Goal: Transaction & Acquisition: Purchase product/service

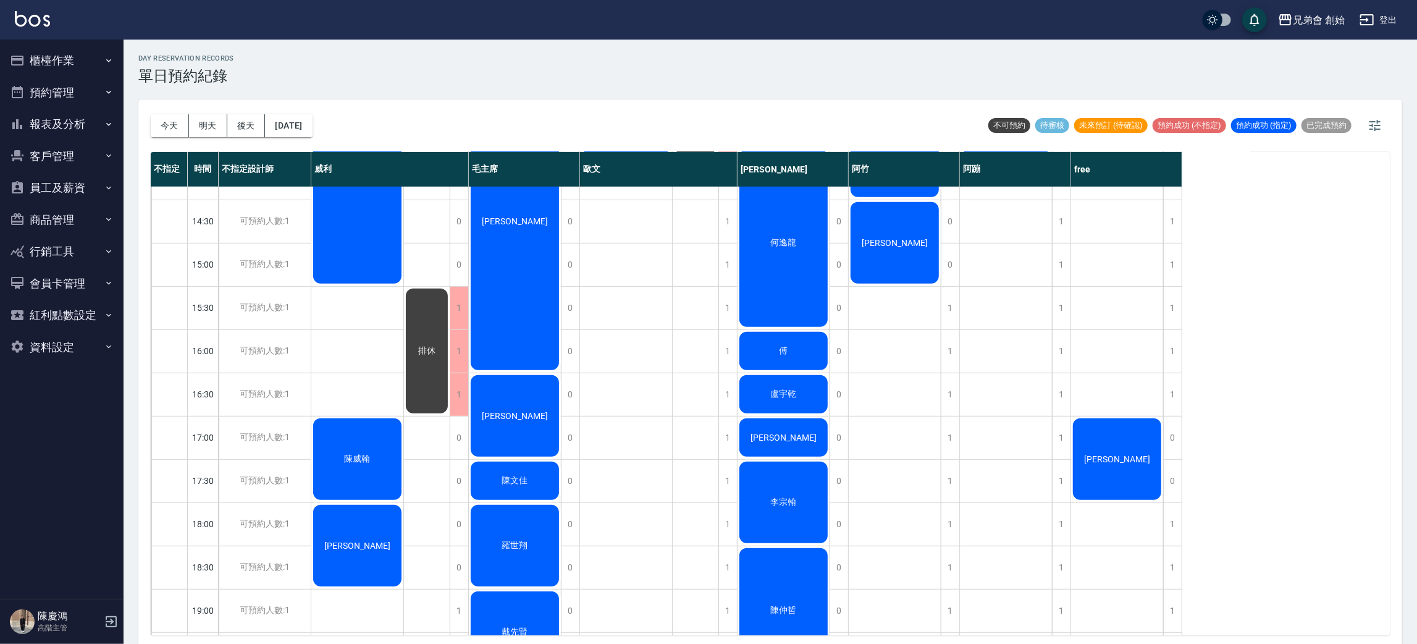
scroll to position [277, 0]
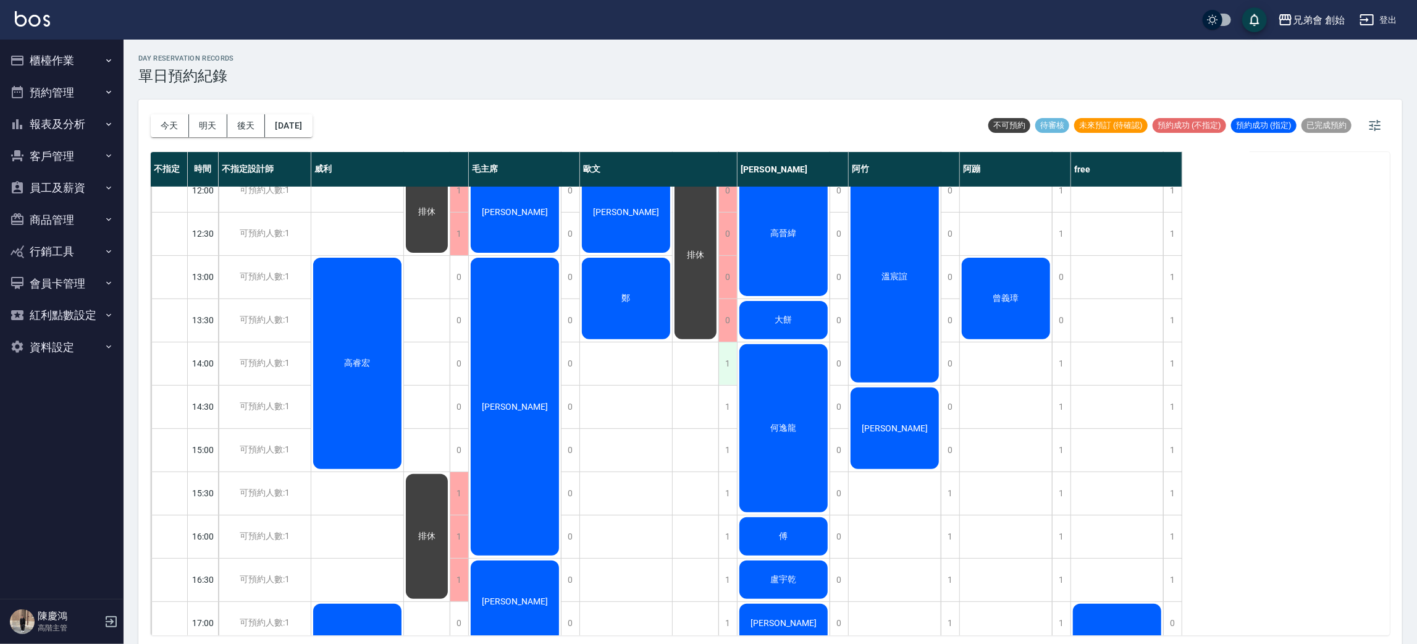
click at [727, 351] on div "1" at bounding box center [727, 363] width 19 height 43
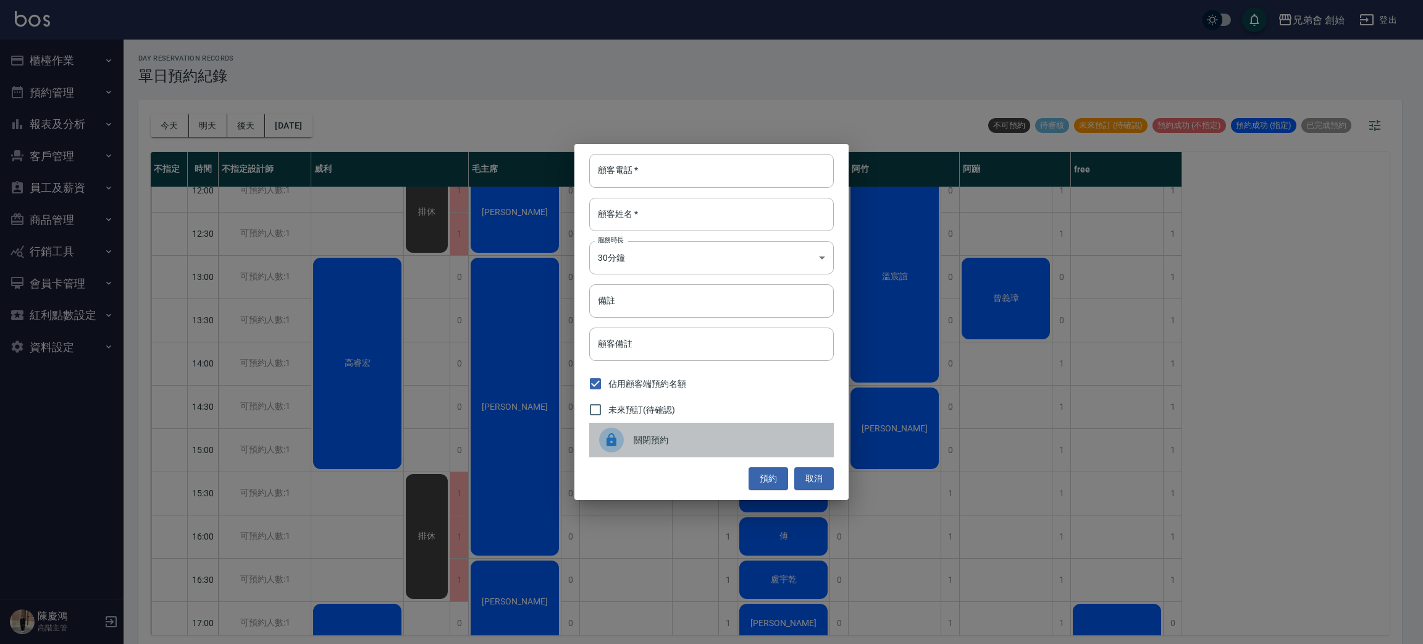
click at [676, 436] on span "關閉預約" at bounding box center [729, 440] width 190 height 13
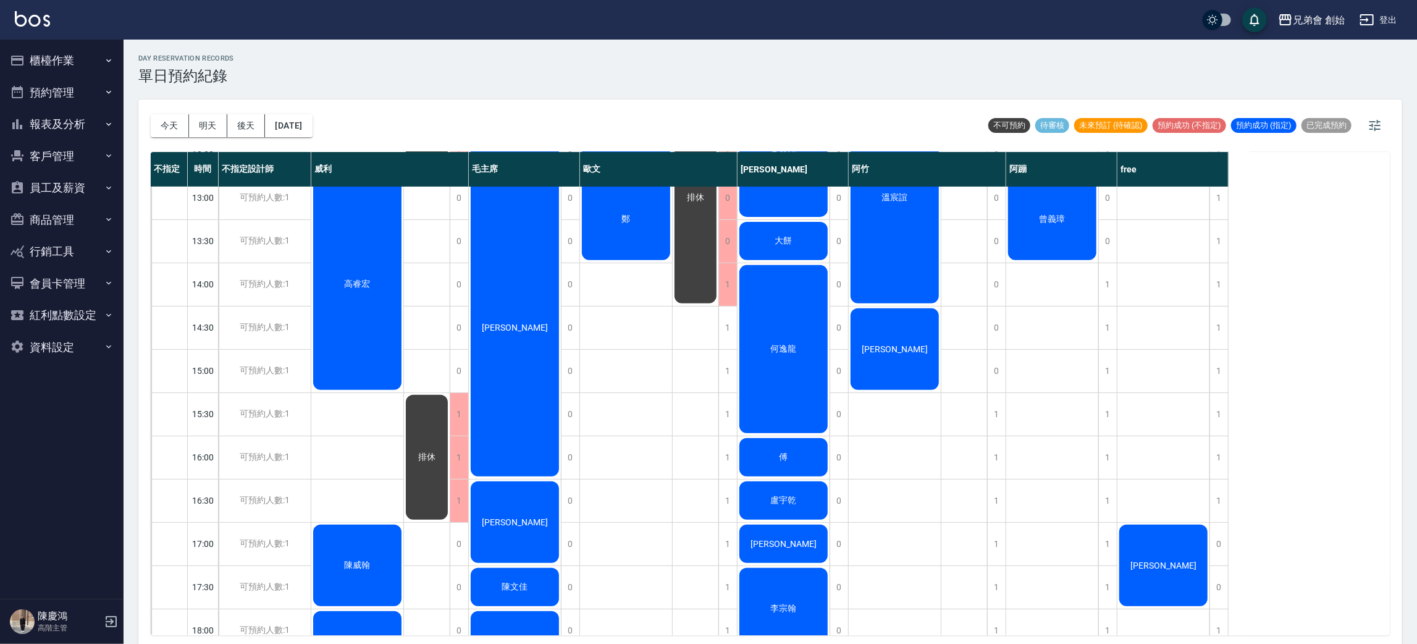
scroll to position [171, 0]
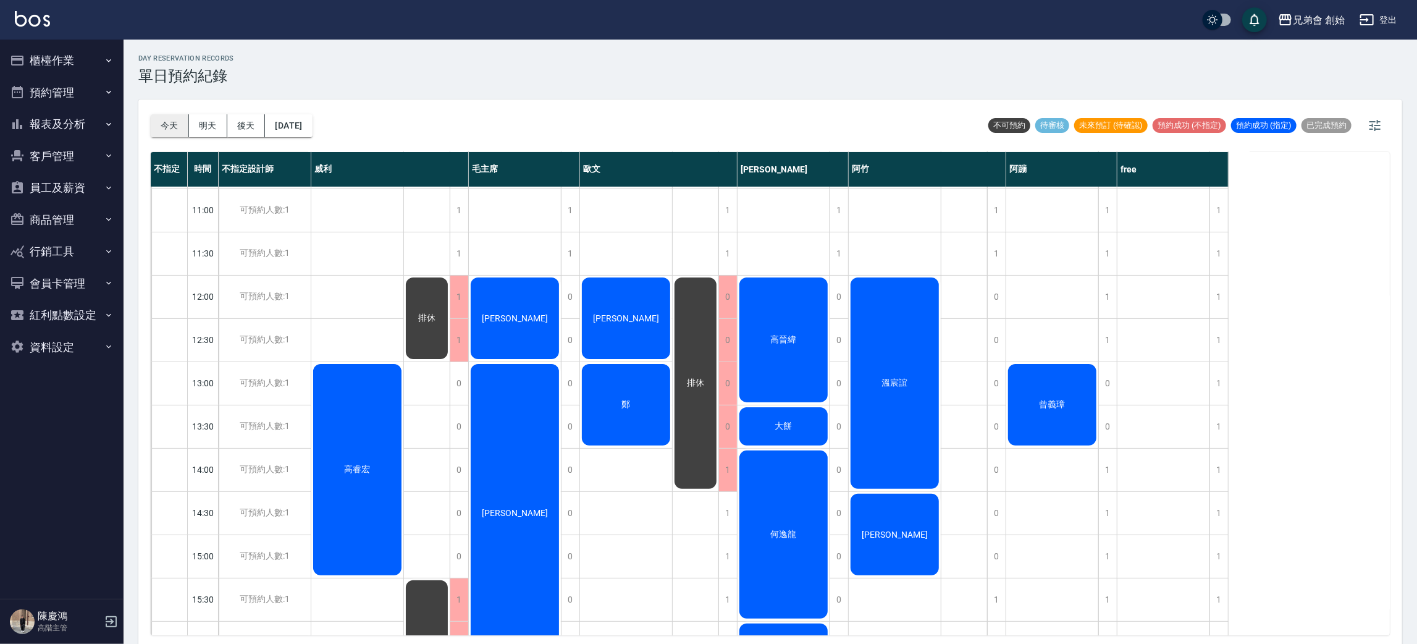
click at [164, 125] on button "今天" at bounding box center [170, 125] width 38 height 23
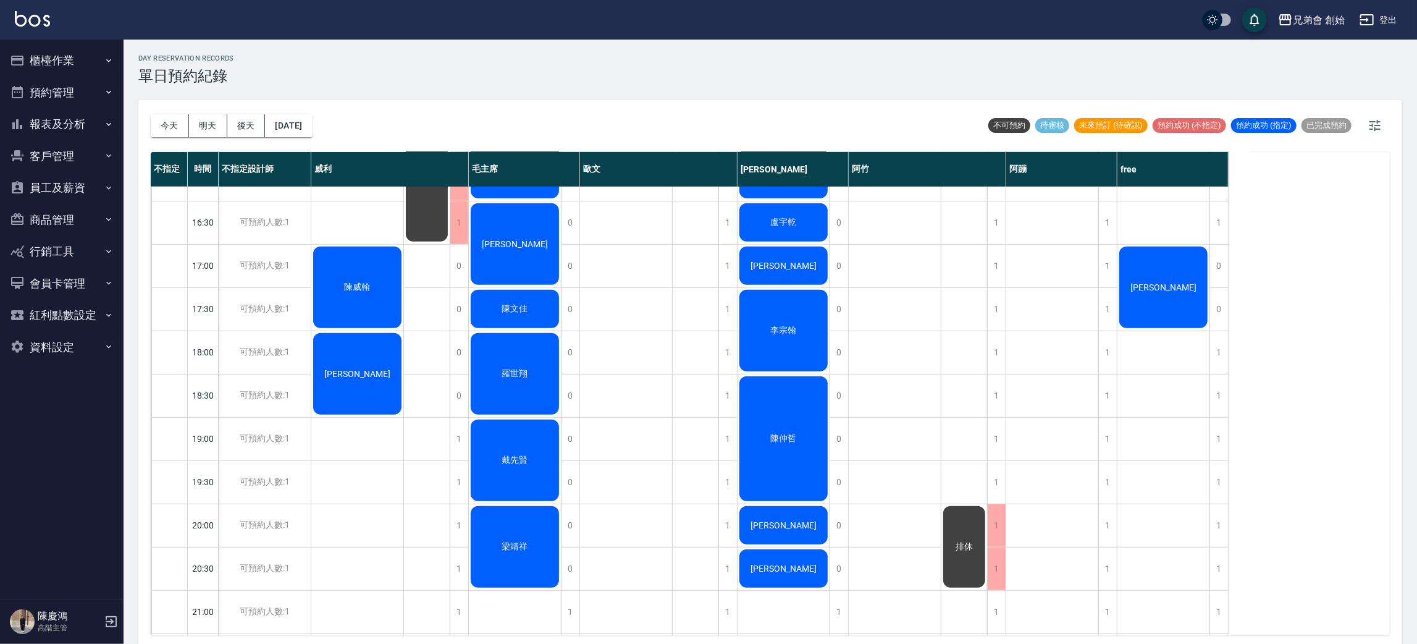
scroll to position [78, 0]
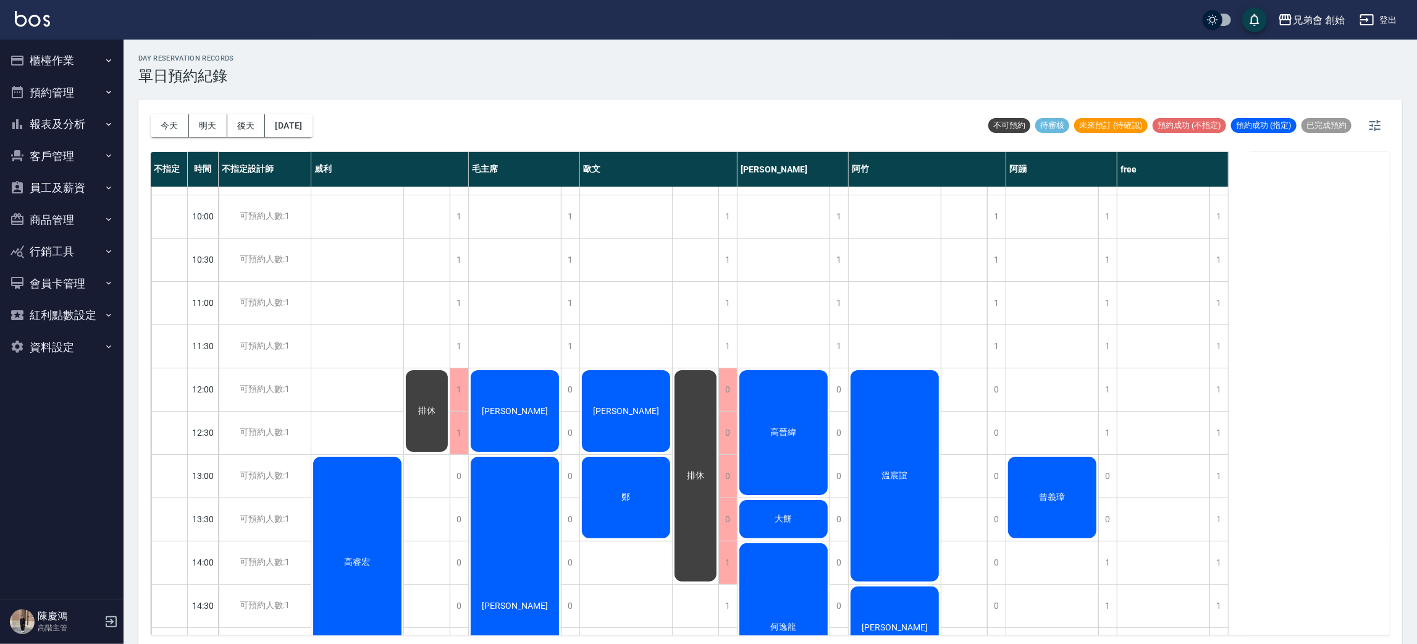
drag, startPoint x: 166, startPoint y: 111, endPoint x: 225, endPoint y: 146, distance: 69.0
click at [166, 111] on div "今天 明天 後天 2025/09/20" at bounding box center [232, 125] width 162 height 53
drag, startPoint x: 161, startPoint y: 121, endPoint x: 174, endPoint y: 122, distance: 13.0
click at [174, 122] on button "今天" at bounding box center [170, 125] width 38 height 23
click at [204, 122] on button "明天" at bounding box center [208, 125] width 38 height 23
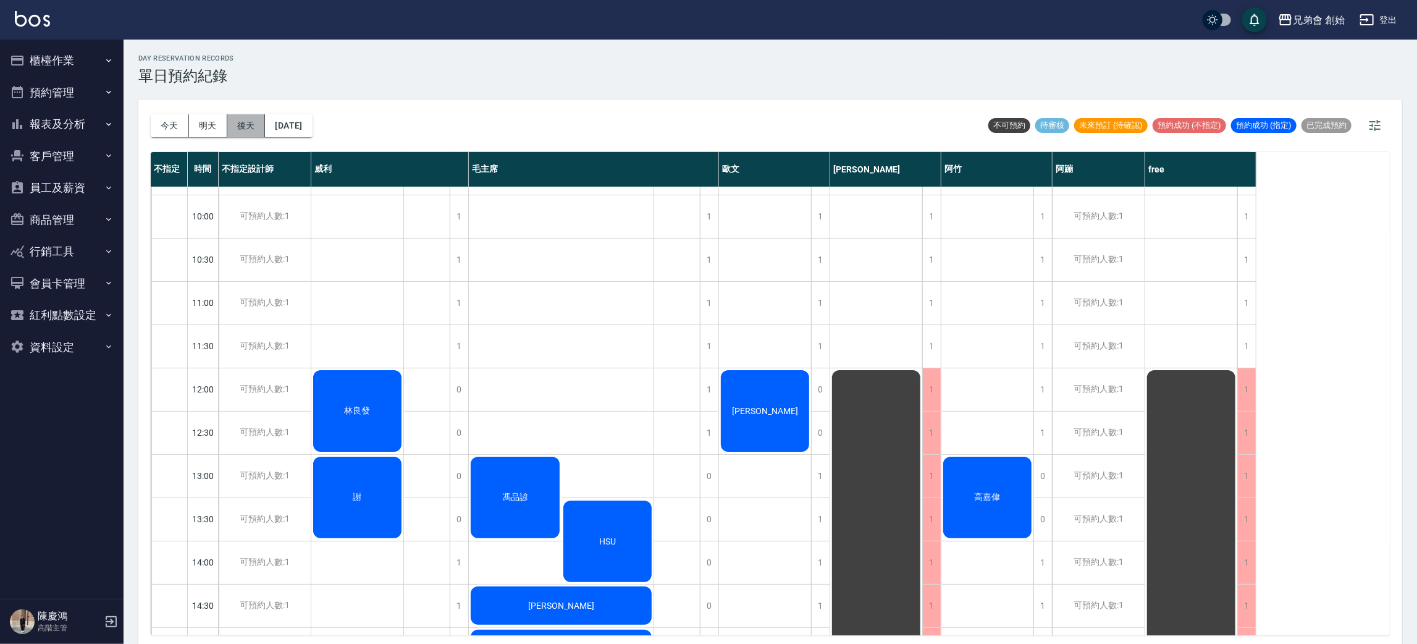
click at [257, 132] on button "後天" at bounding box center [246, 125] width 38 height 23
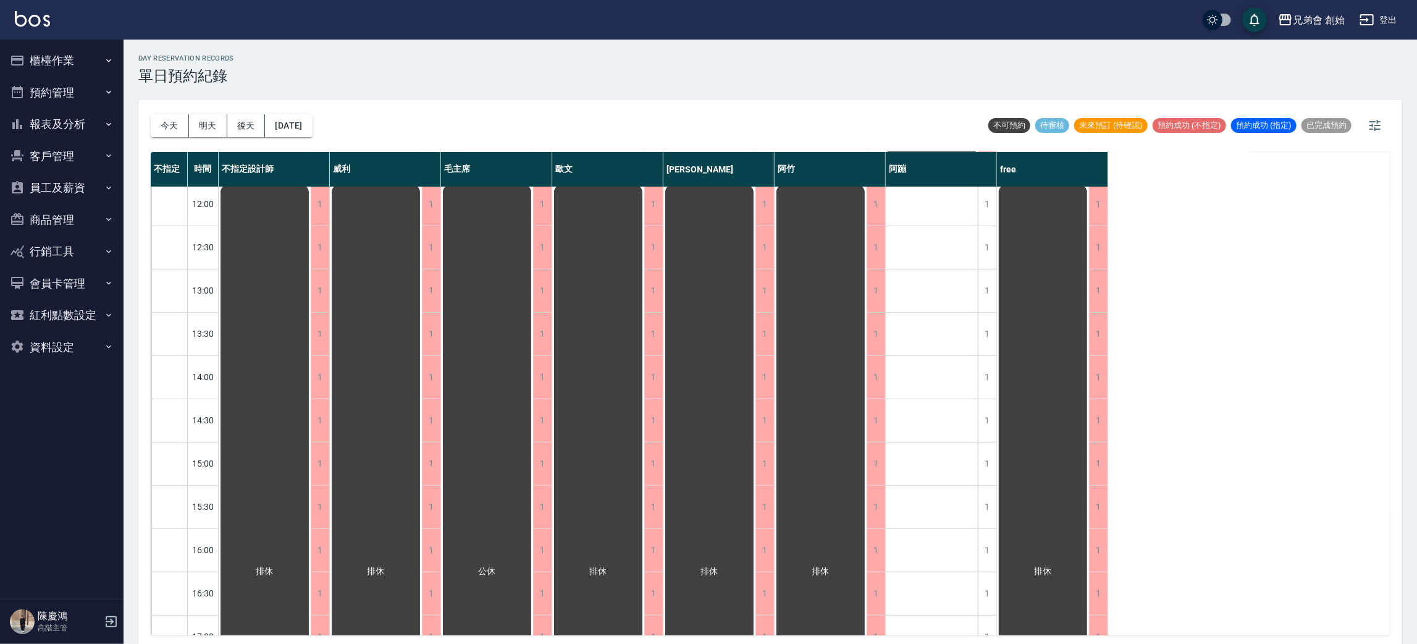
scroll to position [356, 0]
click at [196, 115] on button "明天" at bounding box center [208, 125] width 38 height 23
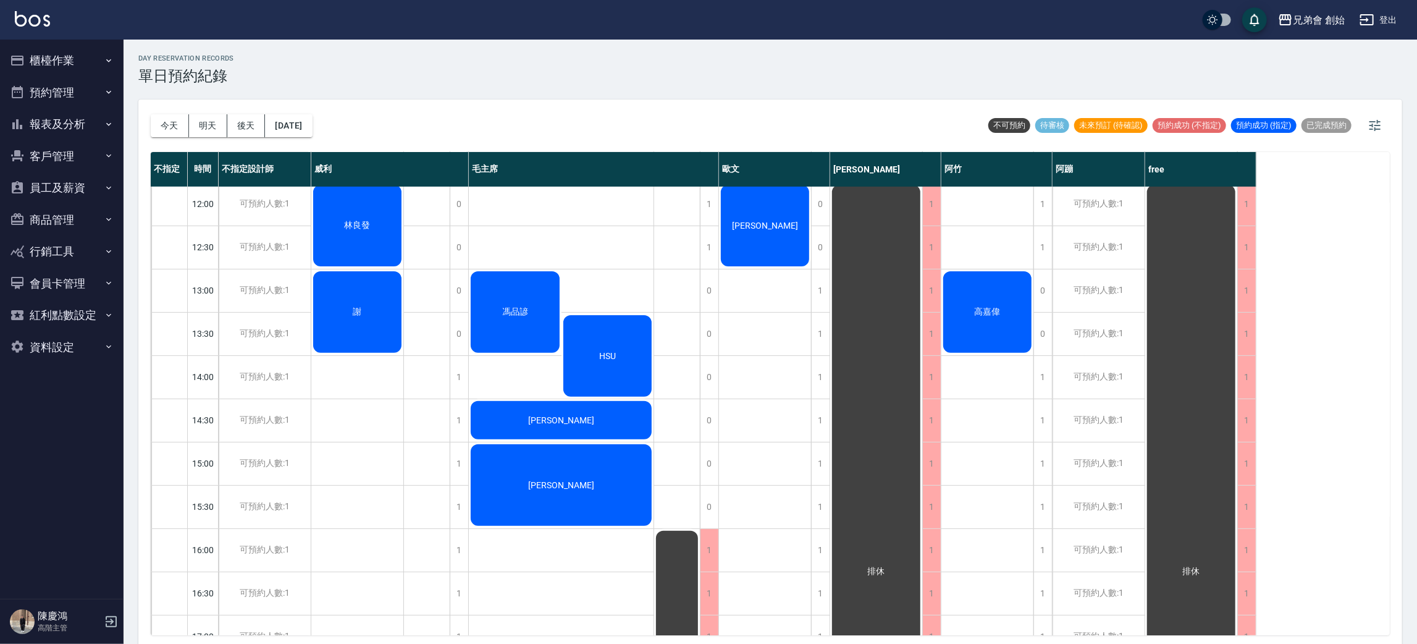
scroll to position [78, 0]
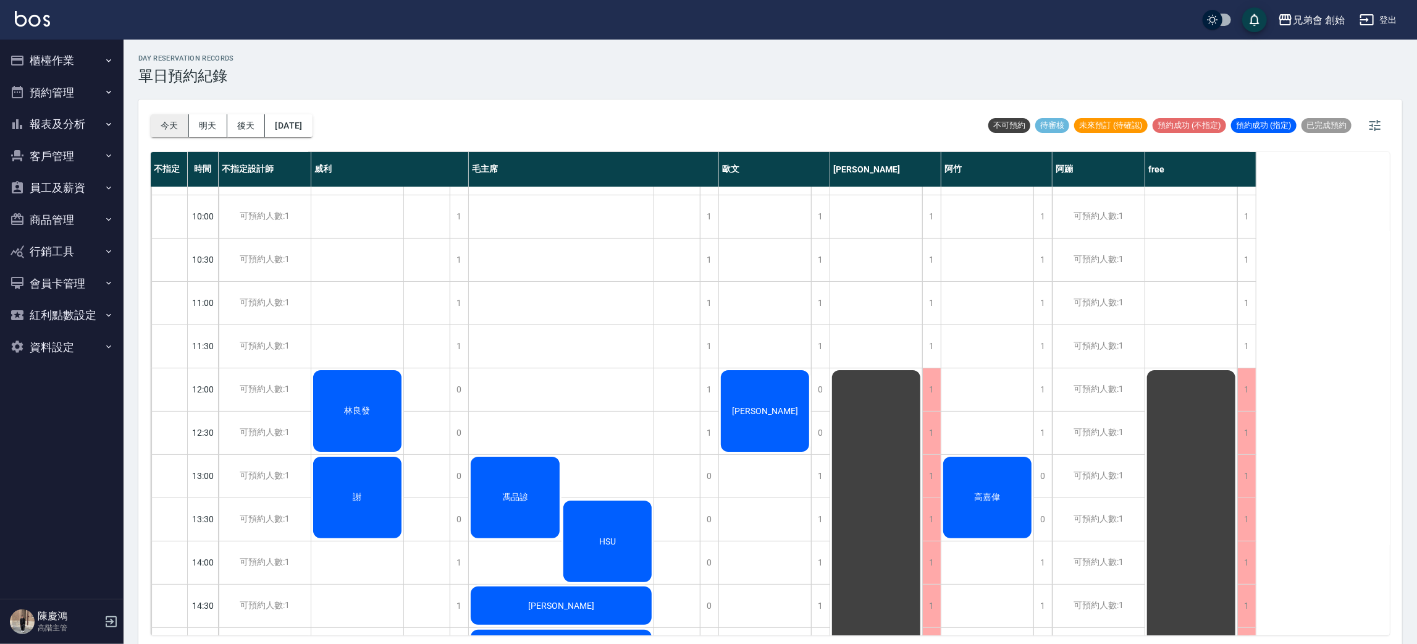
click at [167, 127] on button "今天" at bounding box center [170, 125] width 38 height 23
click at [167, 127] on div at bounding box center [708, 322] width 1417 height 644
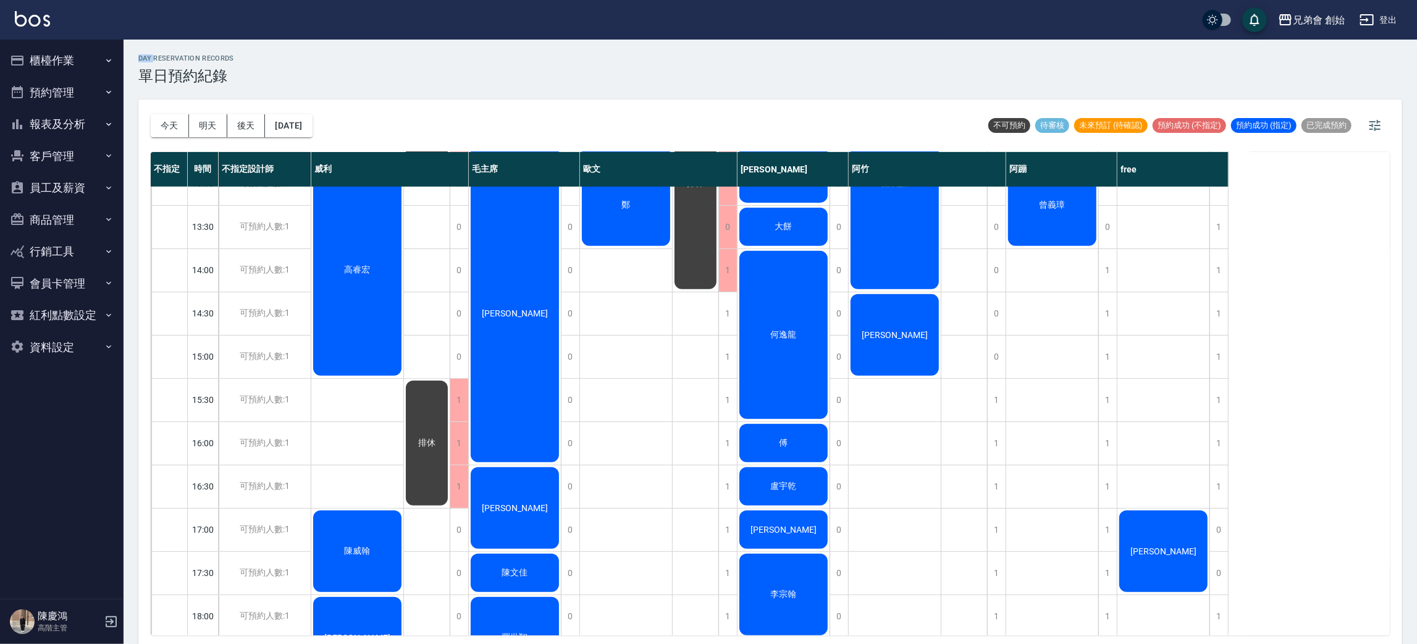
scroll to position [555, 0]
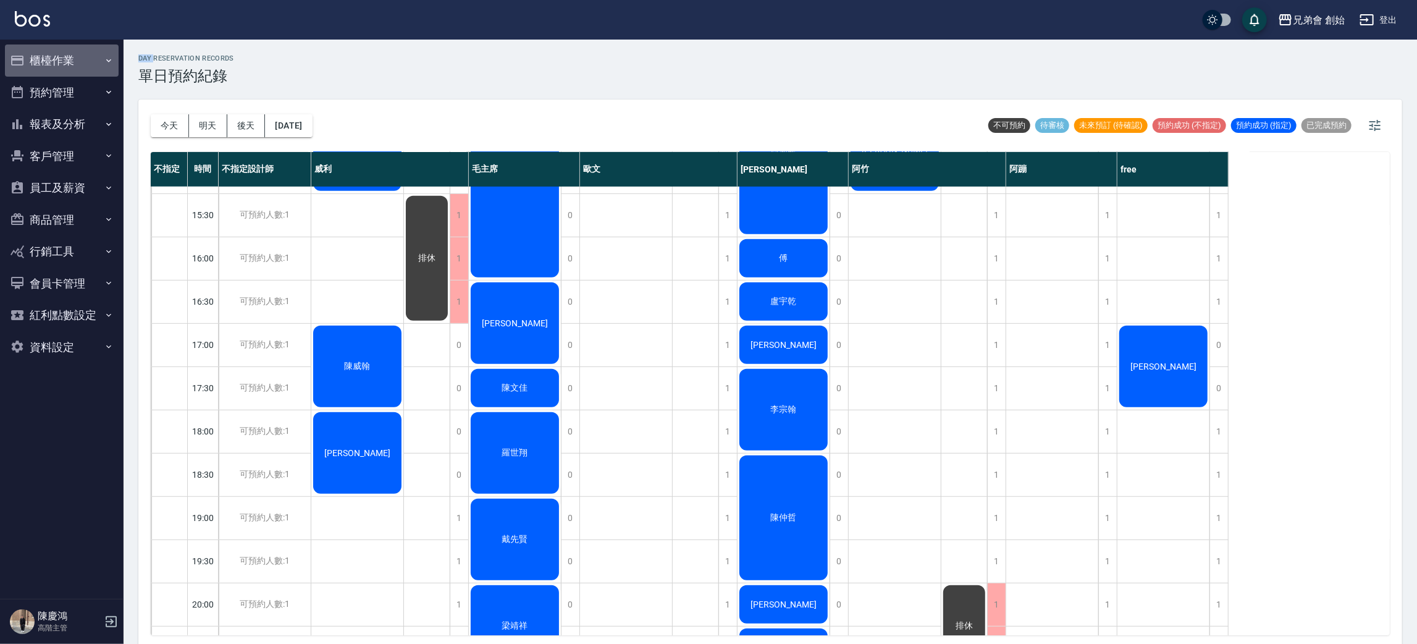
click at [95, 63] on button "櫃檯作業" at bounding box center [62, 60] width 114 height 32
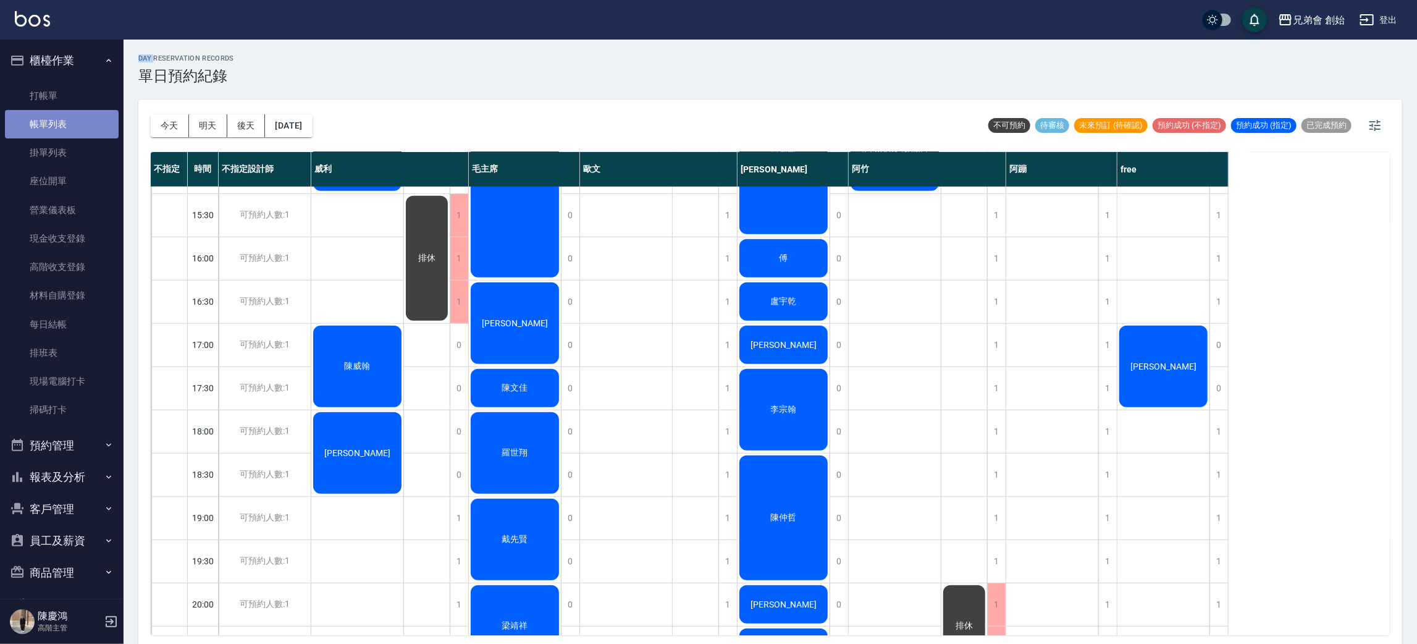
click at [65, 114] on link "帳單列表" at bounding box center [62, 124] width 114 height 28
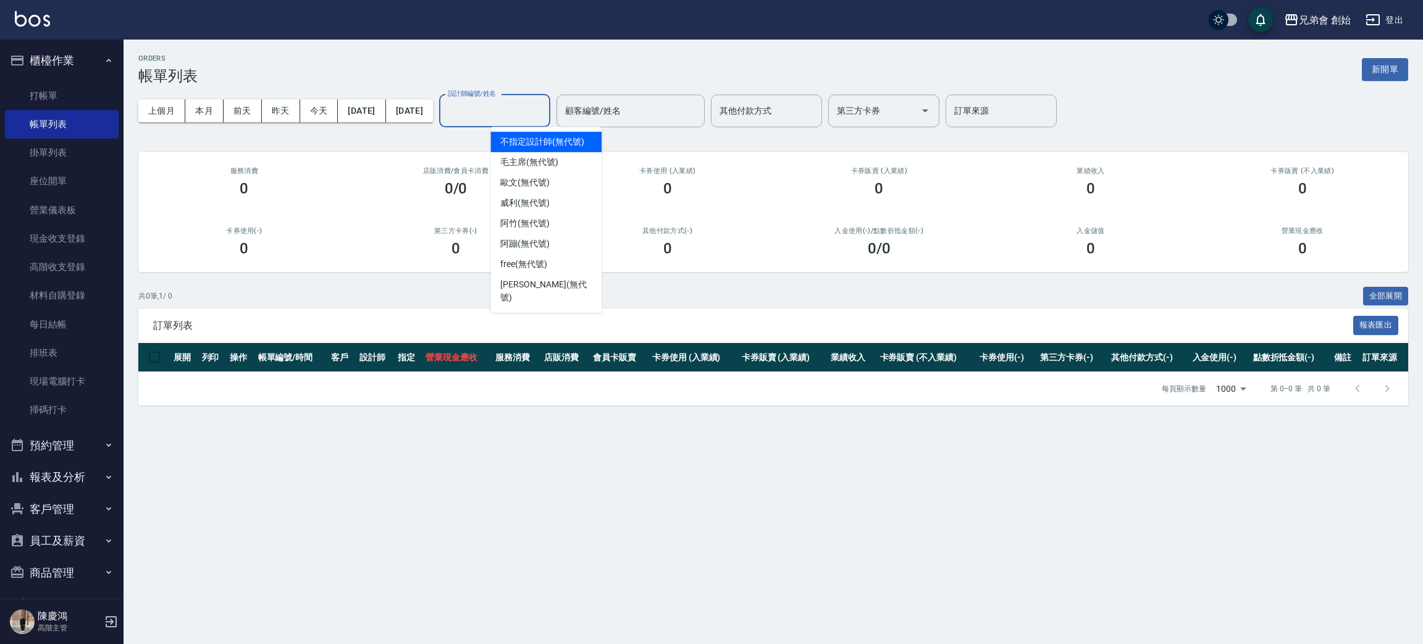
click at [545, 115] on input "設計師編號/姓名" at bounding box center [495, 111] width 100 height 22
click at [502, 274] on div "潘潘 (無代號)" at bounding box center [545, 290] width 111 height 33
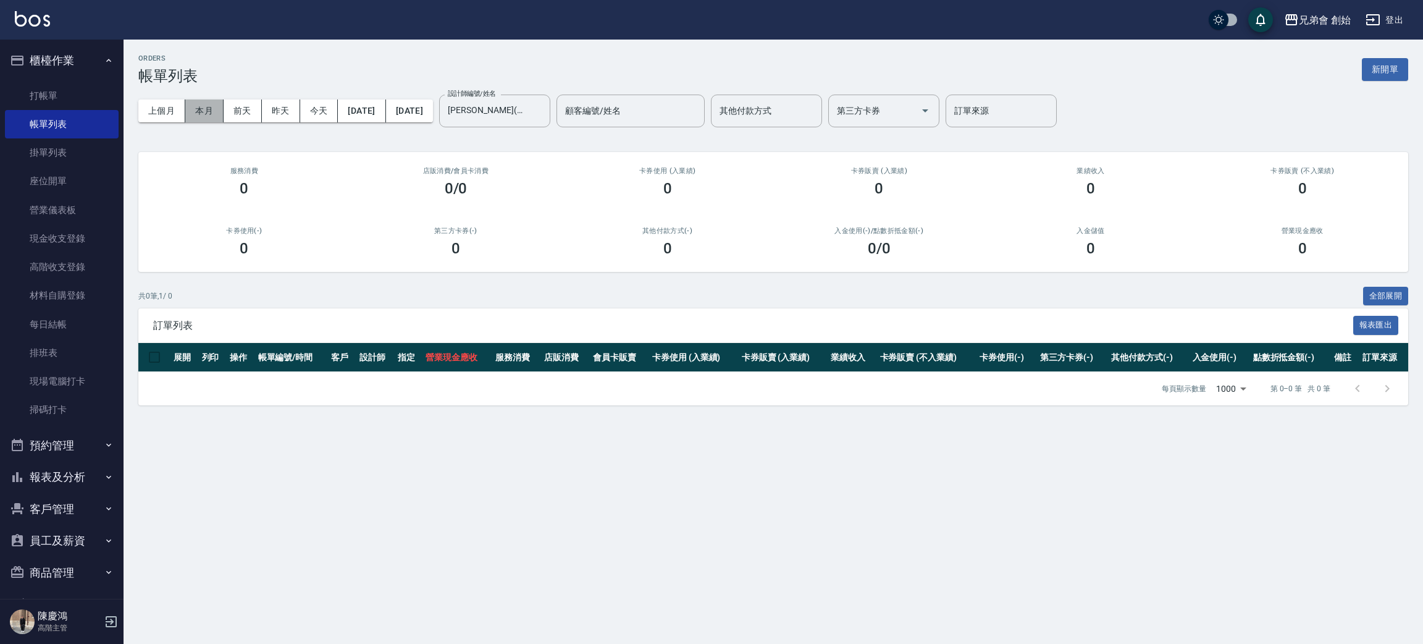
click at [206, 109] on button "本月" at bounding box center [204, 110] width 38 height 23
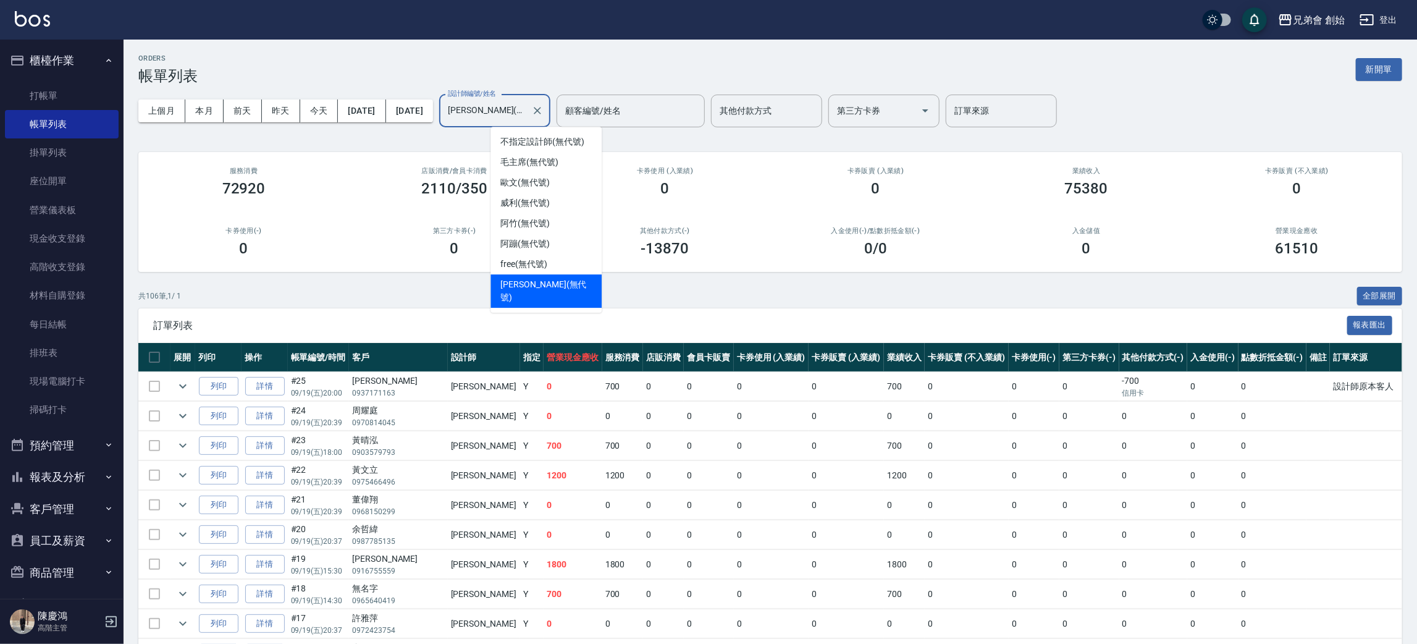
click at [523, 101] on input "潘潘(無代號)" at bounding box center [486, 111] width 82 height 22
click at [515, 264] on span "free (無代號)" at bounding box center [523, 264] width 47 height 13
type input "free(無代號)"
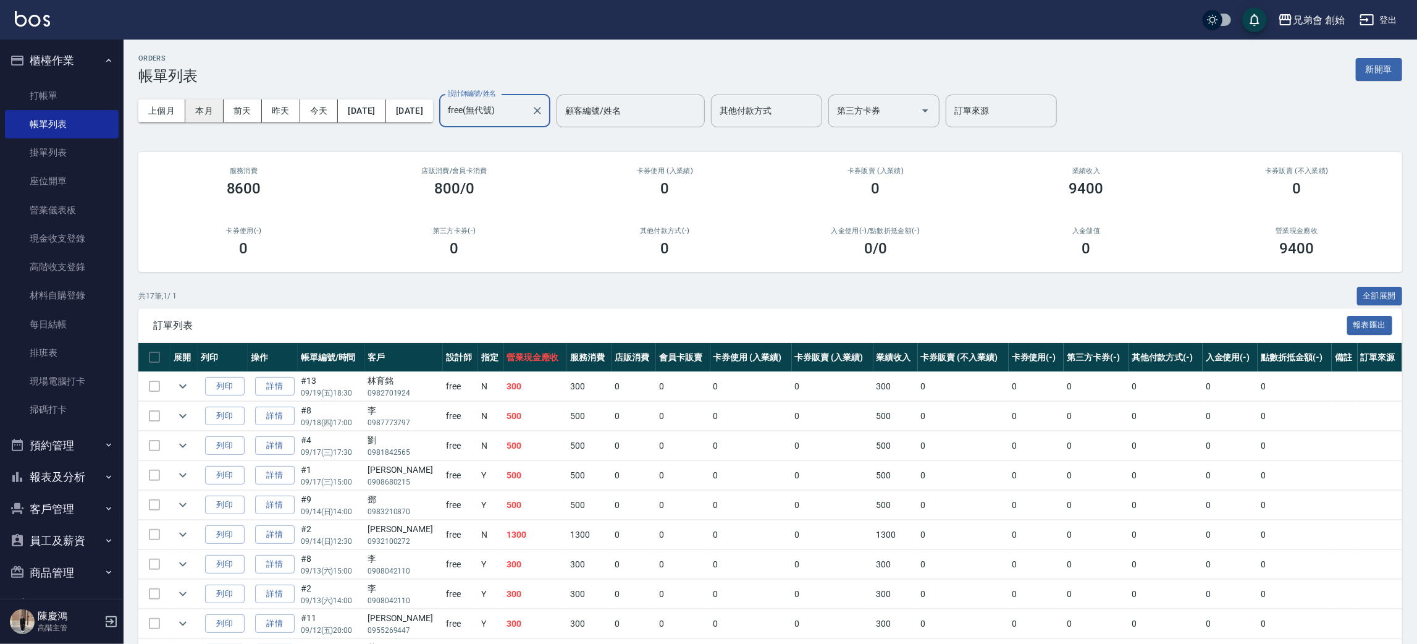
click at [212, 109] on button "本月" at bounding box center [204, 110] width 38 height 23
click at [80, 450] on button "預約管理" at bounding box center [62, 445] width 114 height 32
click at [72, 513] on link "單日預約紀錄" at bounding box center [62, 508] width 114 height 28
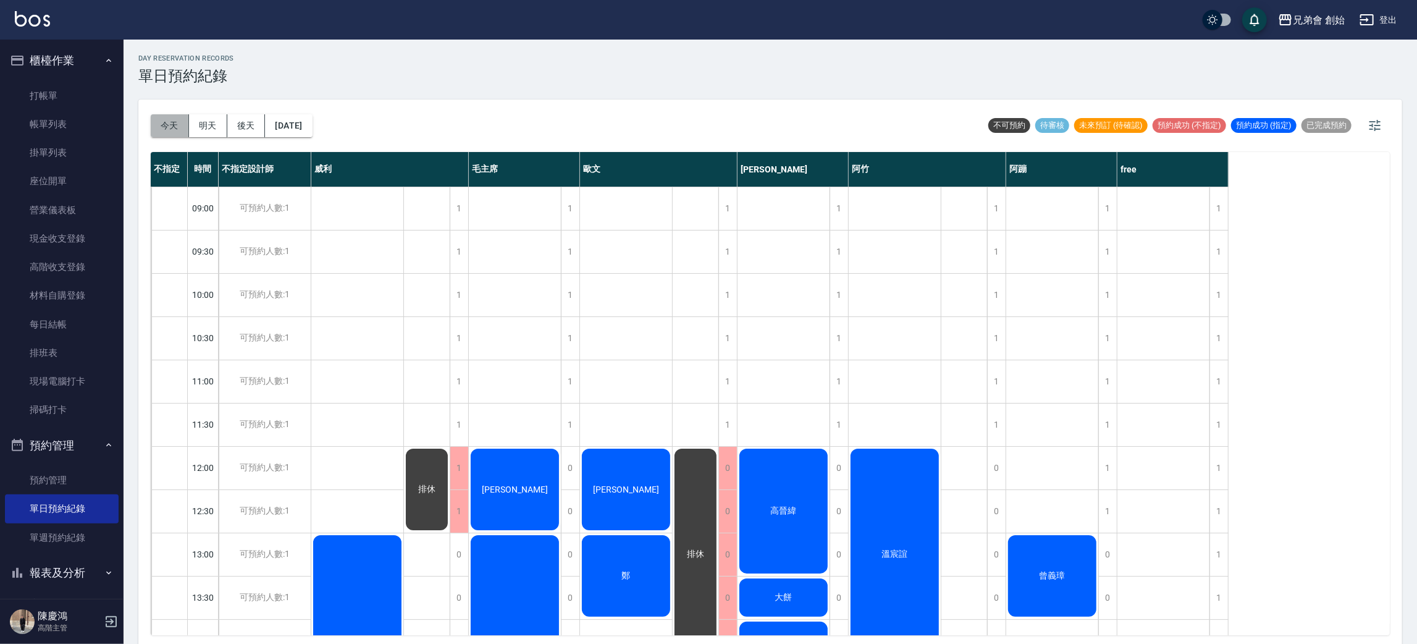
click at [161, 135] on button "今天" at bounding box center [170, 125] width 38 height 23
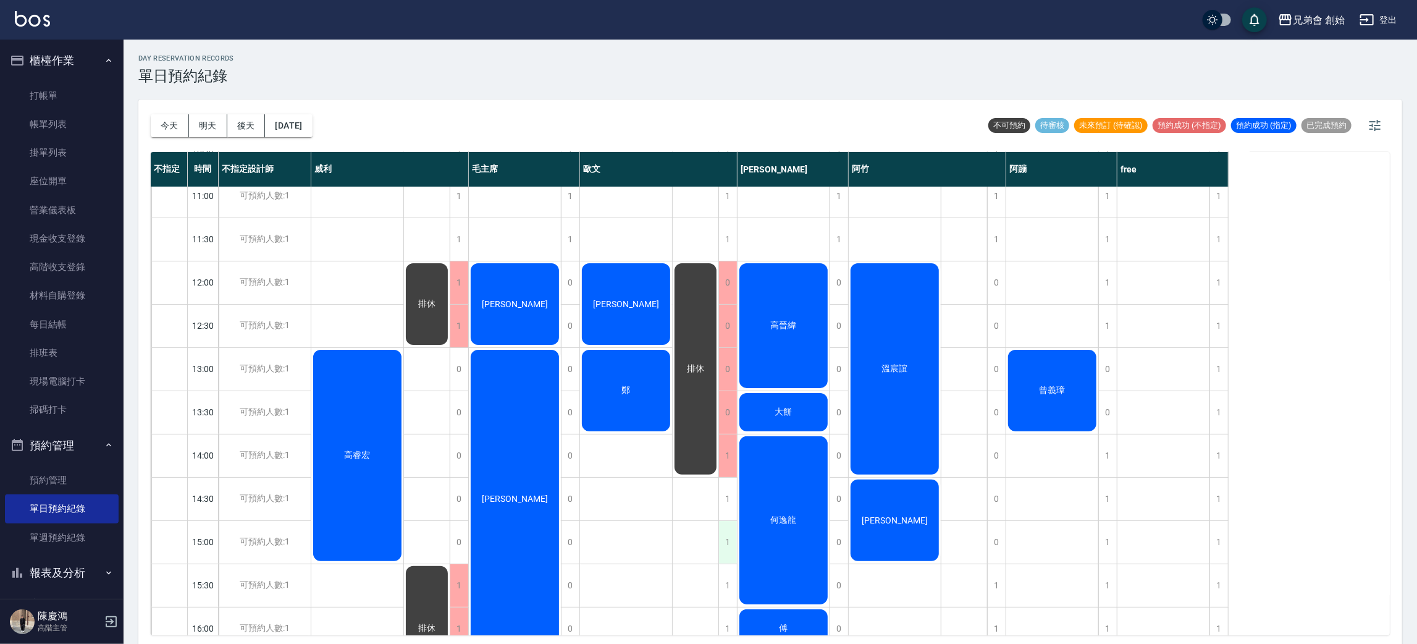
scroll to position [277, 0]
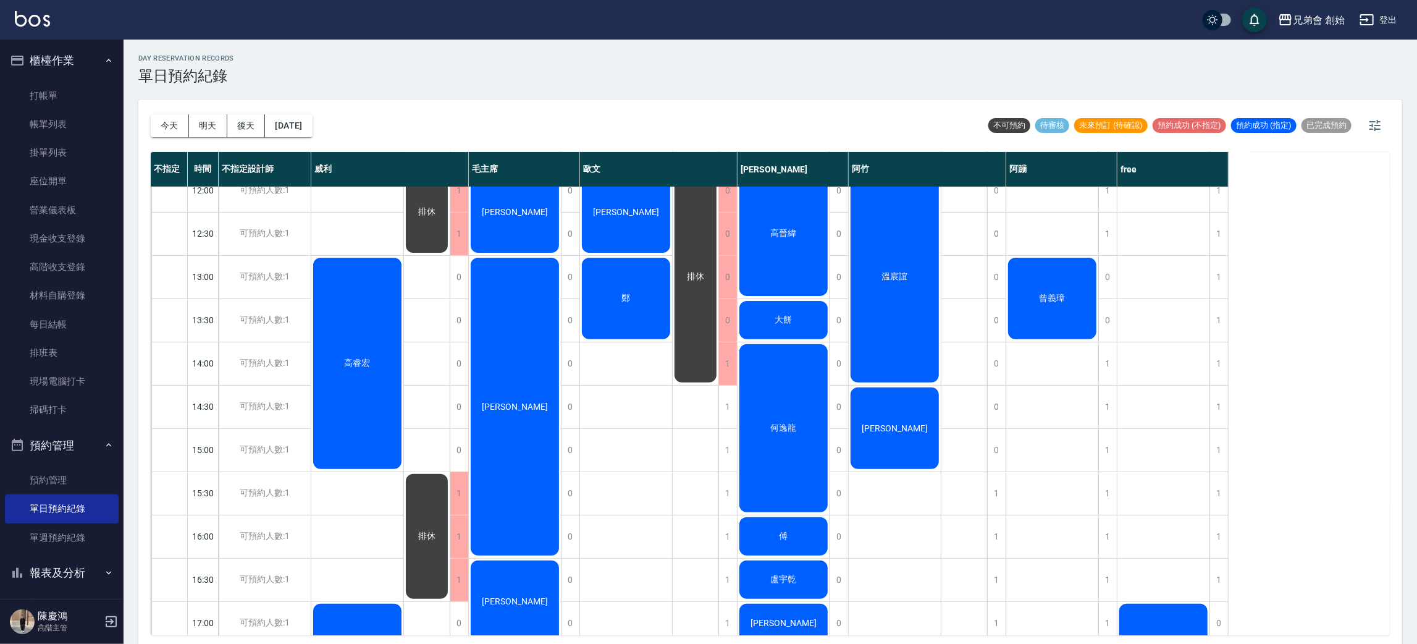
click at [214, 122] on button "明天" at bounding box center [208, 125] width 38 height 23
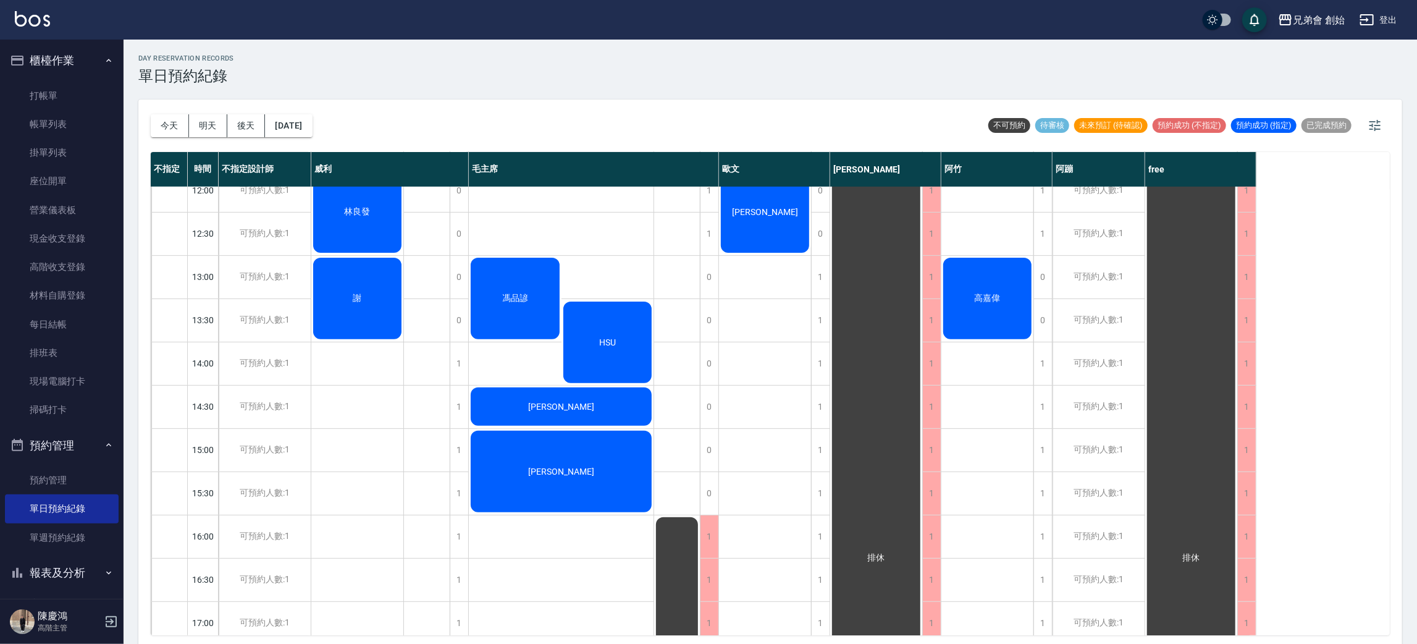
scroll to position [93, 0]
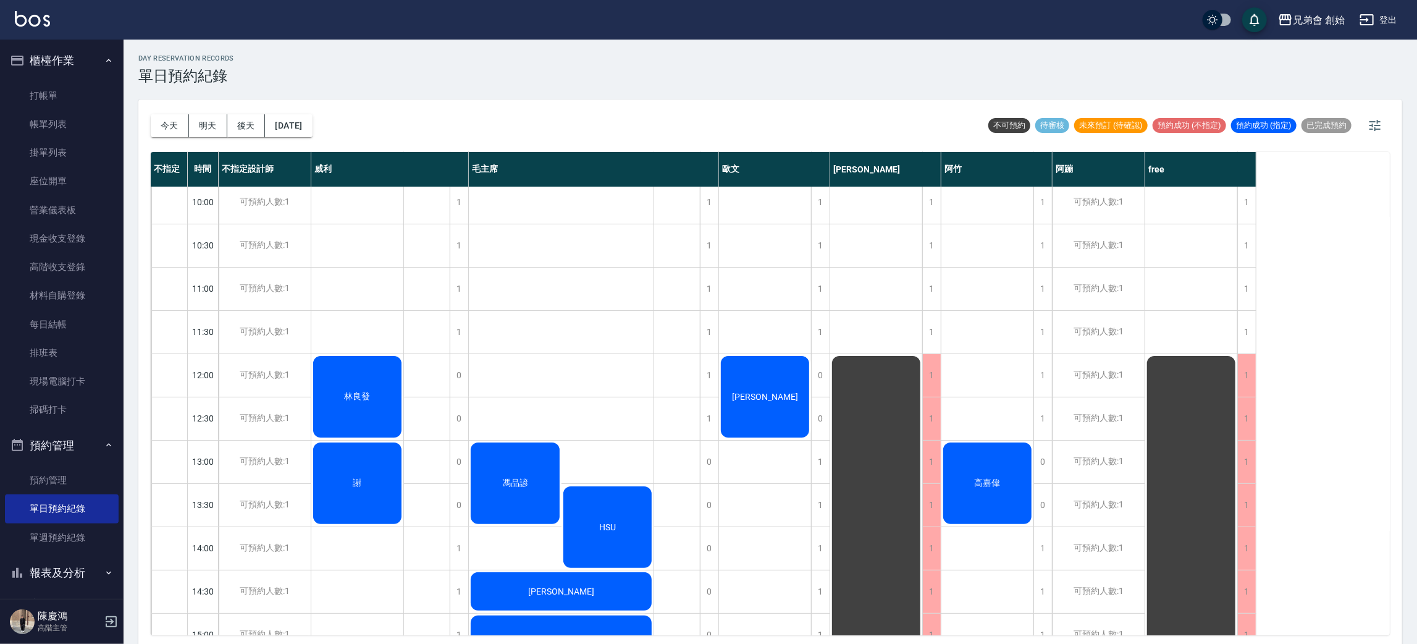
click at [243, 121] on button "後天" at bounding box center [246, 125] width 38 height 23
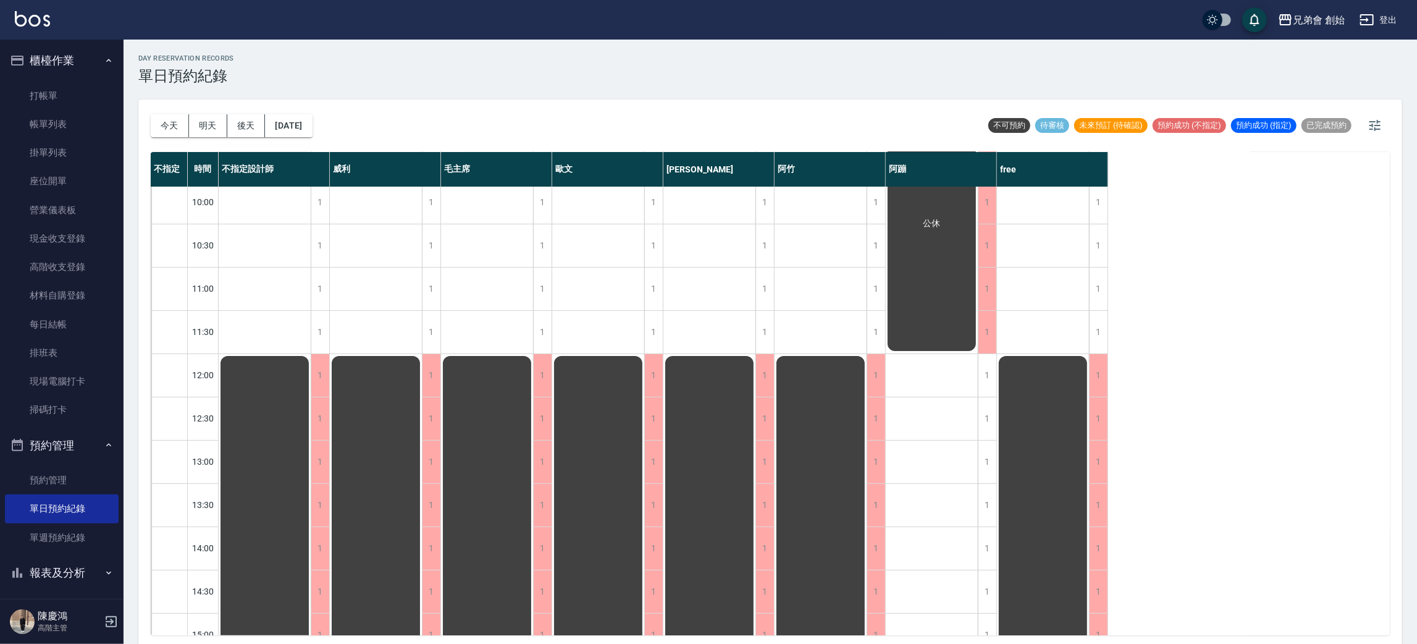
click at [172, 117] on button "今天" at bounding box center [170, 125] width 38 height 23
click at [175, 133] on div at bounding box center [708, 322] width 1417 height 644
click at [158, 113] on div at bounding box center [708, 322] width 1417 height 644
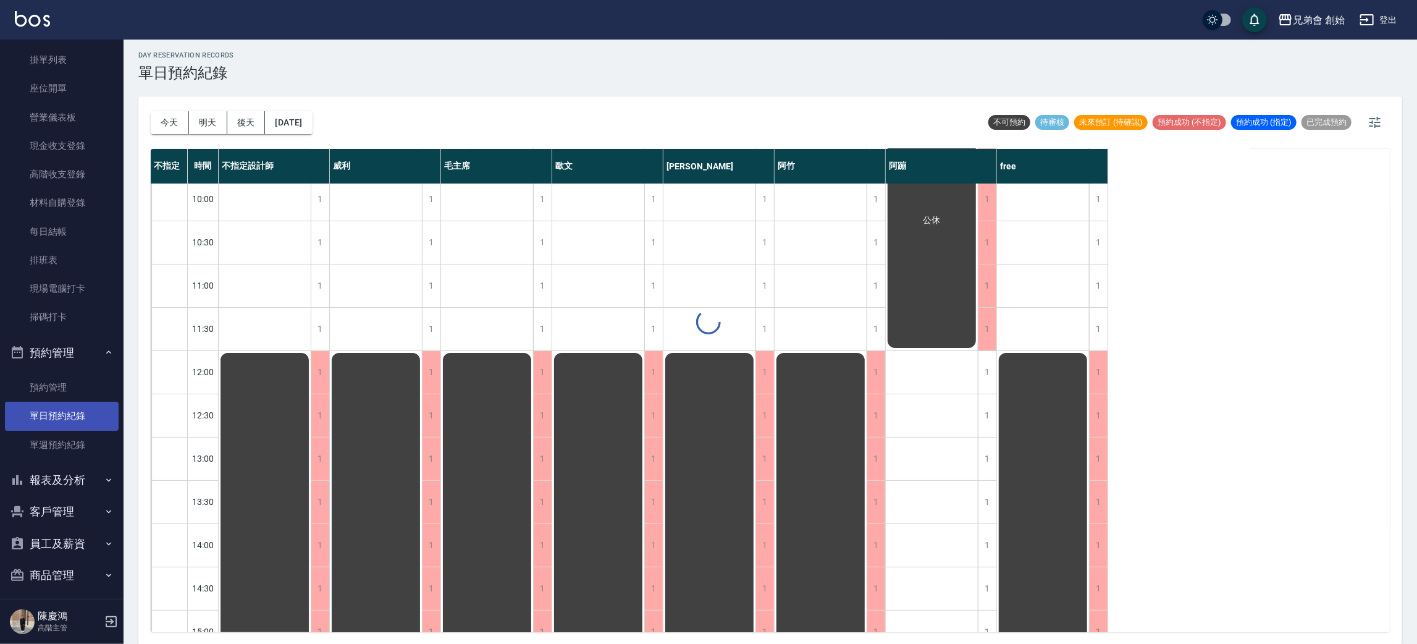
scroll to position [225, 0]
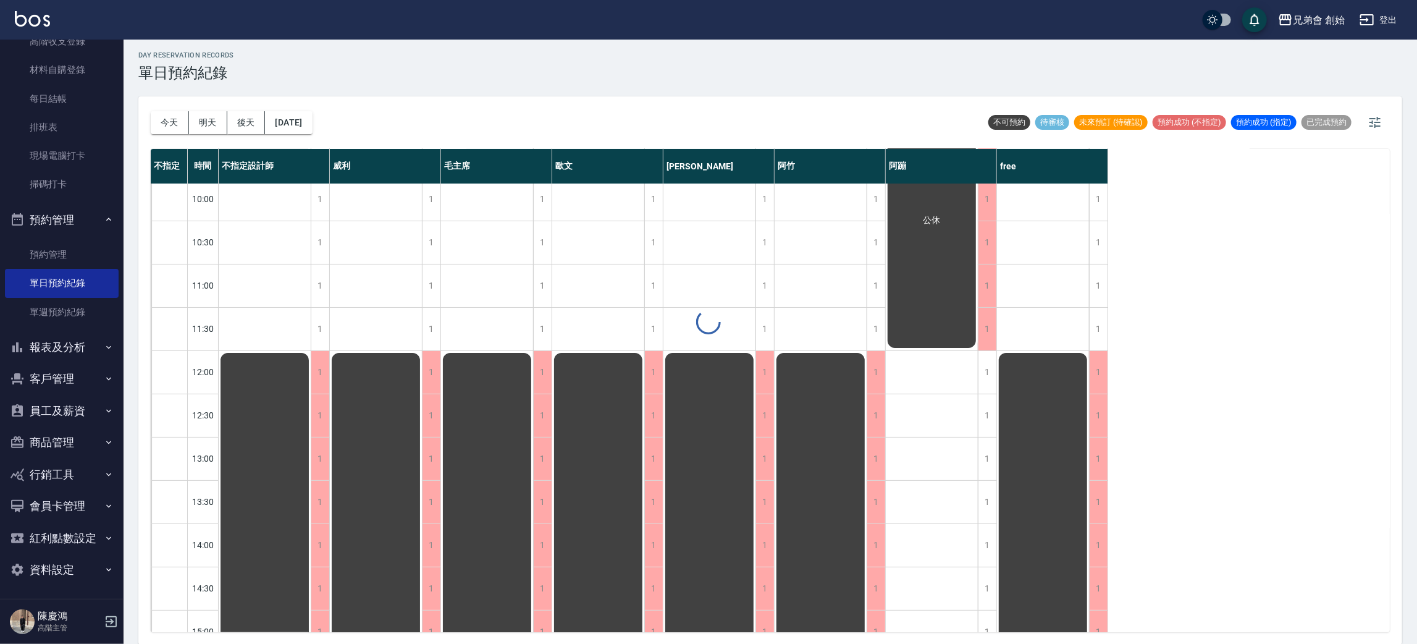
click at [165, 111] on div at bounding box center [708, 322] width 1417 height 644
click at [164, 124] on div at bounding box center [708, 322] width 1417 height 644
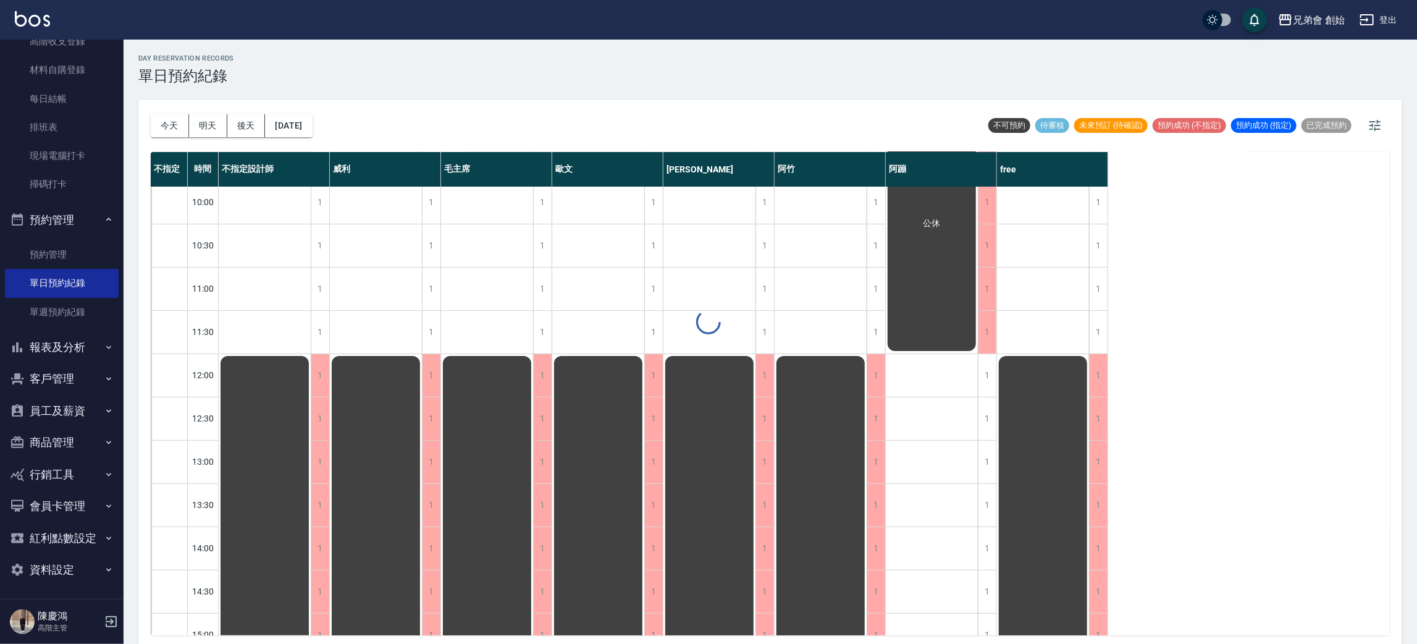
scroll to position [3, 0]
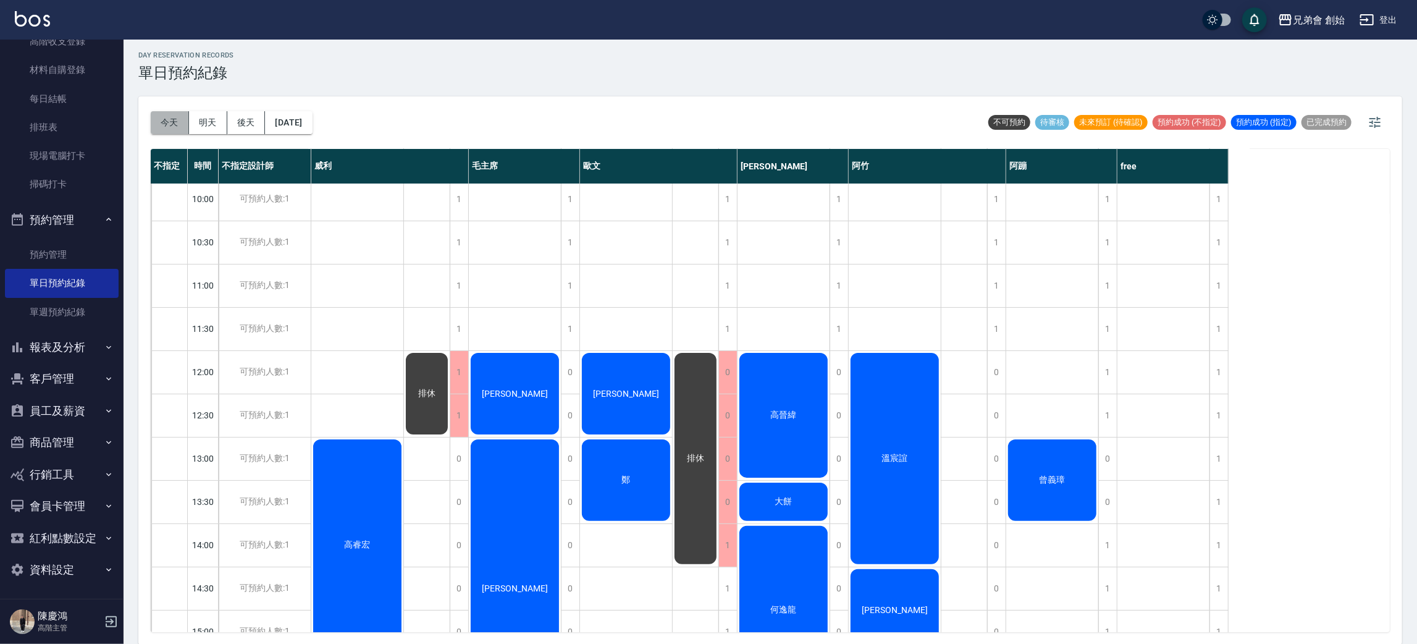
click at [172, 126] on button "今天" at bounding box center [170, 122] width 38 height 23
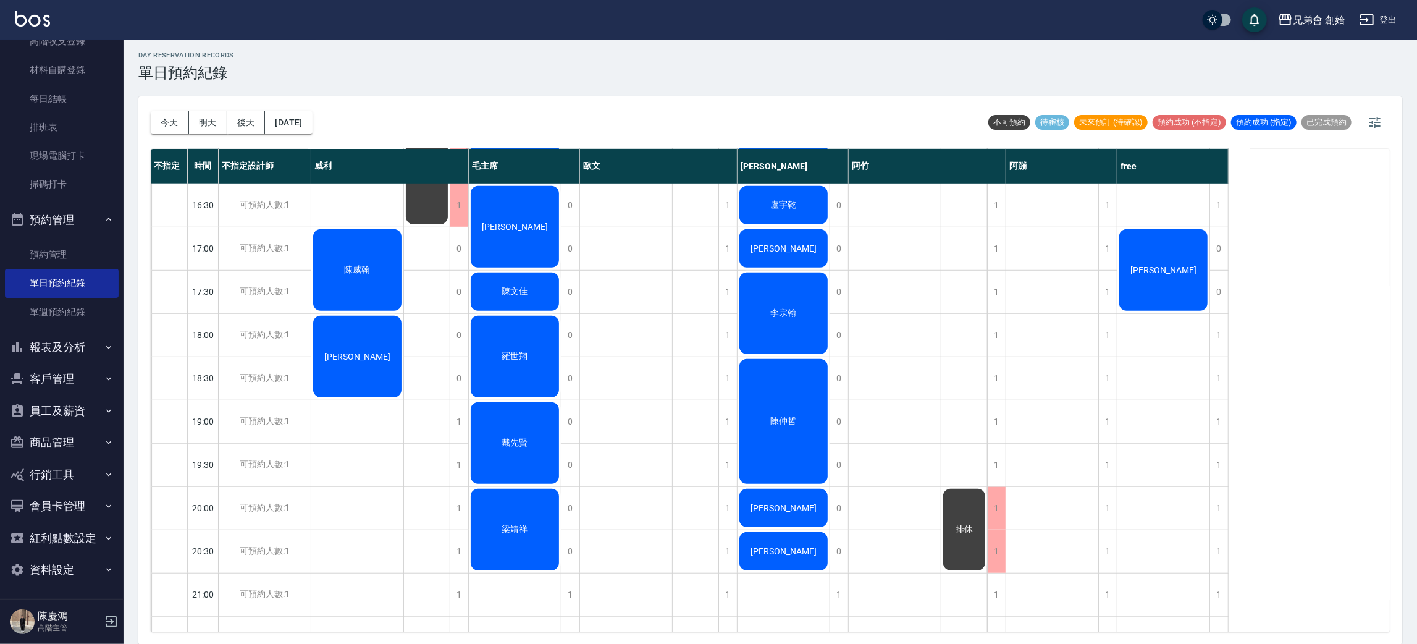
scroll to position [741, 0]
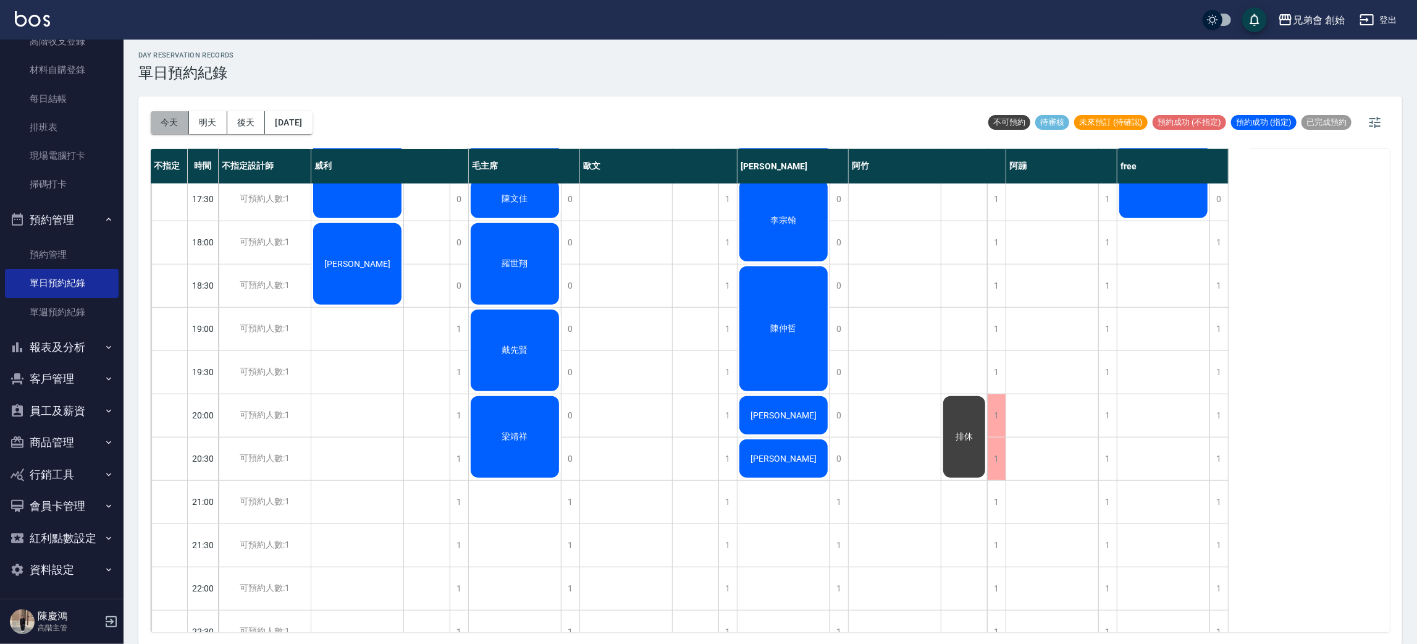
click at [156, 121] on button "今天" at bounding box center [170, 122] width 38 height 23
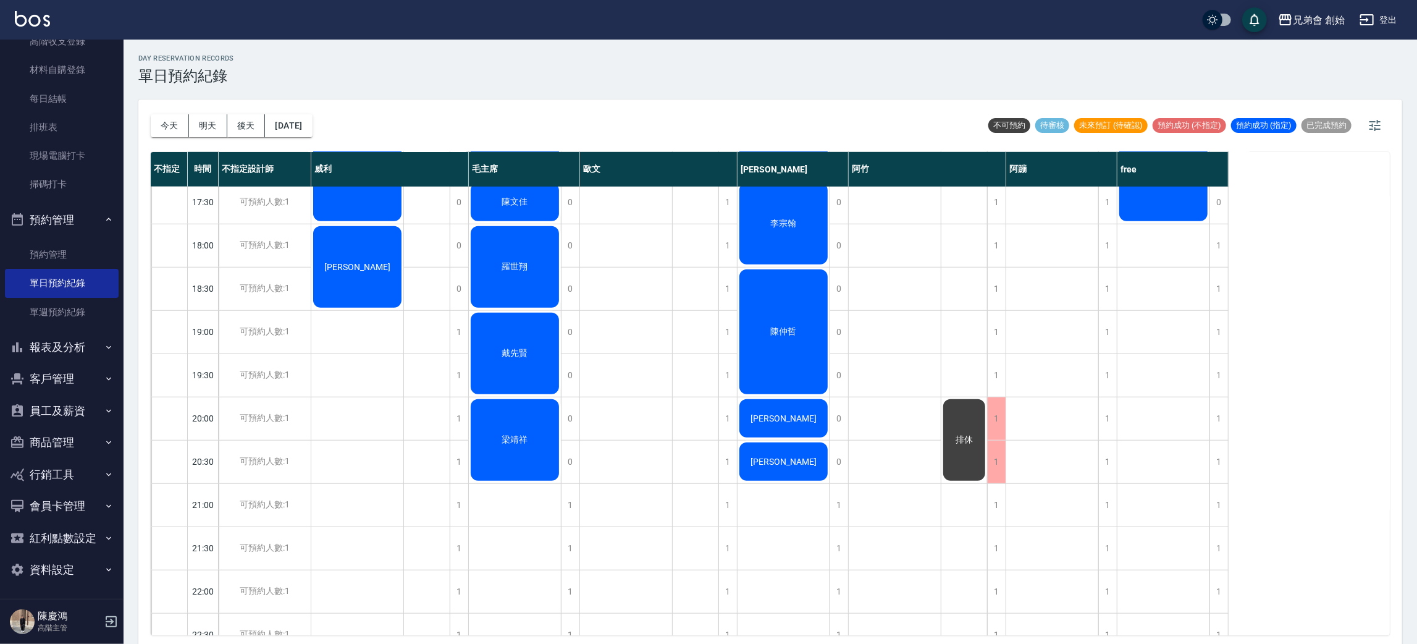
click at [143, 158] on div "今天 明天 後天 2025/09/20 不可預約 待審核 未來預訂 (待確認) 預約成功 (不指定) 預約成功 (指定) 已完成預約 不指定 時間 不指定設計…" at bounding box center [770, 373] width 1264 height 548
click at [160, 124] on button "今天" at bounding box center [170, 125] width 38 height 23
click at [198, 128] on button "明天" at bounding box center [208, 125] width 38 height 23
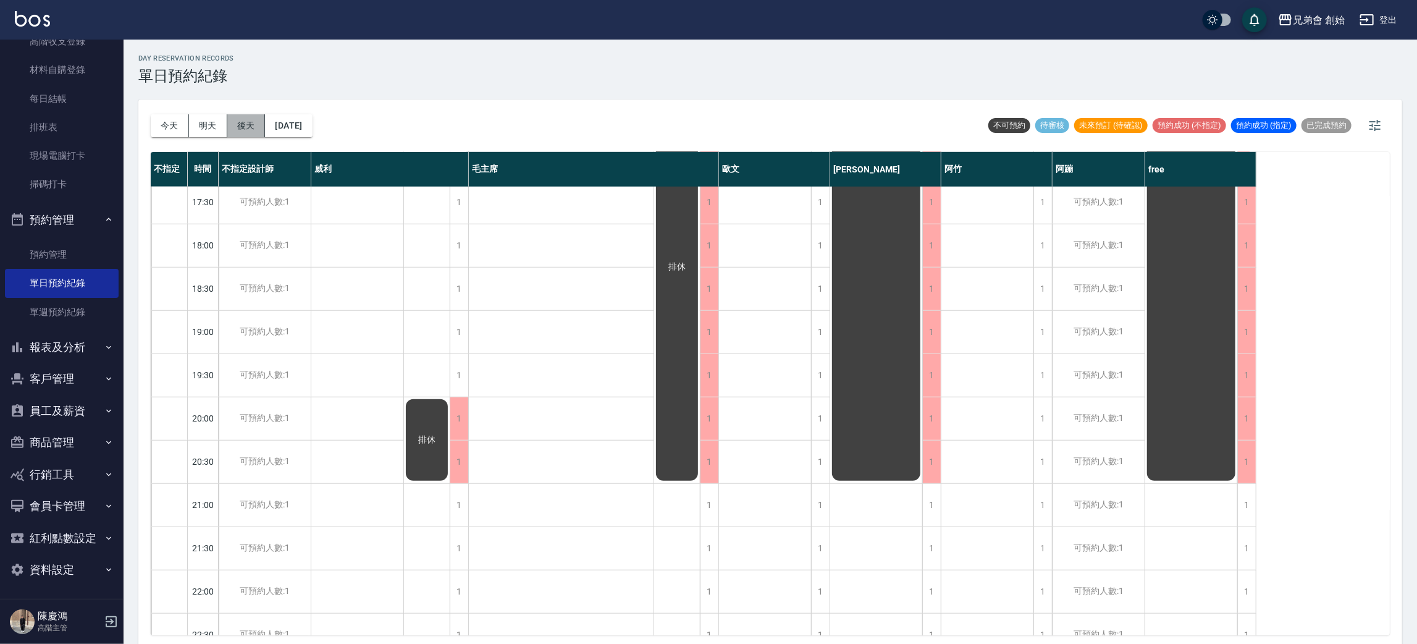
click at [232, 121] on button "後天" at bounding box center [246, 125] width 38 height 23
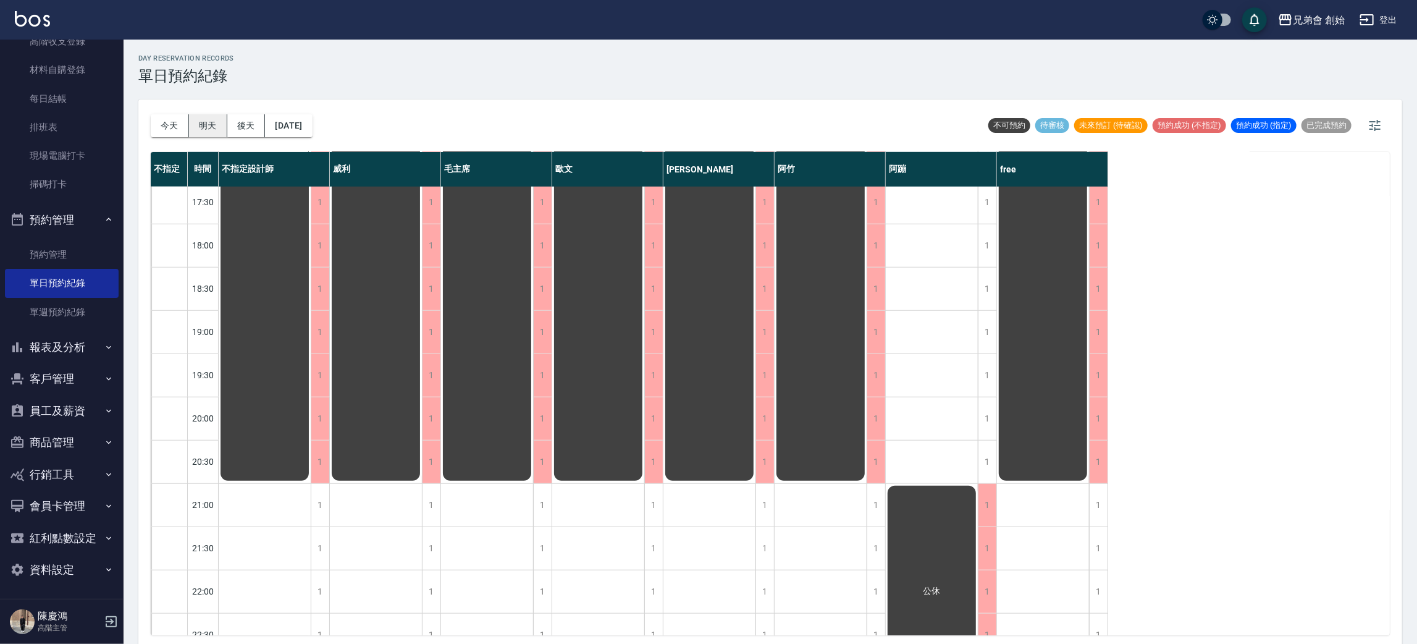
click at [212, 132] on button "明天" at bounding box center [208, 125] width 38 height 23
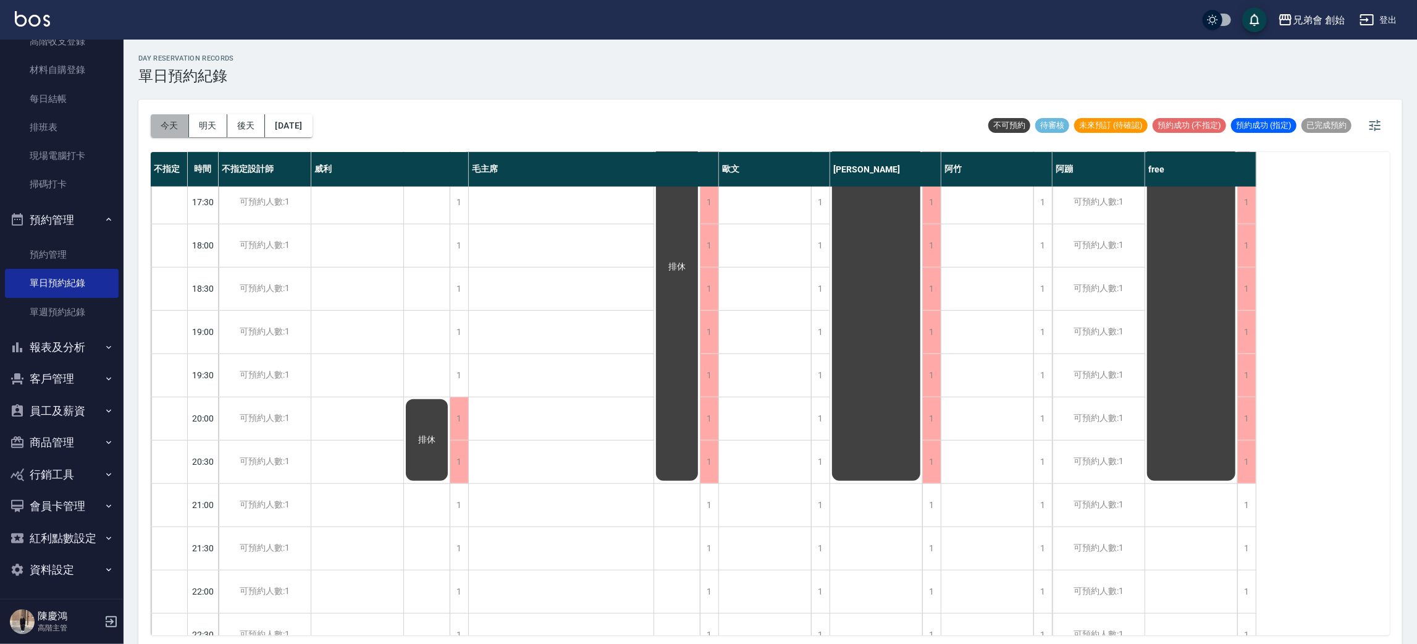
click at [181, 125] on button "今天" at bounding box center [170, 125] width 38 height 23
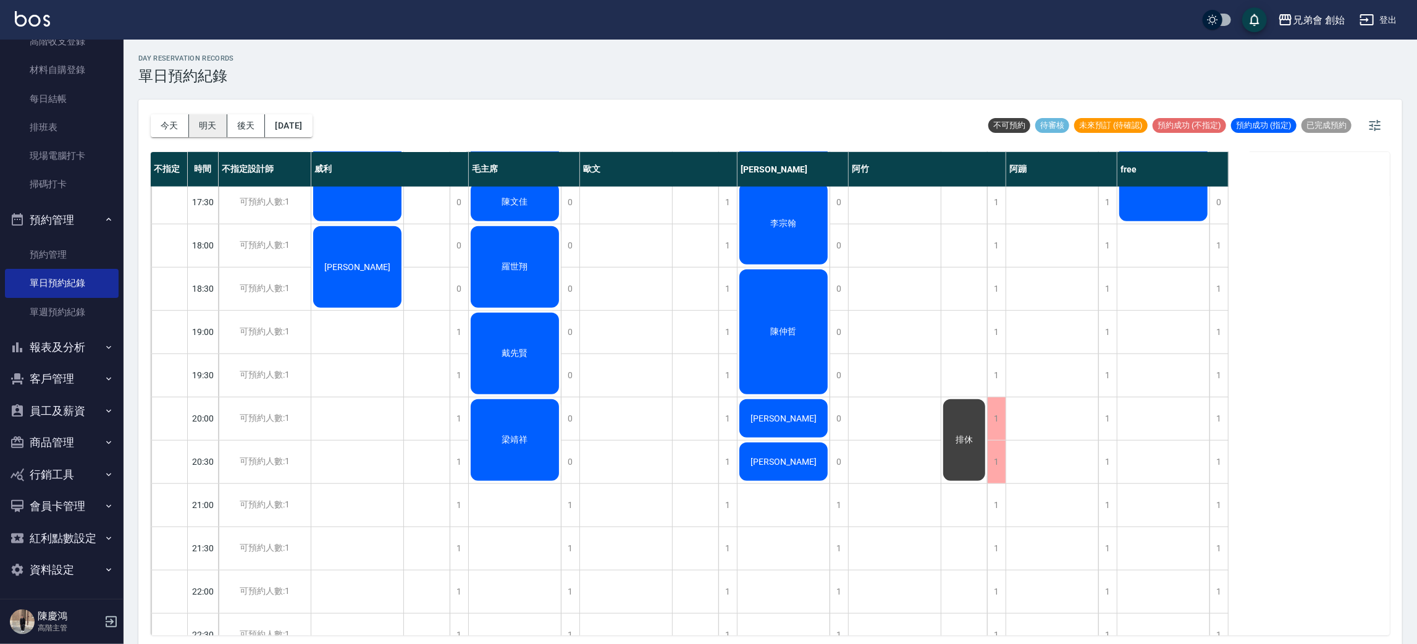
click at [204, 121] on button "明天" at bounding box center [208, 125] width 38 height 23
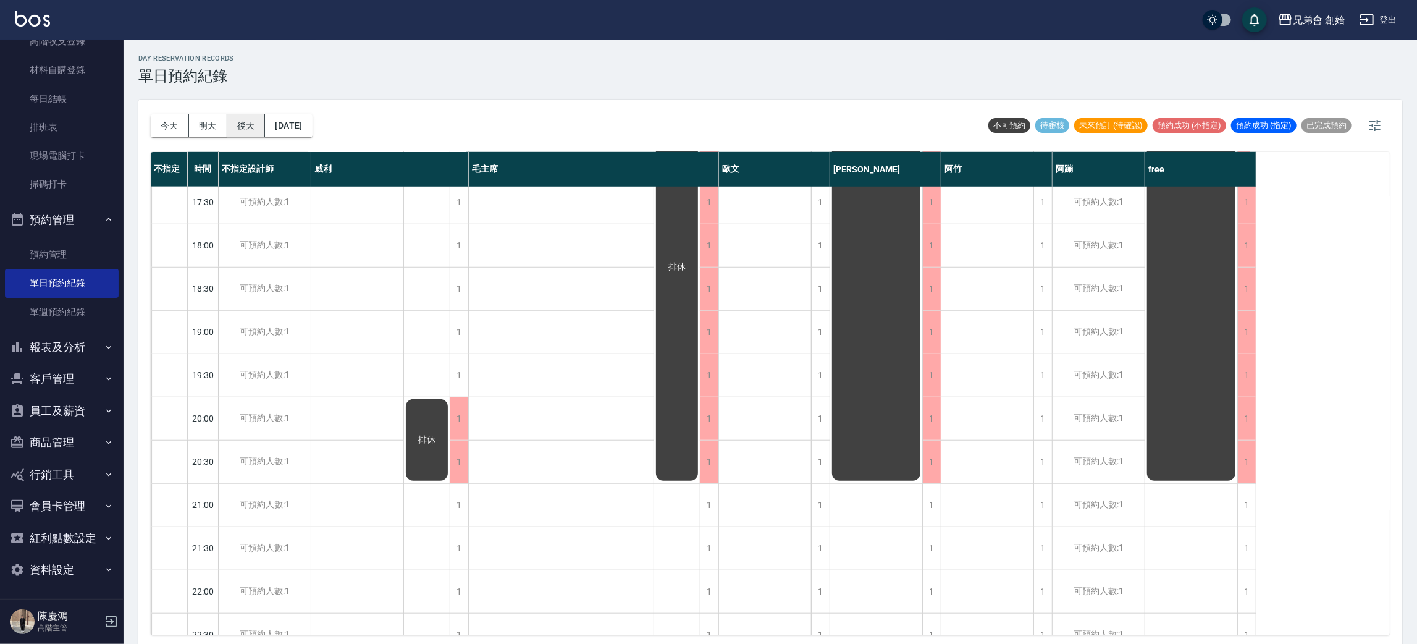
click at [245, 128] on button "後天" at bounding box center [246, 125] width 38 height 23
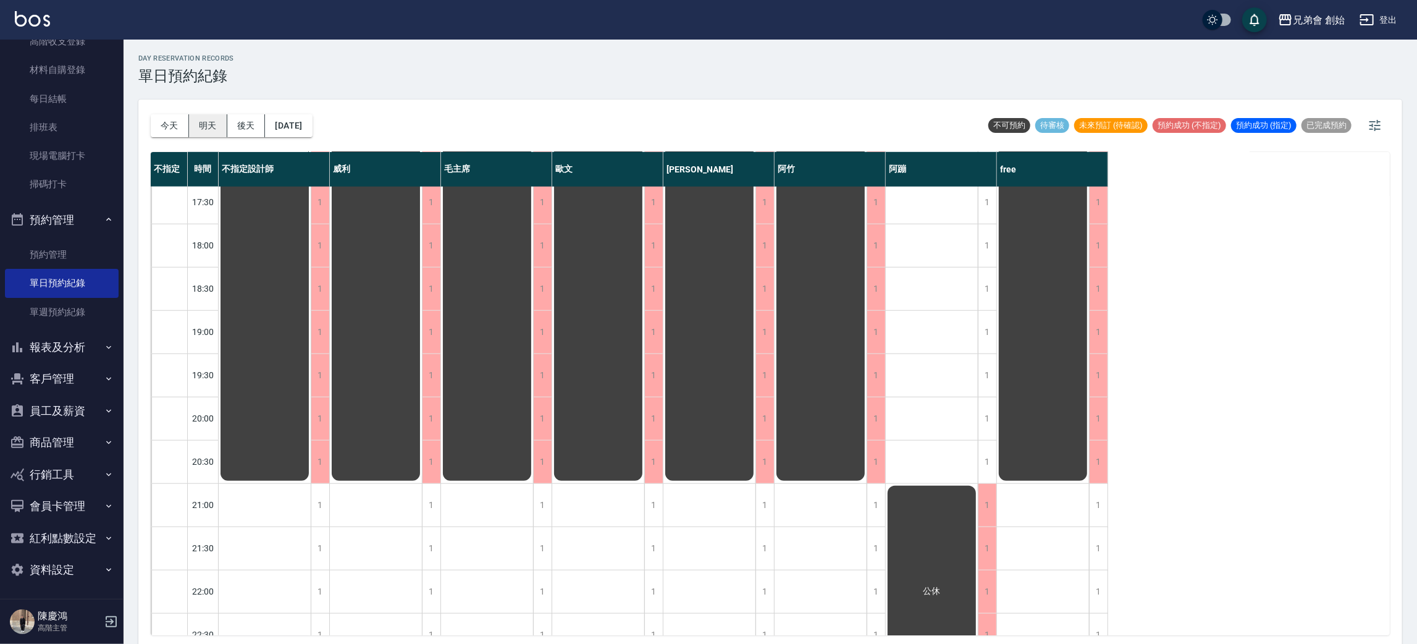
click at [211, 128] on button "明天" at bounding box center [208, 125] width 38 height 23
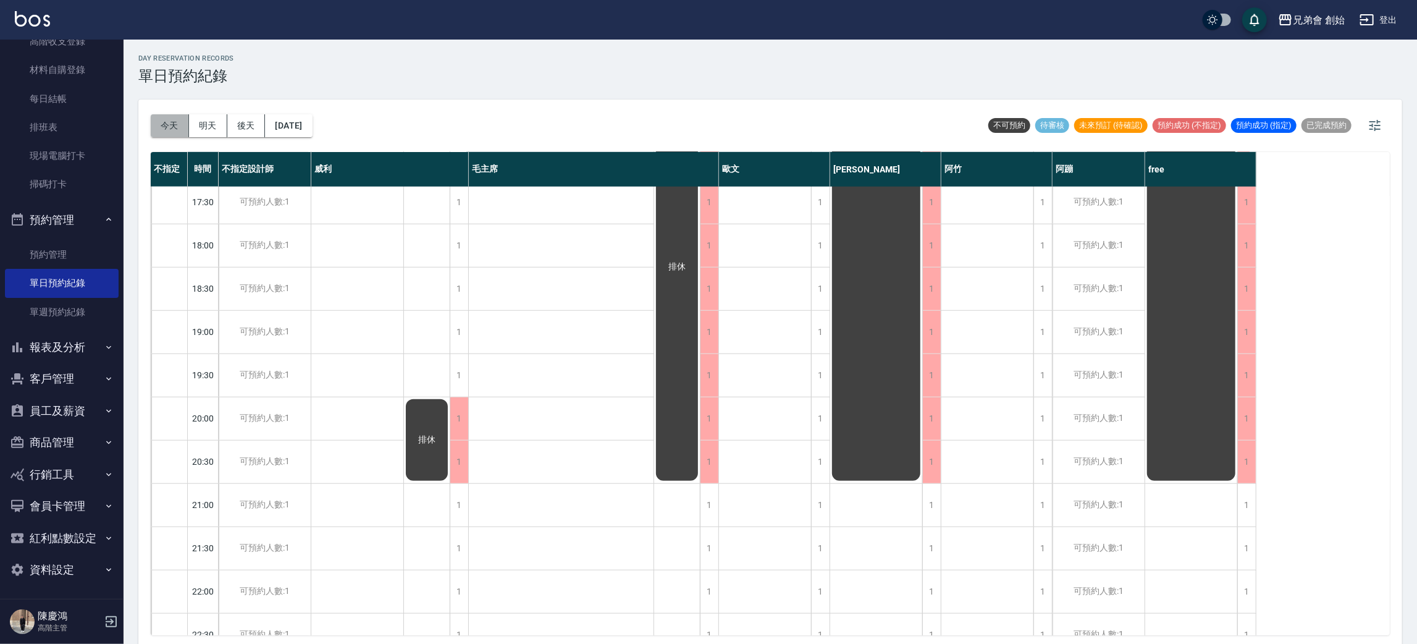
click at [159, 129] on button "今天" at bounding box center [170, 125] width 38 height 23
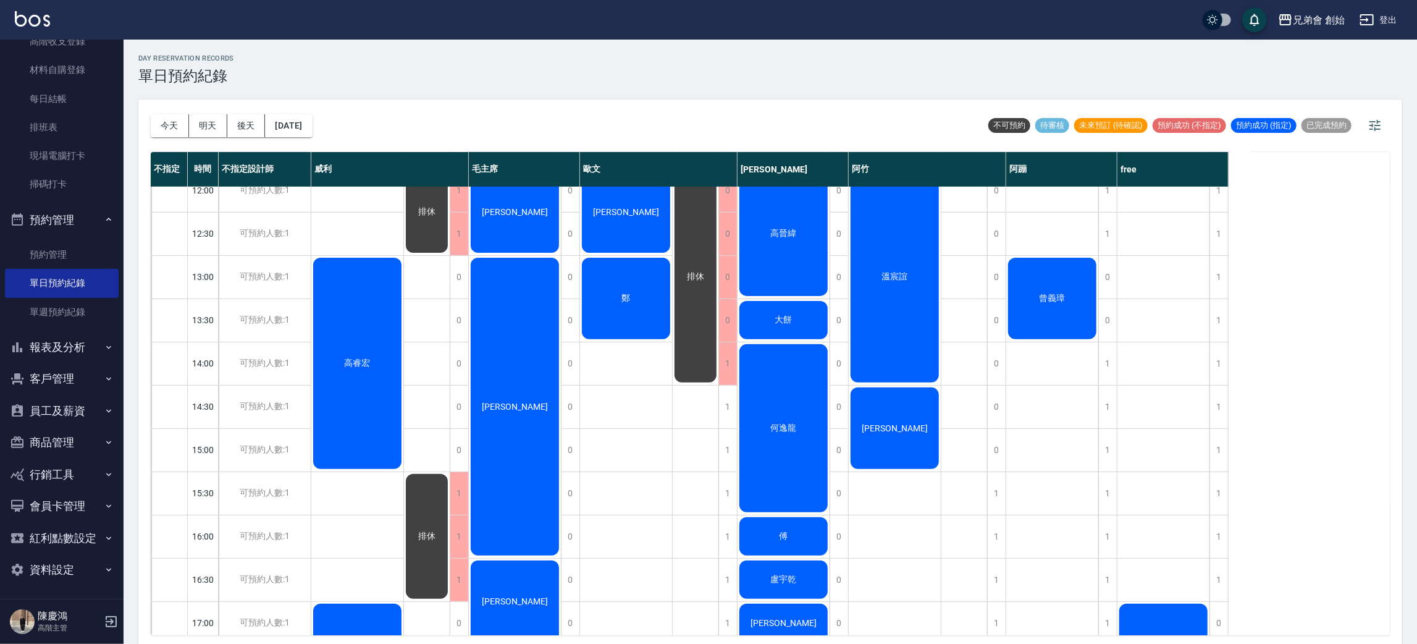
scroll to position [185, 0]
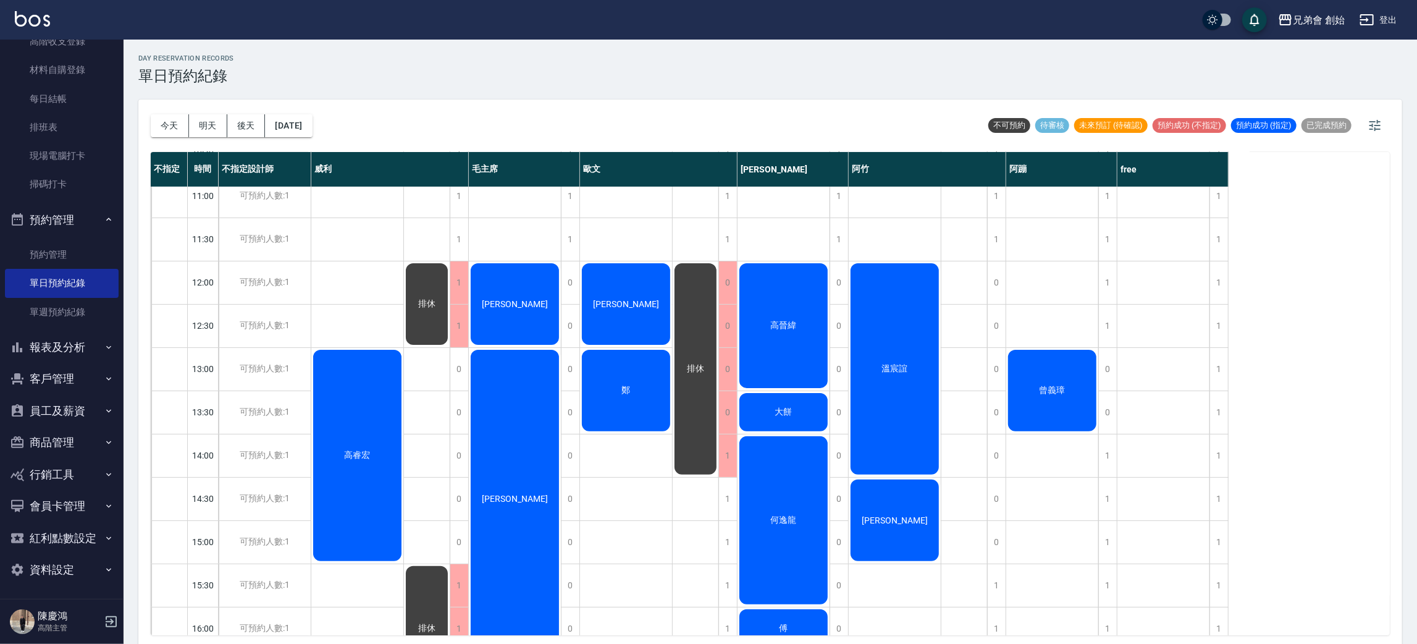
click at [164, 103] on div "今天 明天 後天 2025/09/20" at bounding box center [232, 125] width 162 height 53
click at [161, 124] on button "今天" at bounding box center [170, 125] width 38 height 23
click at [212, 136] on button "明天" at bounding box center [208, 125] width 38 height 23
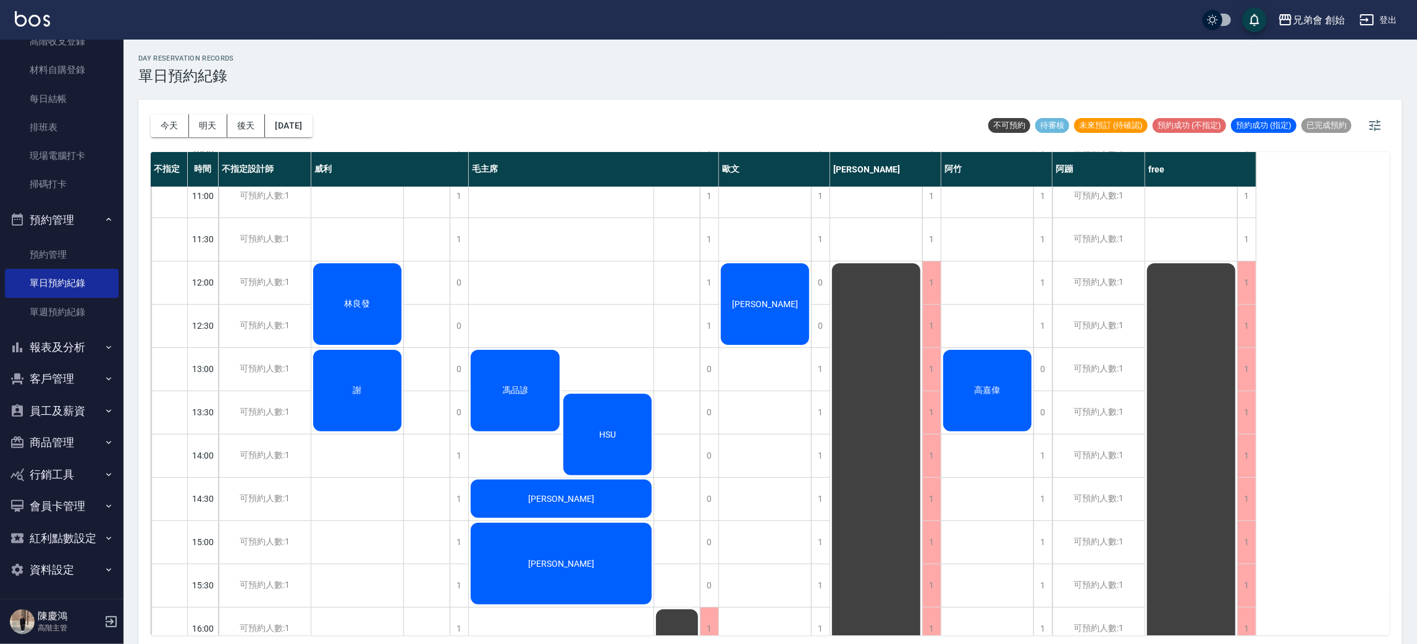
click at [197, 138] on div "今天 明天 後天 2025/09/21" at bounding box center [232, 125] width 162 height 53
click at [169, 124] on button "今天" at bounding box center [170, 125] width 38 height 23
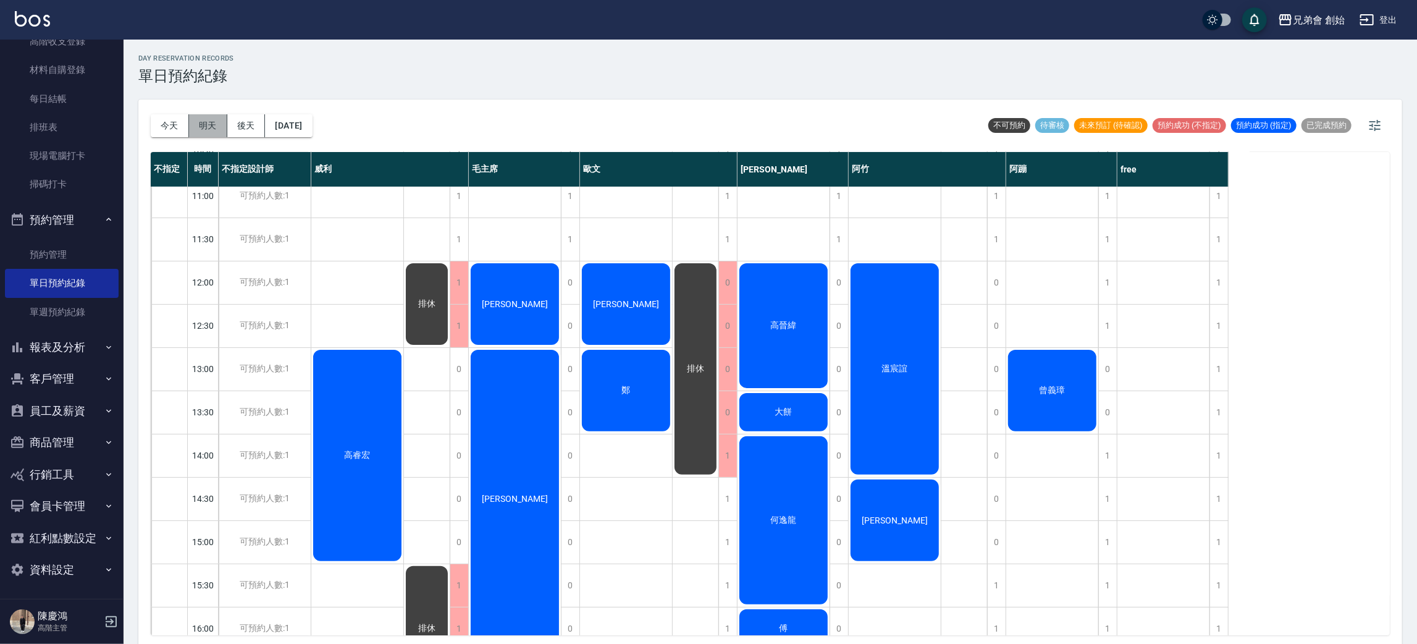
click at [227, 121] on button "明天" at bounding box center [208, 125] width 38 height 23
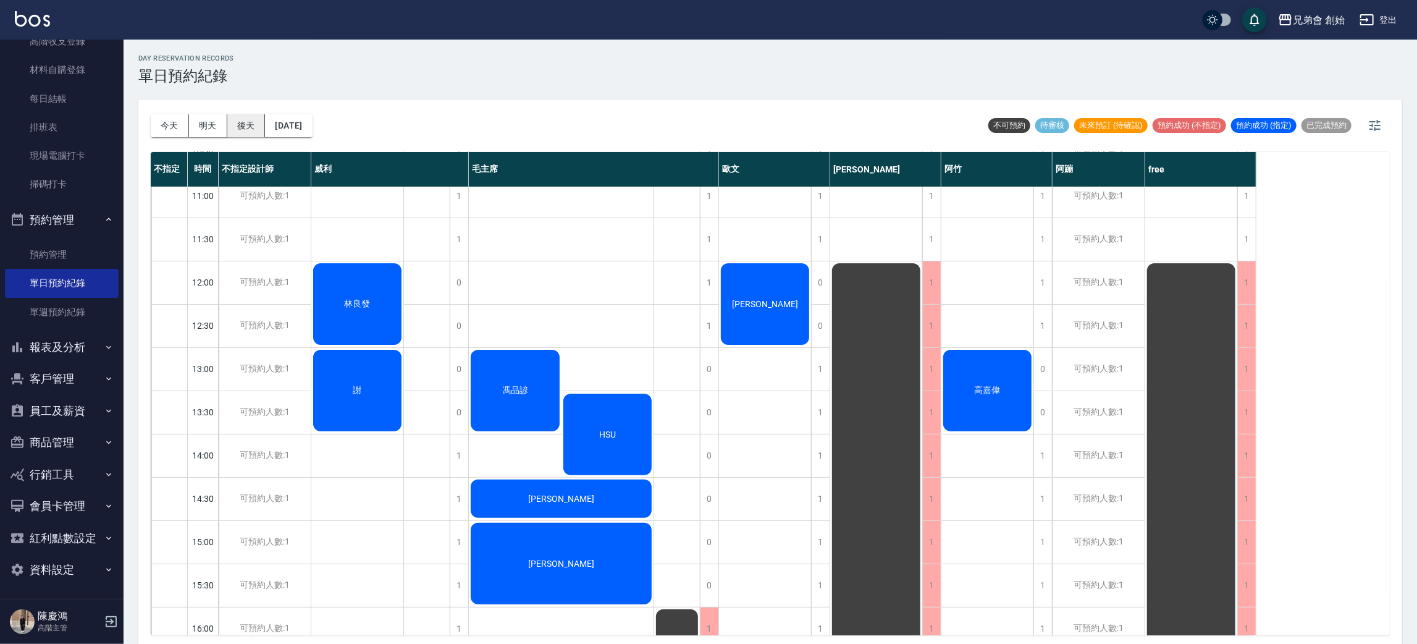
click at [240, 121] on button "後天" at bounding box center [246, 125] width 38 height 23
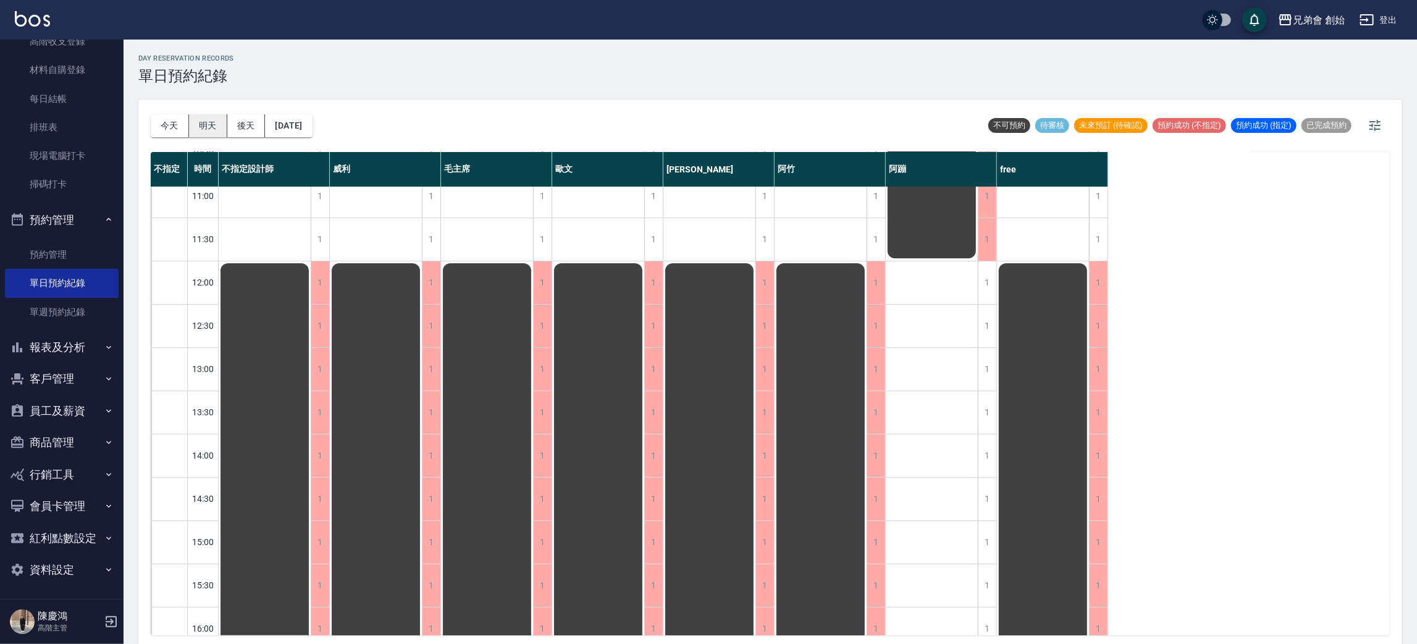
click at [202, 135] on button "明天" at bounding box center [208, 125] width 38 height 23
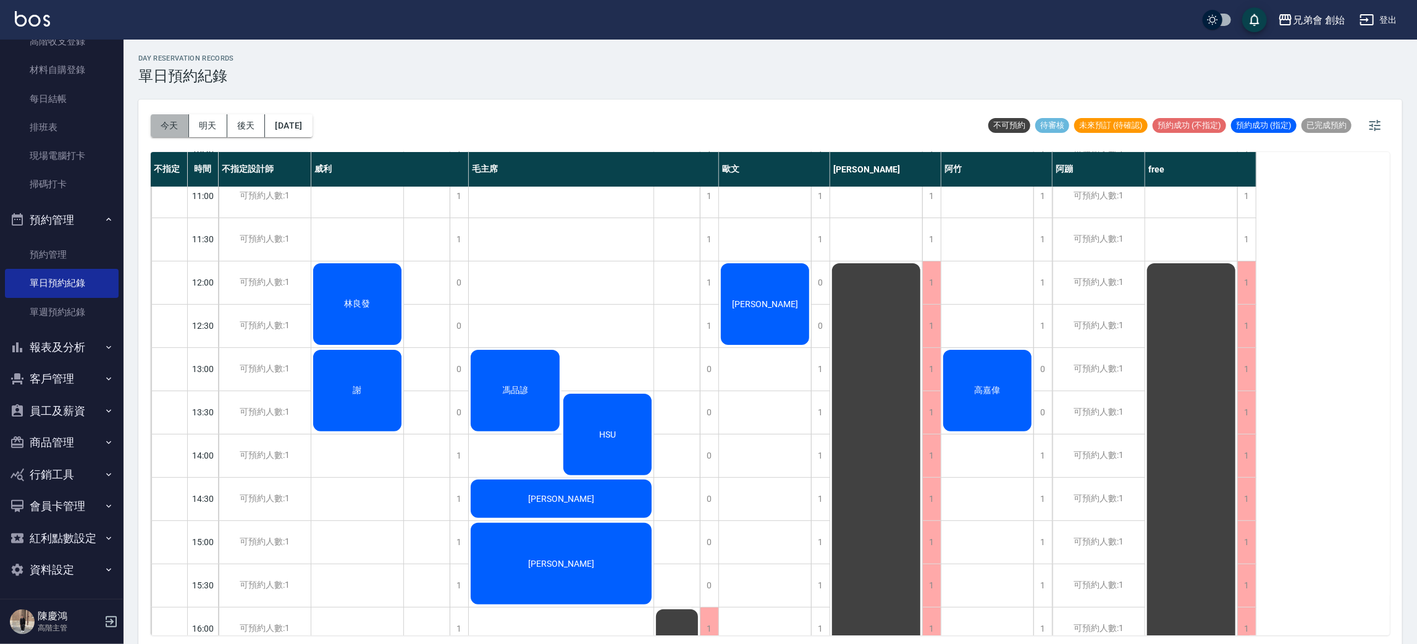
click at [158, 126] on button "今天" at bounding box center [170, 125] width 38 height 23
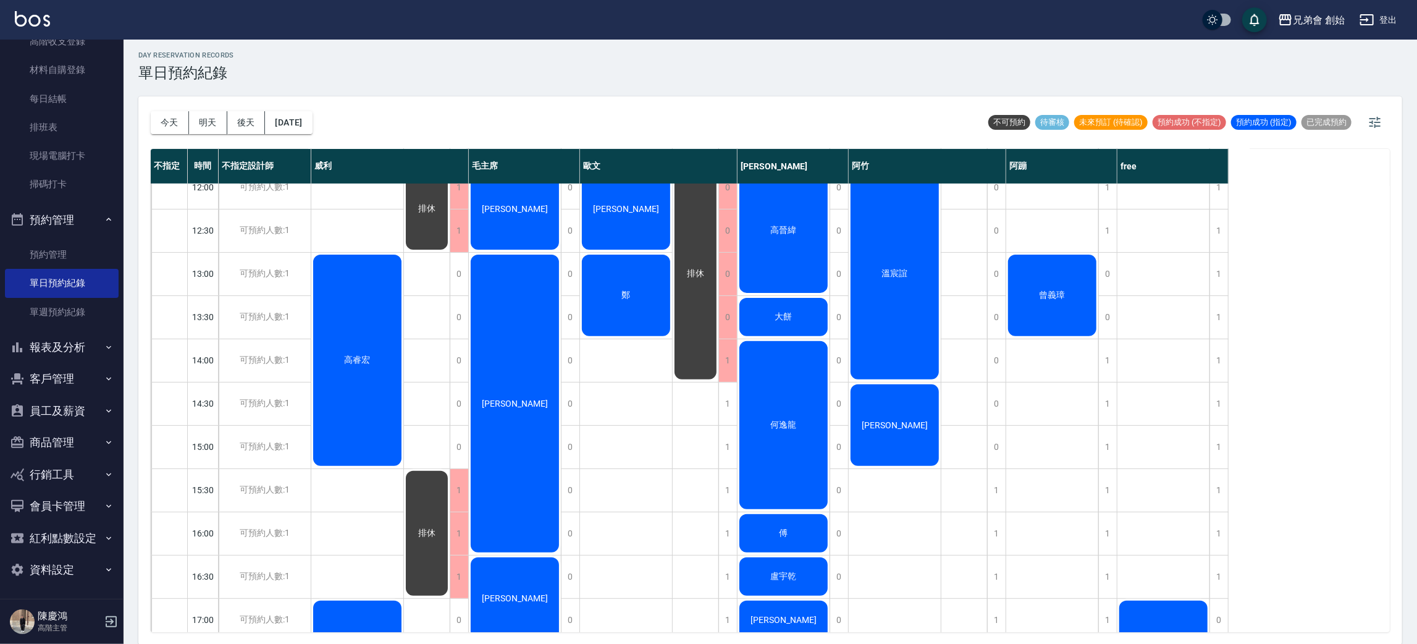
scroll to position [93, 0]
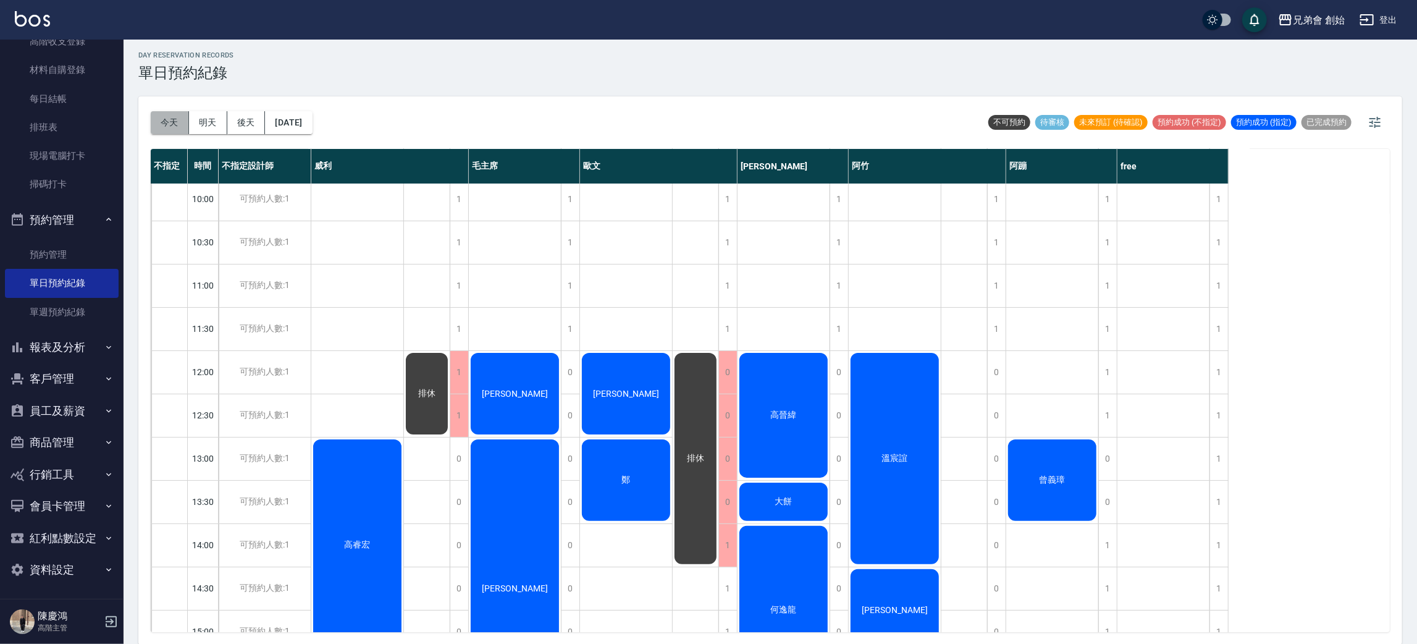
click at [165, 128] on button "今天" at bounding box center [170, 122] width 38 height 23
click at [216, 119] on button "明天" at bounding box center [208, 122] width 38 height 23
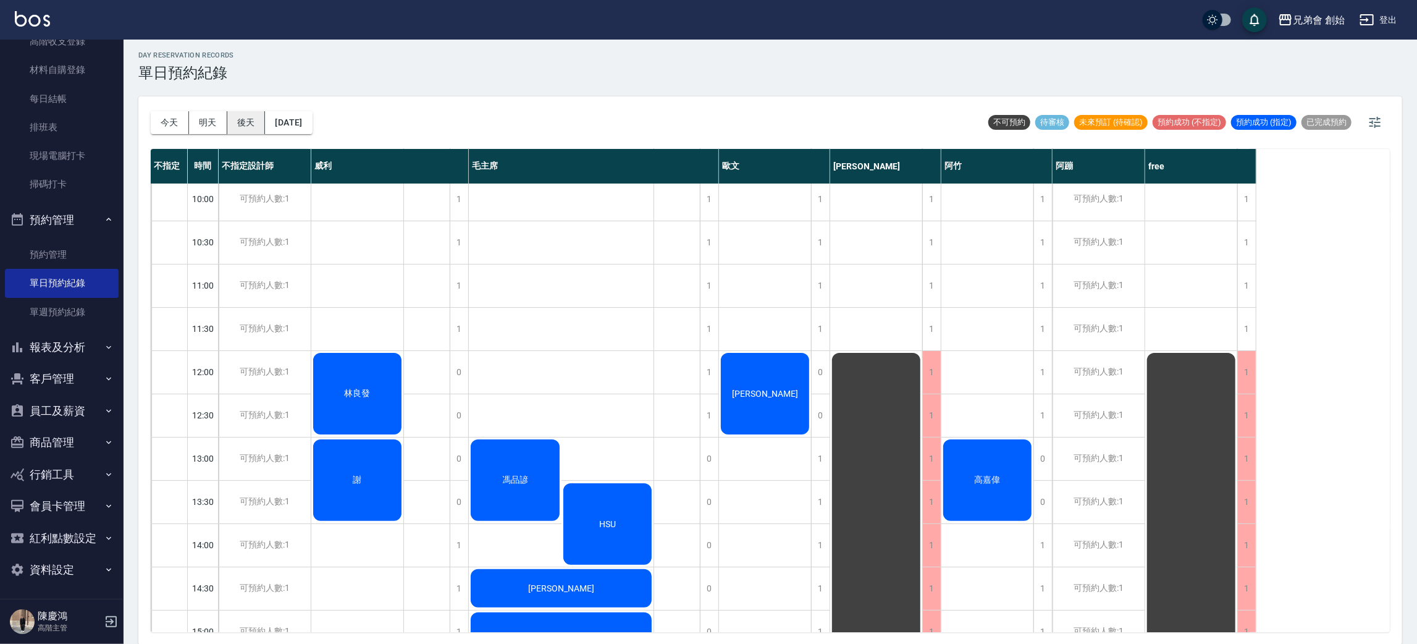
click at [242, 115] on button "後天" at bounding box center [246, 122] width 38 height 23
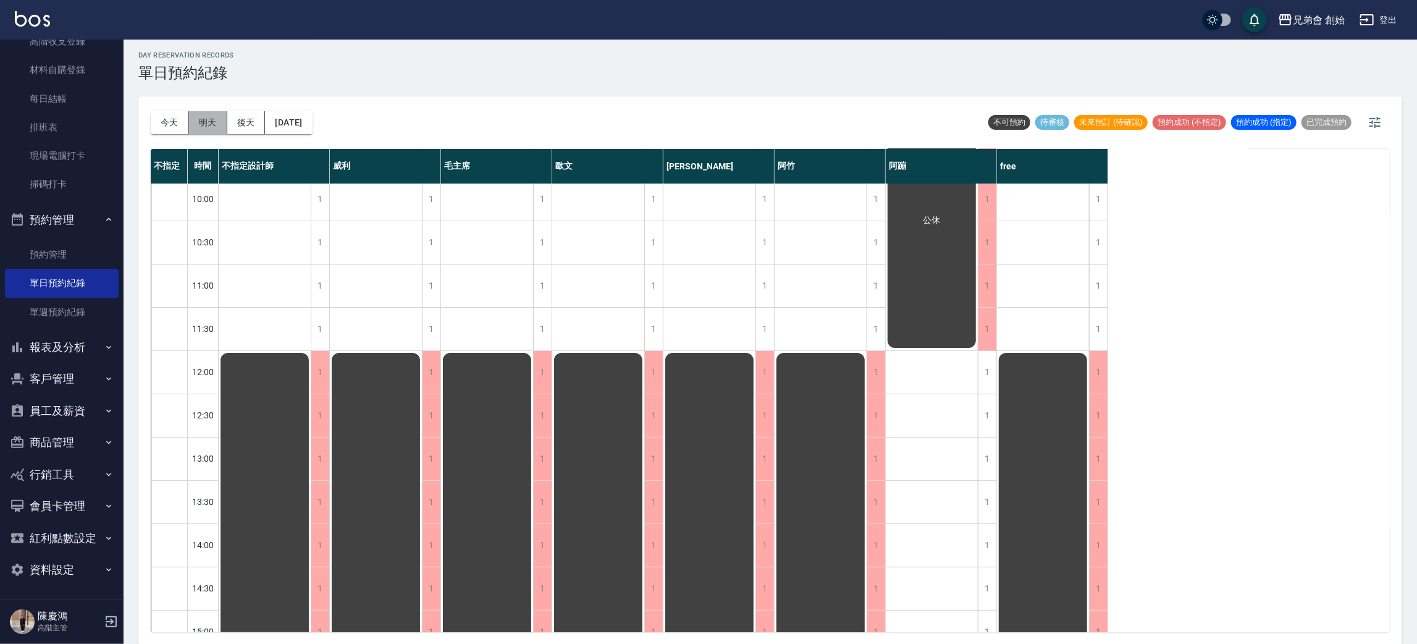
click at [217, 119] on button "明天" at bounding box center [208, 122] width 38 height 23
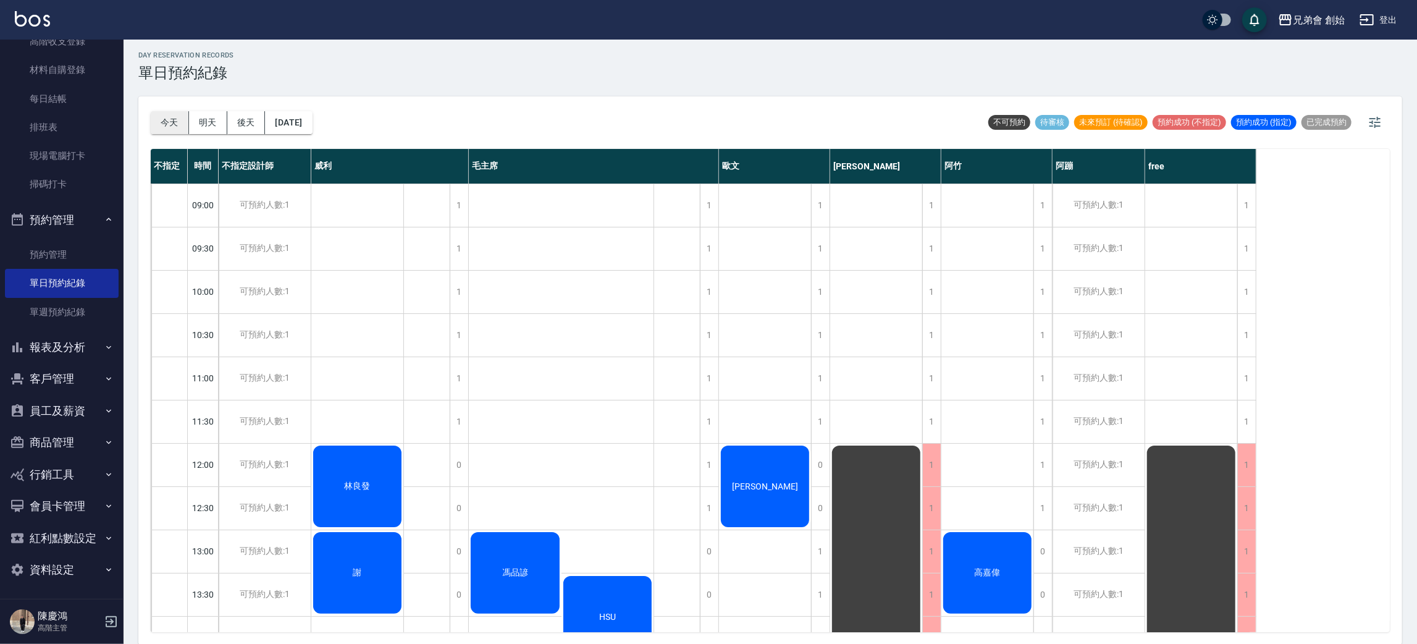
click at [179, 125] on button "今天" at bounding box center [170, 122] width 38 height 23
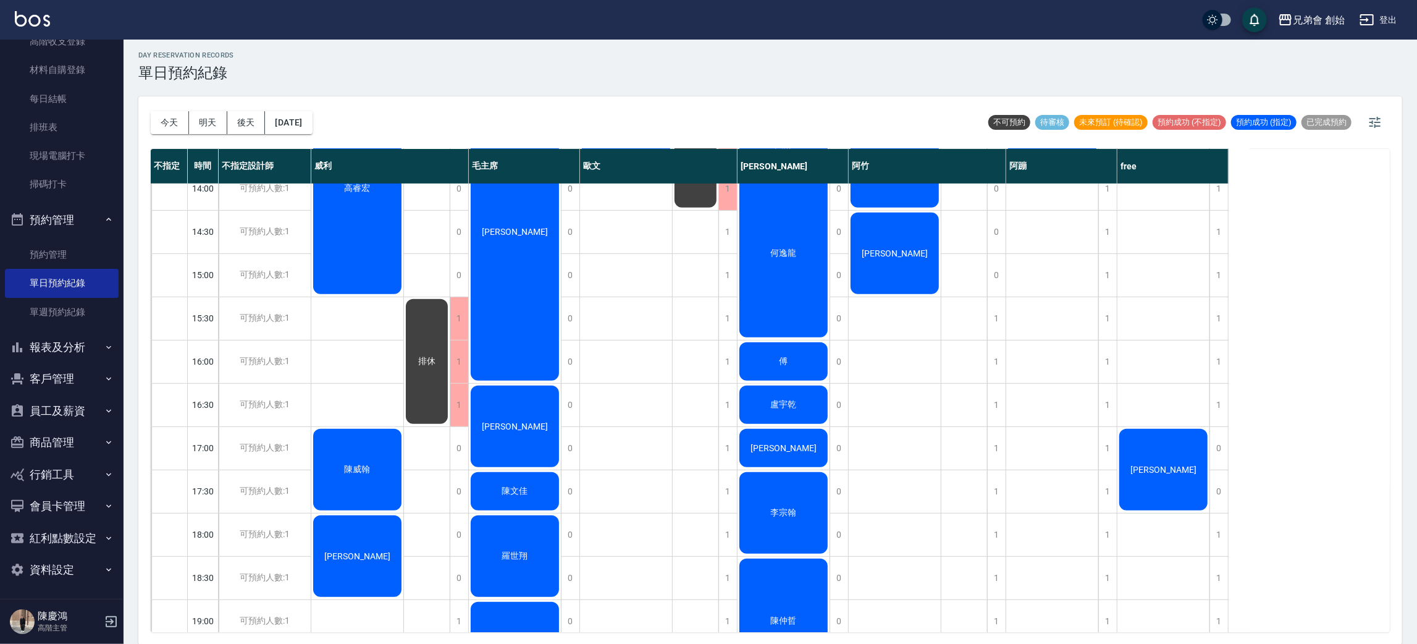
scroll to position [264, 0]
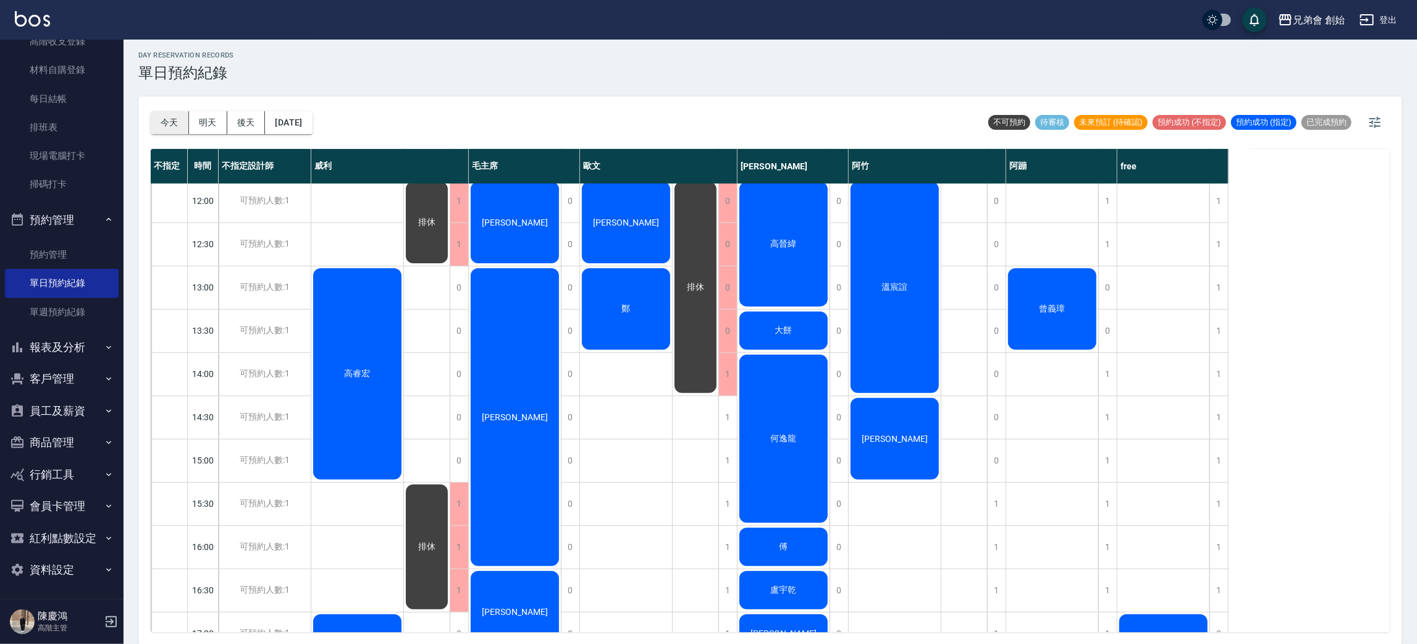
click at [157, 122] on button "今天" at bounding box center [170, 122] width 38 height 23
click at [209, 128] on button "明天" at bounding box center [208, 122] width 38 height 23
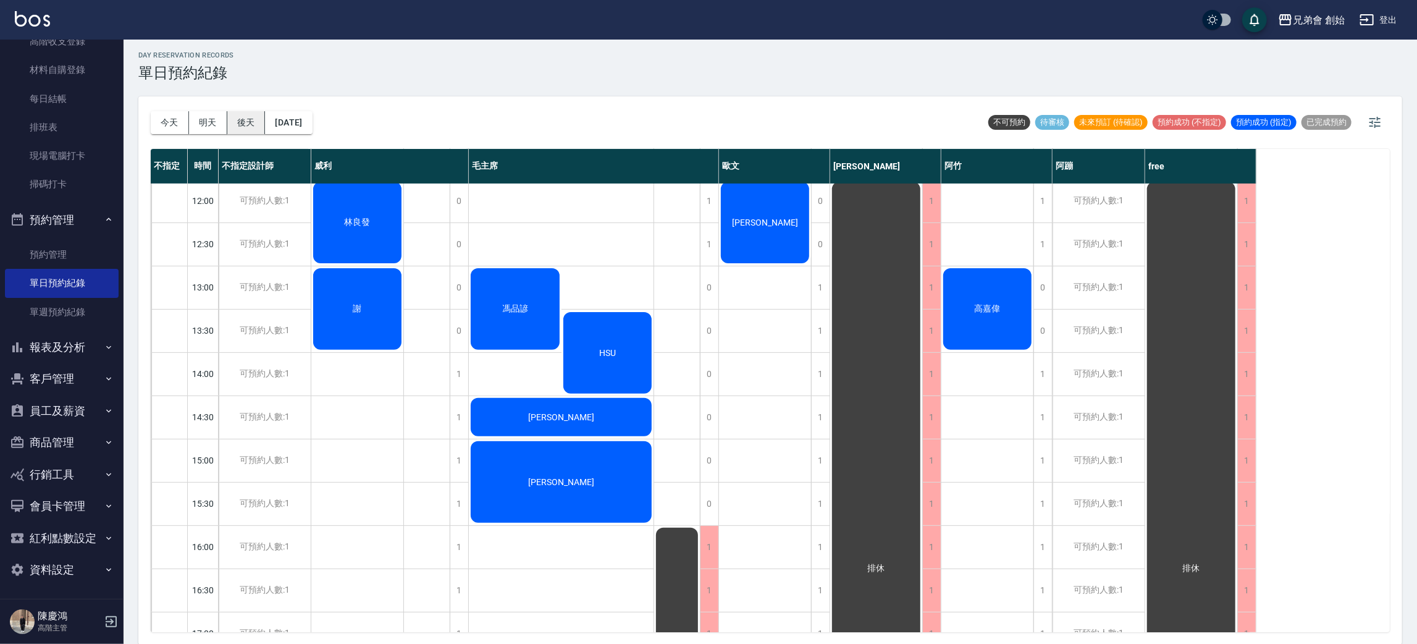
click at [240, 122] on button "後天" at bounding box center [246, 122] width 38 height 23
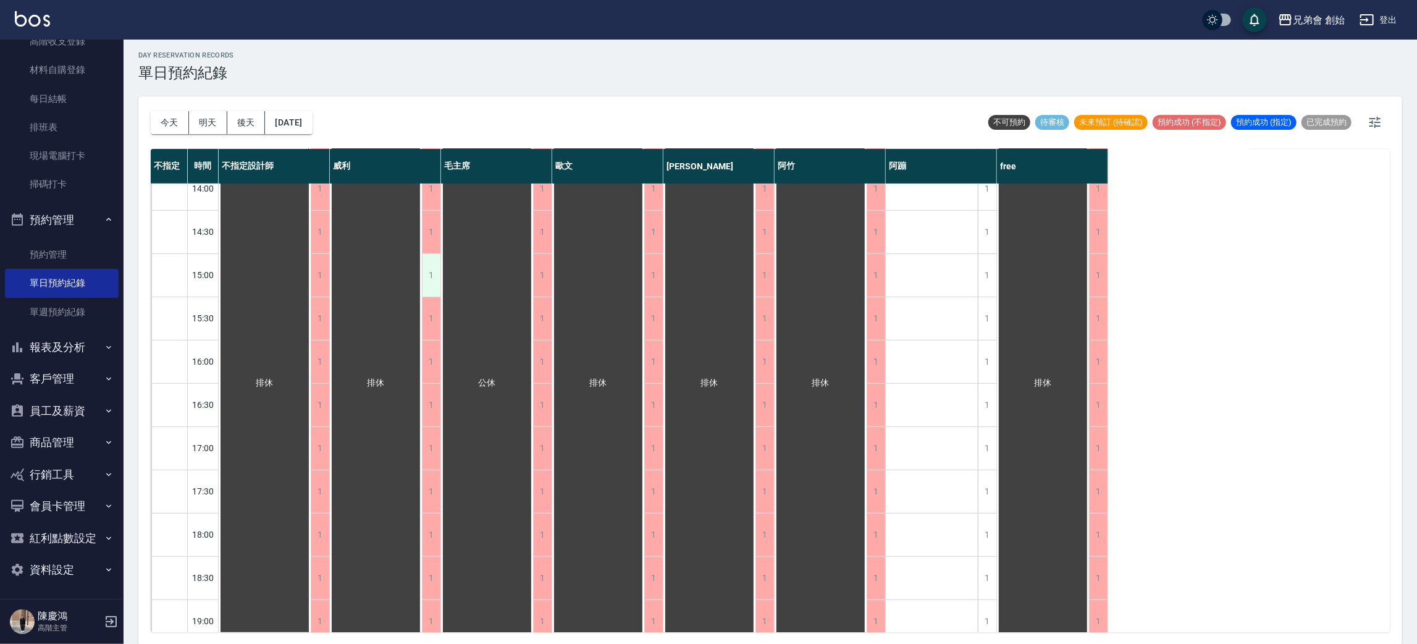
scroll to position [542, 0]
click at [209, 111] on button "明天" at bounding box center [208, 122] width 38 height 23
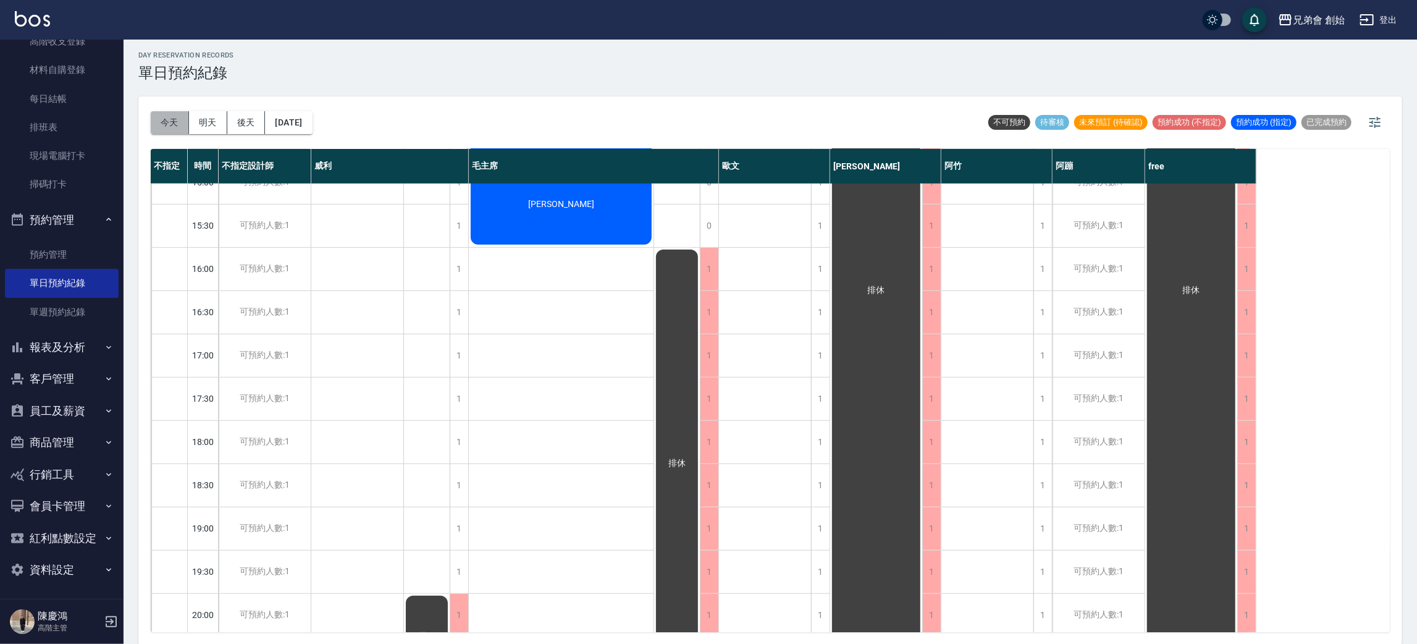
click at [166, 112] on button "今天" at bounding box center [170, 122] width 38 height 23
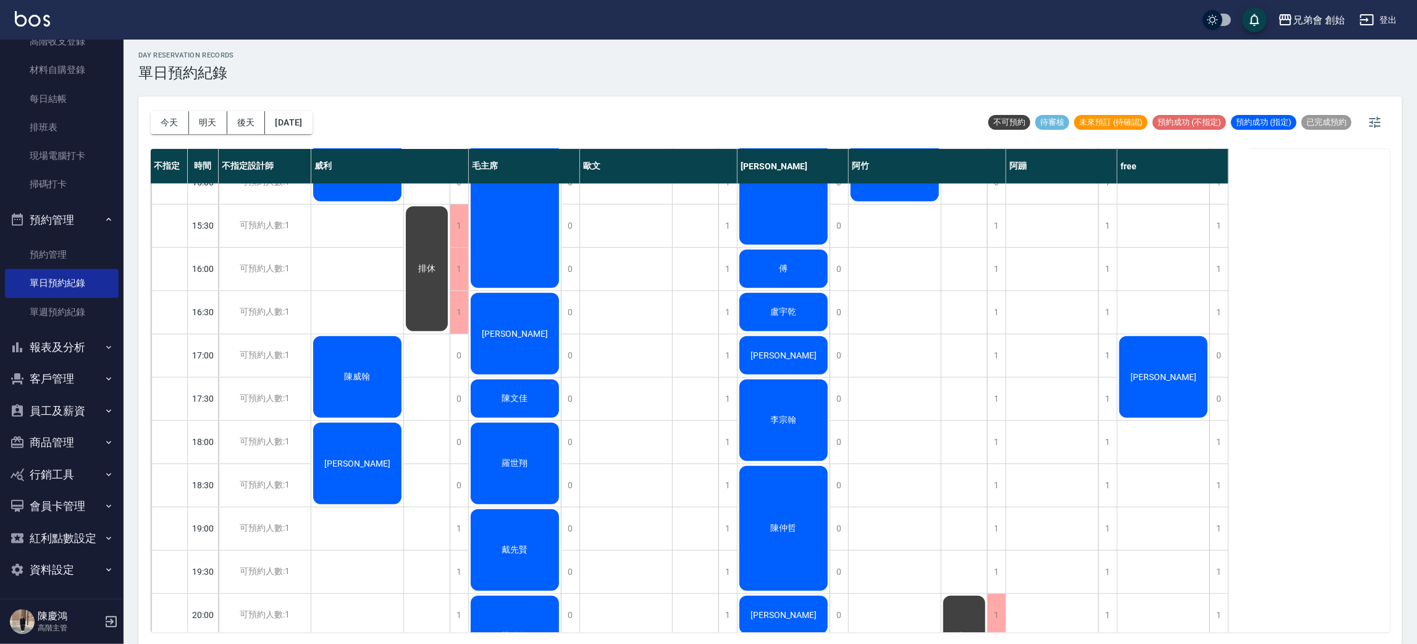
scroll to position [264, 0]
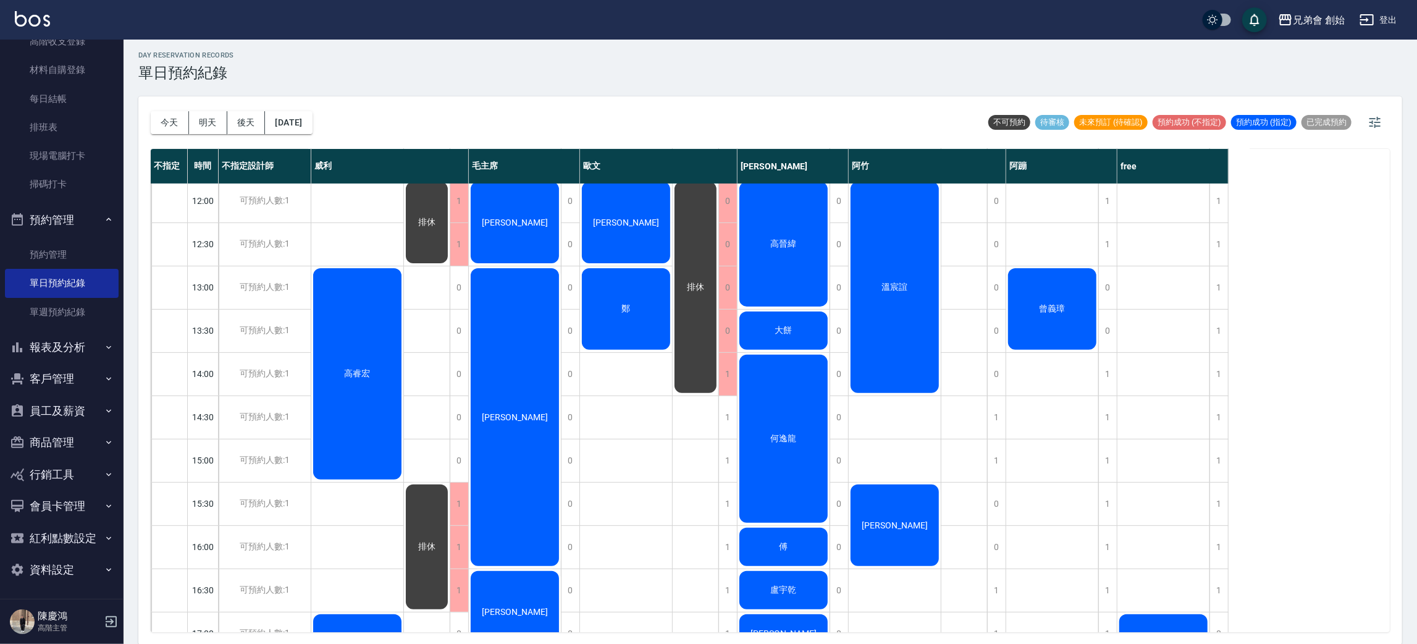
click at [1043, 305] on span "曾義璋" at bounding box center [1052, 308] width 31 height 11
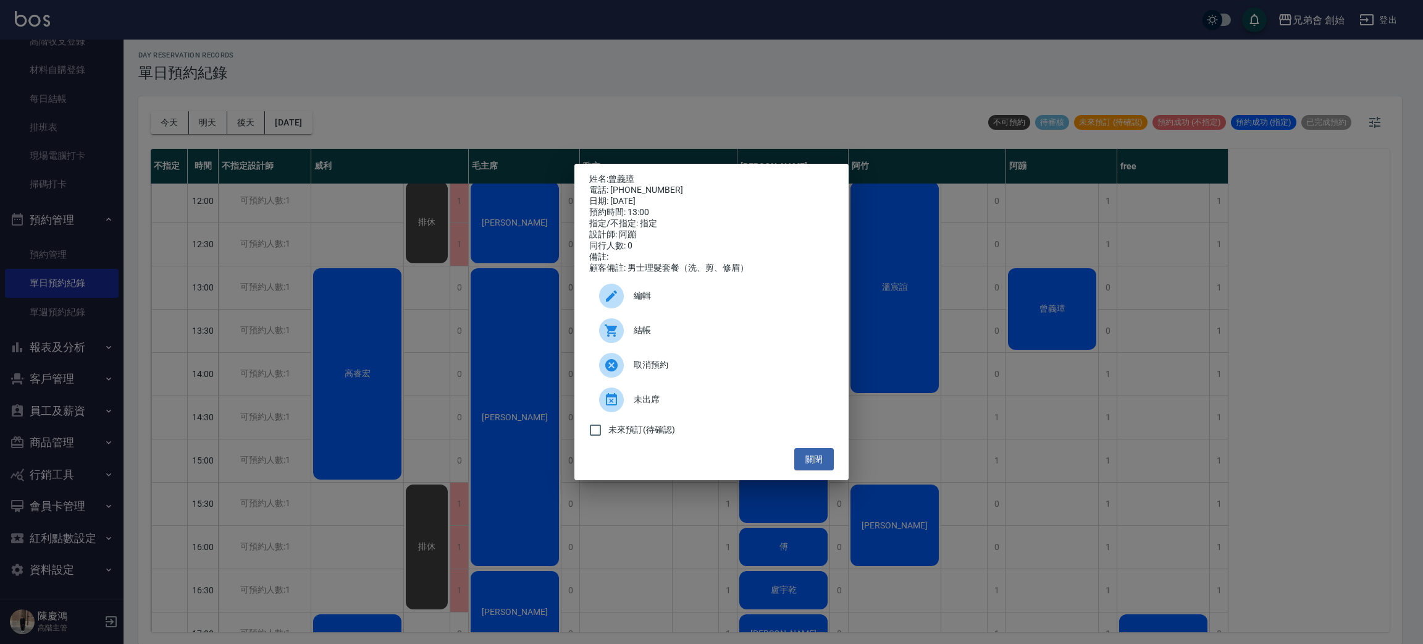
click at [750, 332] on span "結帳" at bounding box center [729, 330] width 190 height 13
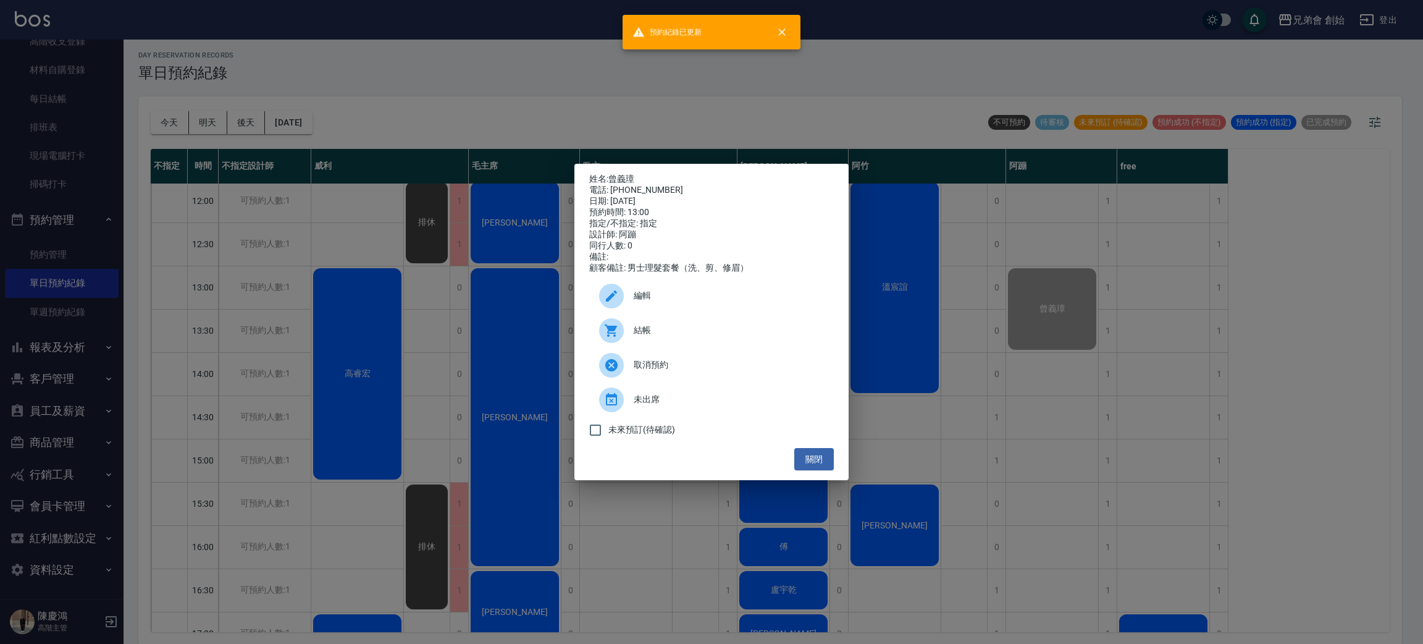
click at [288, 122] on div "姓名: 曾義璋 電話: 0986552676 日期: 2025/09/20 預約時間: 13:00 指定/不指定: 指定 設計師: 阿蹦 同行人數: 0 備註…" at bounding box center [711, 322] width 1423 height 644
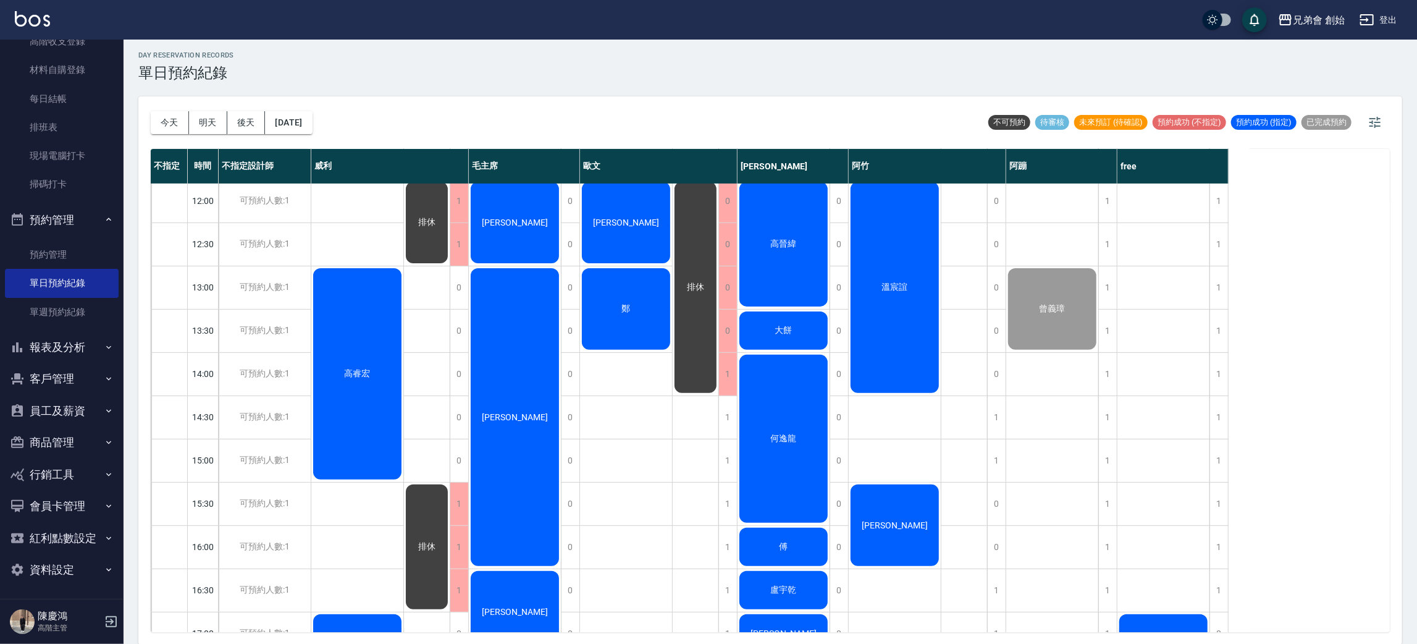
scroll to position [171, 0]
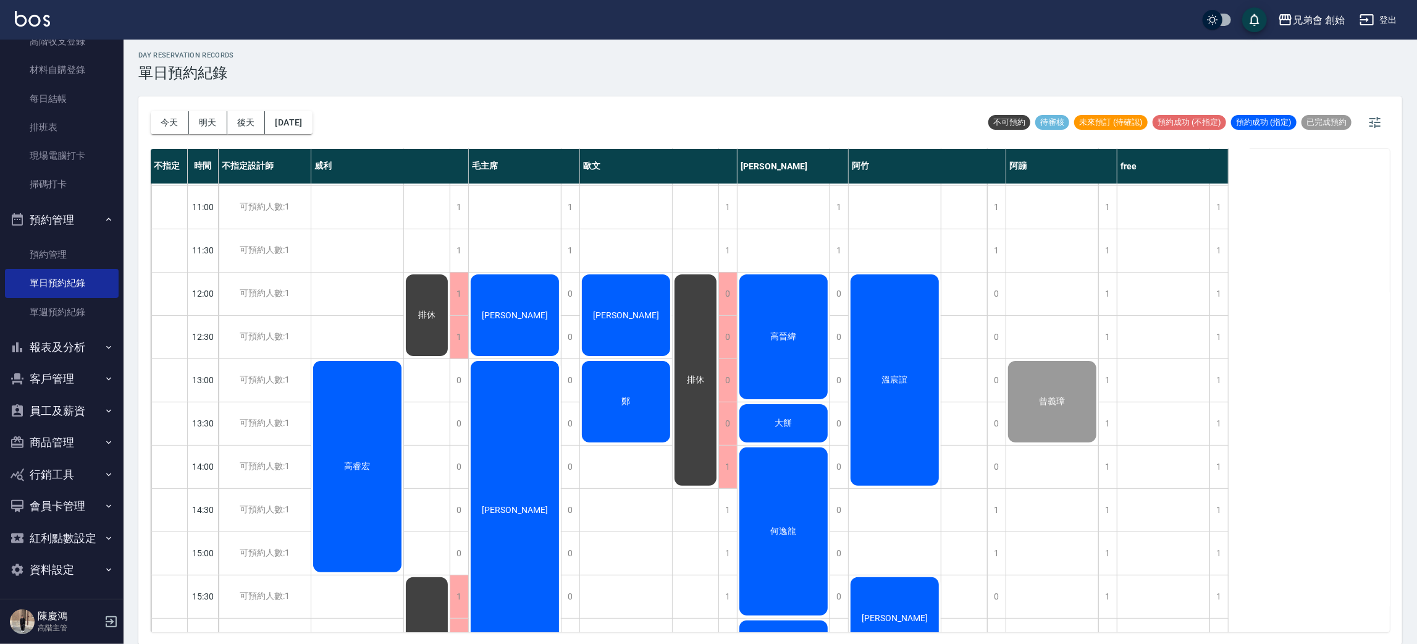
click at [636, 321] on div "[PERSON_NAME]" at bounding box center [626, 314] width 92 height 85
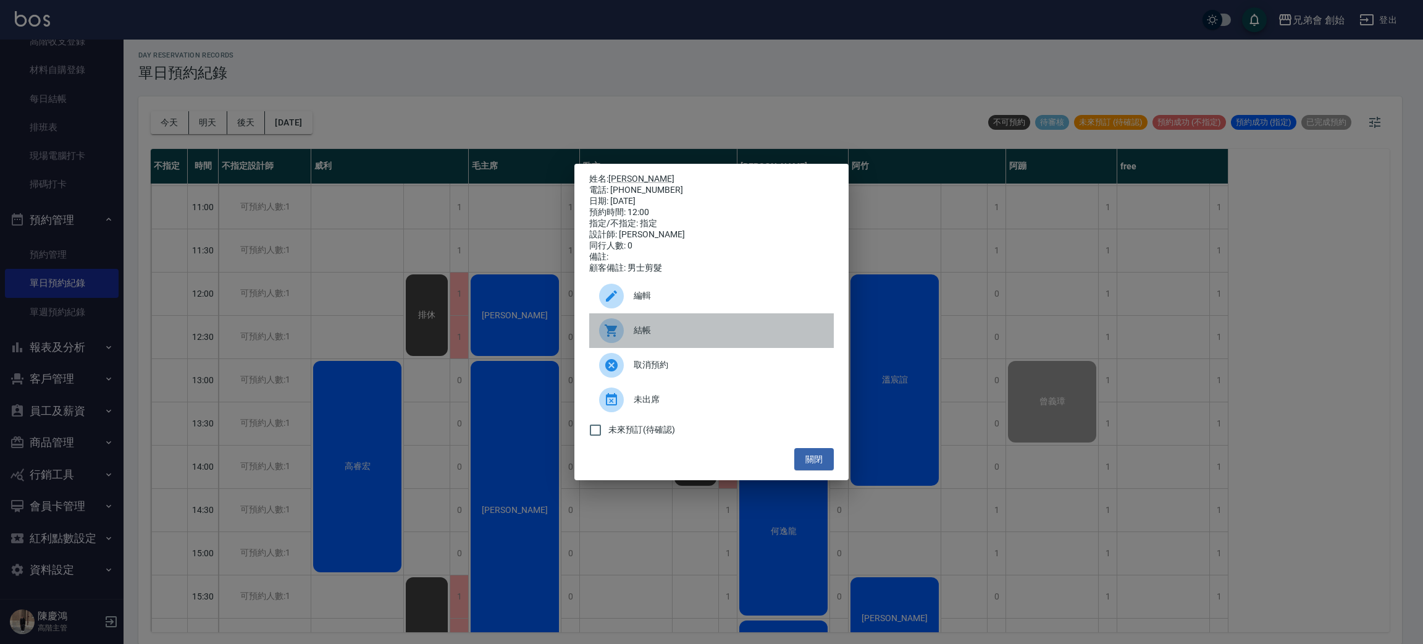
click at [636, 321] on div "結帳" at bounding box center [711, 330] width 245 height 35
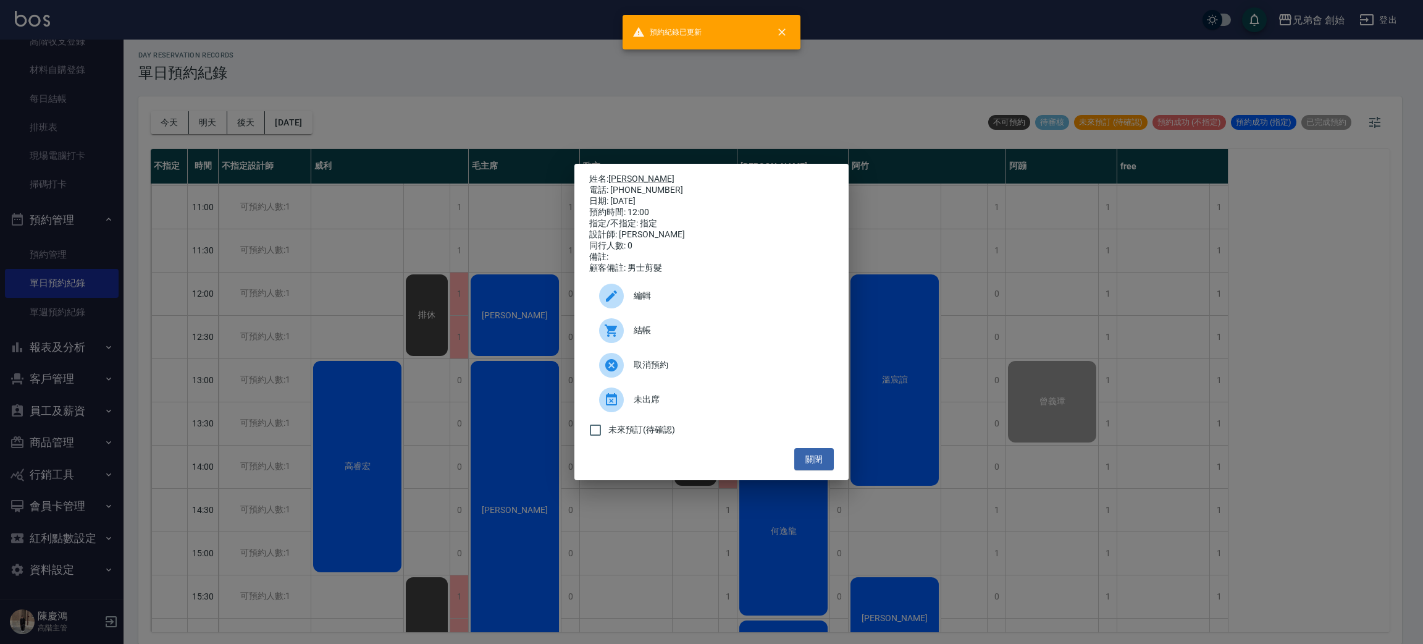
click at [355, 146] on div "姓名: 巫俊安 電話: 0989137932 日期: 2025/09/20 預約時間: 12:00 指定/不指定: 指定 設計師: 歐文 同行人數: 0 備註…" at bounding box center [711, 322] width 1423 height 644
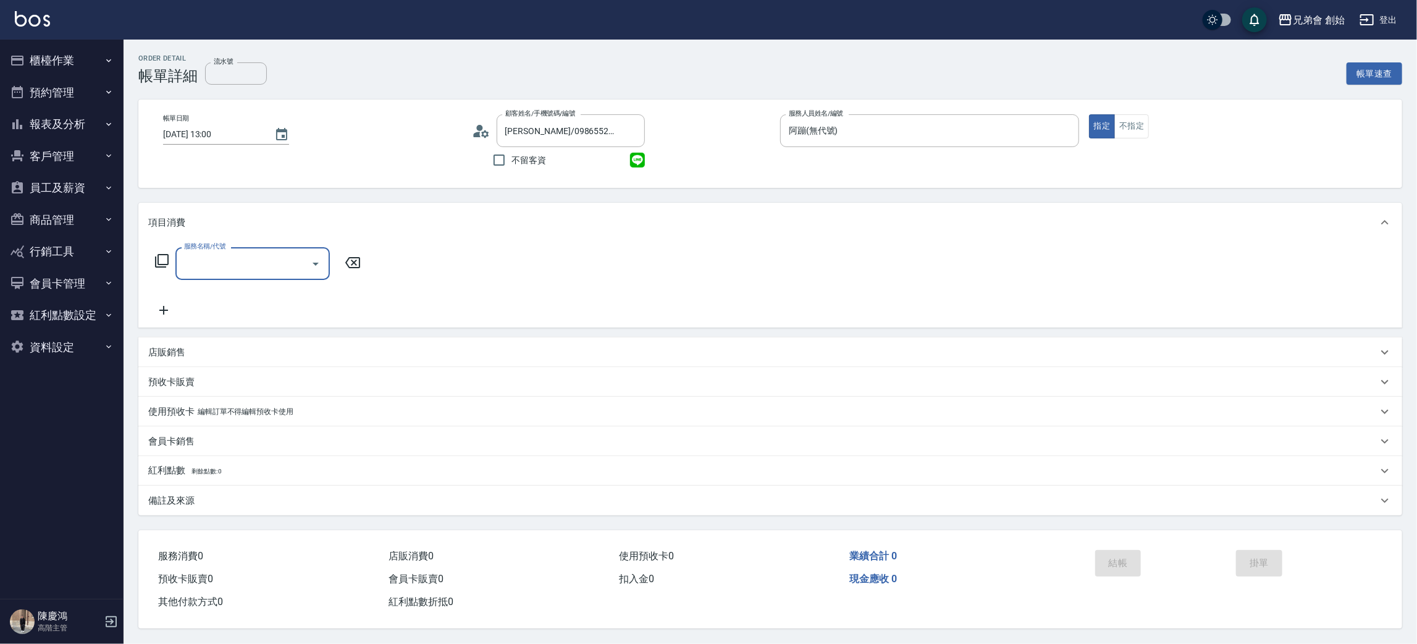
click at [270, 270] on input "服務名稱/代號" at bounding box center [243, 264] width 125 height 22
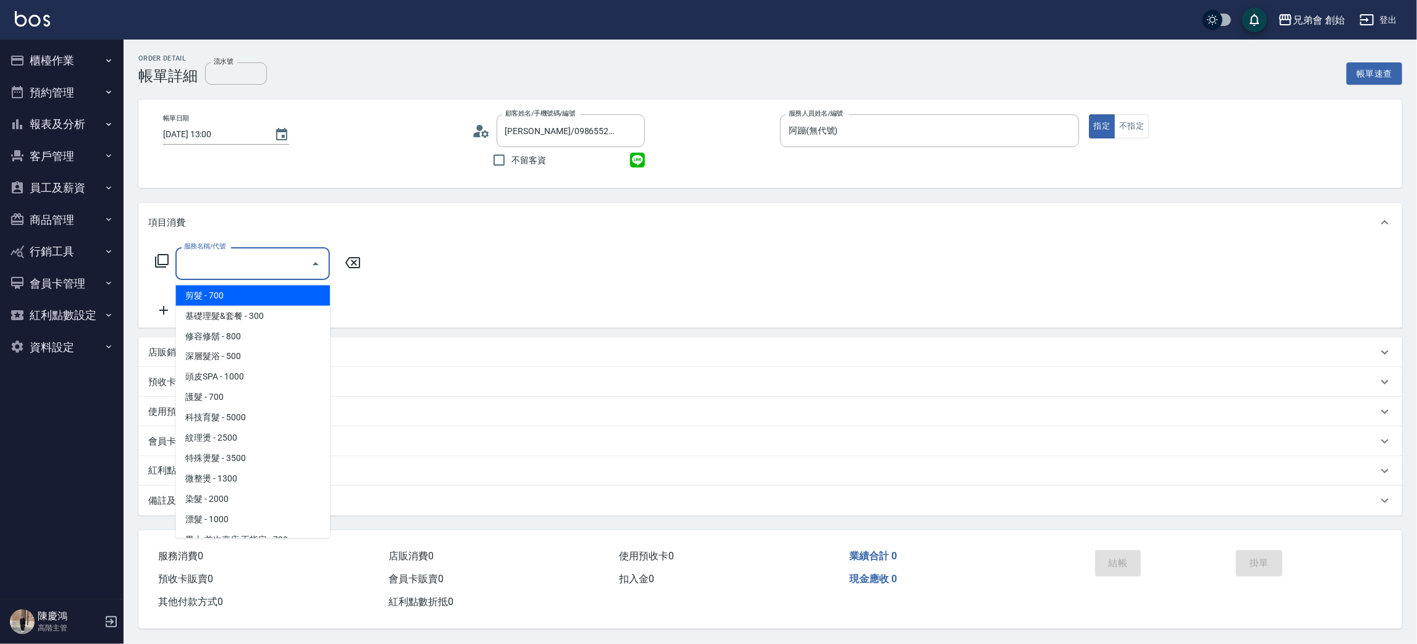
click at [298, 288] on span "剪髮 - 700" at bounding box center [252, 295] width 154 height 20
type input "剪髮(A01)"
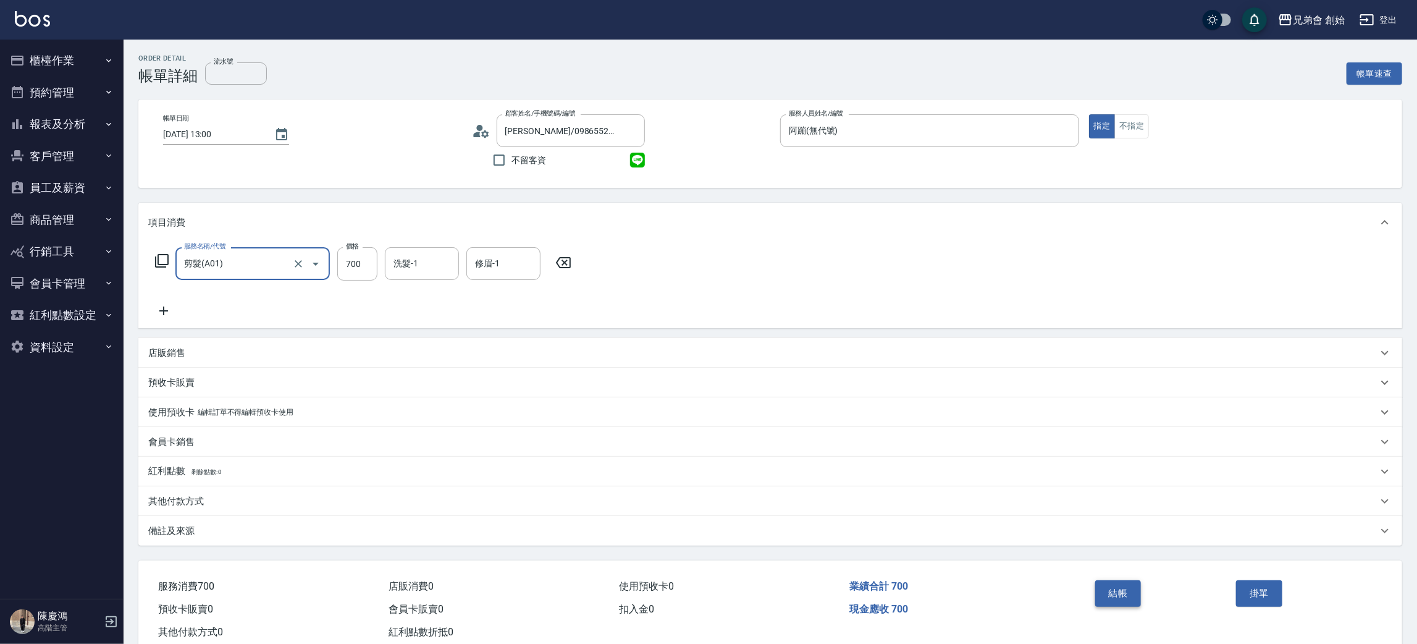
click at [1126, 602] on button "結帳" at bounding box center [1118, 593] width 46 height 26
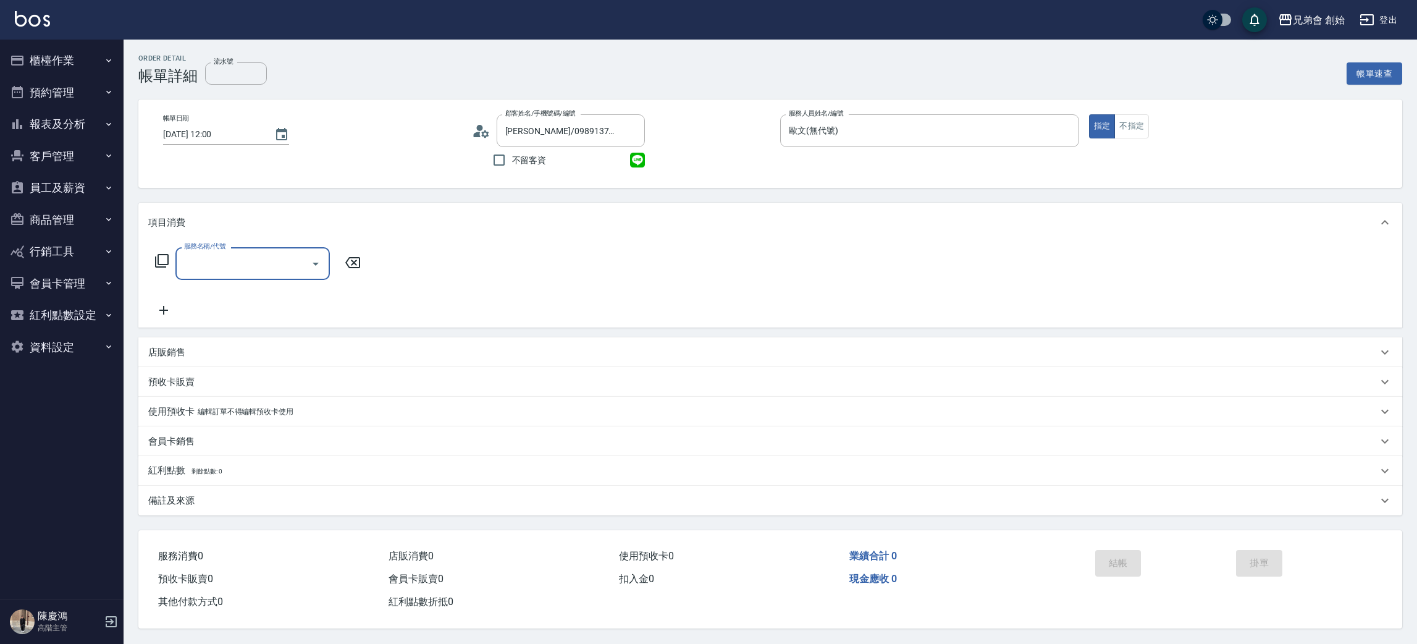
click at [218, 258] on input "服務名稱/代號" at bounding box center [243, 264] width 125 height 22
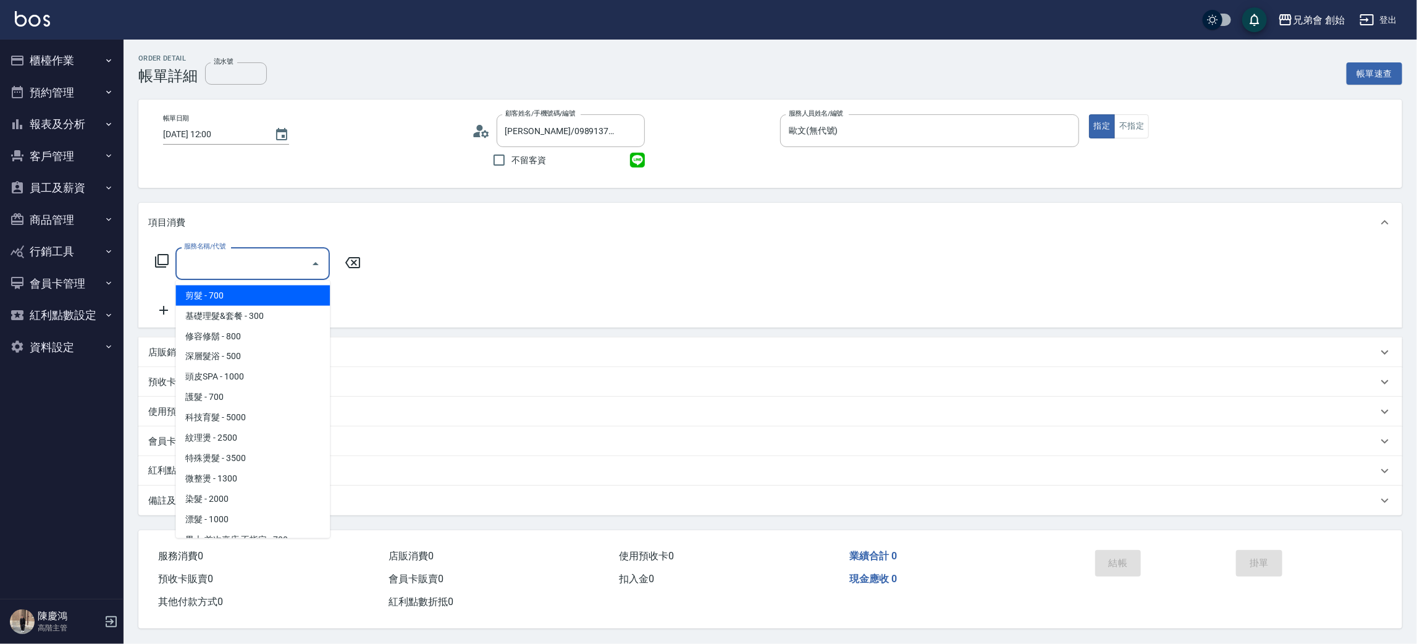
click at [221, 287] on span "剪髮 - 700" at bounding box center [252, 295] width 154 height 20
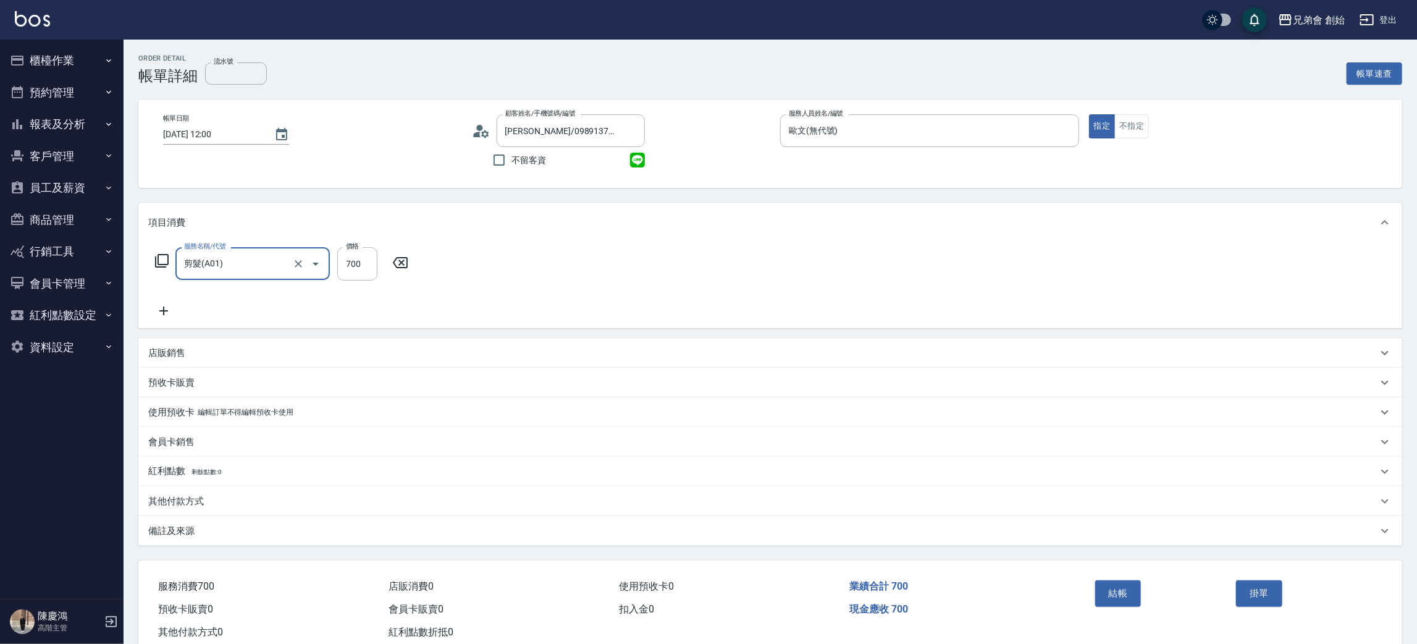
type input "剪髮(A01)"
click at [1133, 582] on button "結帳" at bounding box center [1118, 593] width 46 height 26
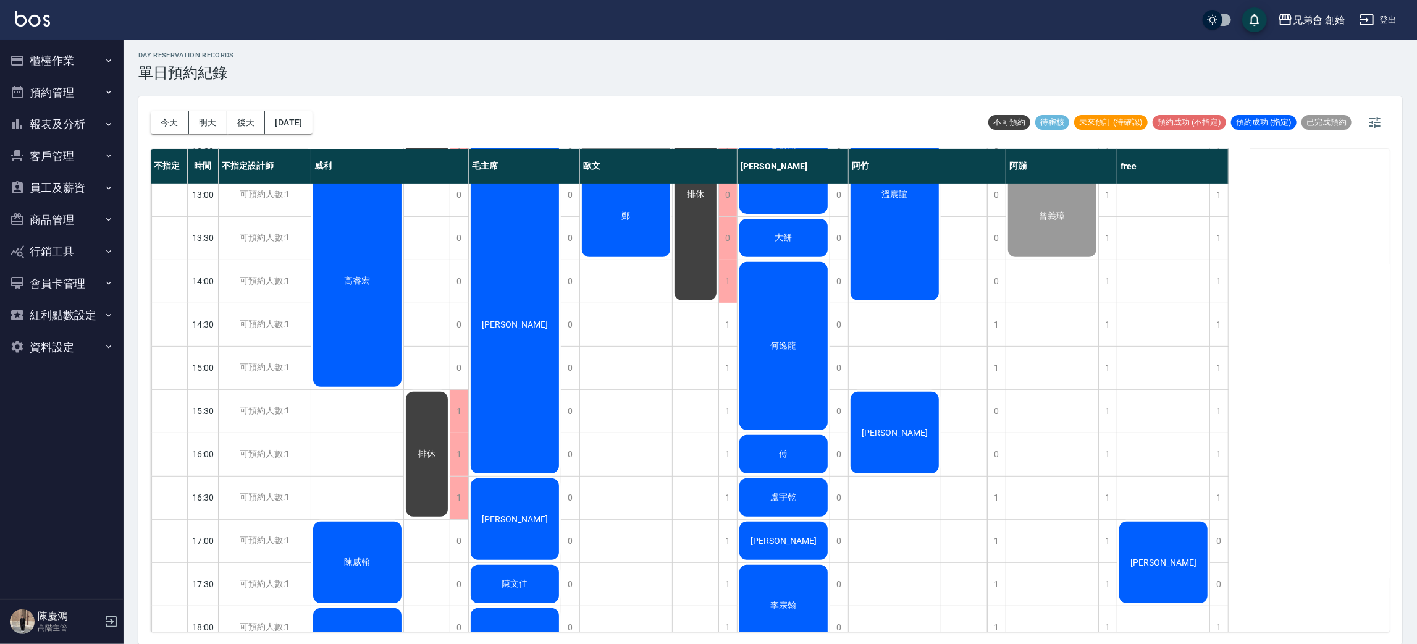
scroll to position [171, 0]
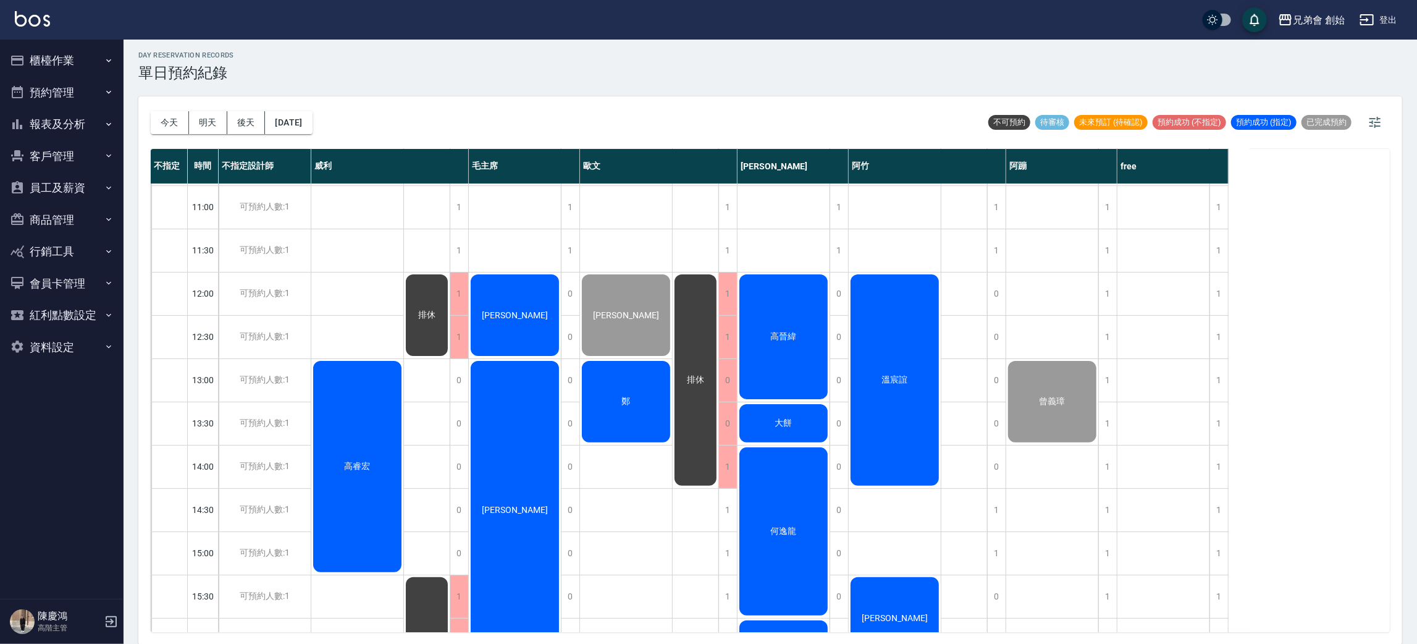
click at [909, 389] on div "溫宸誼" at bounding box center [895, 379] width 92 height 215
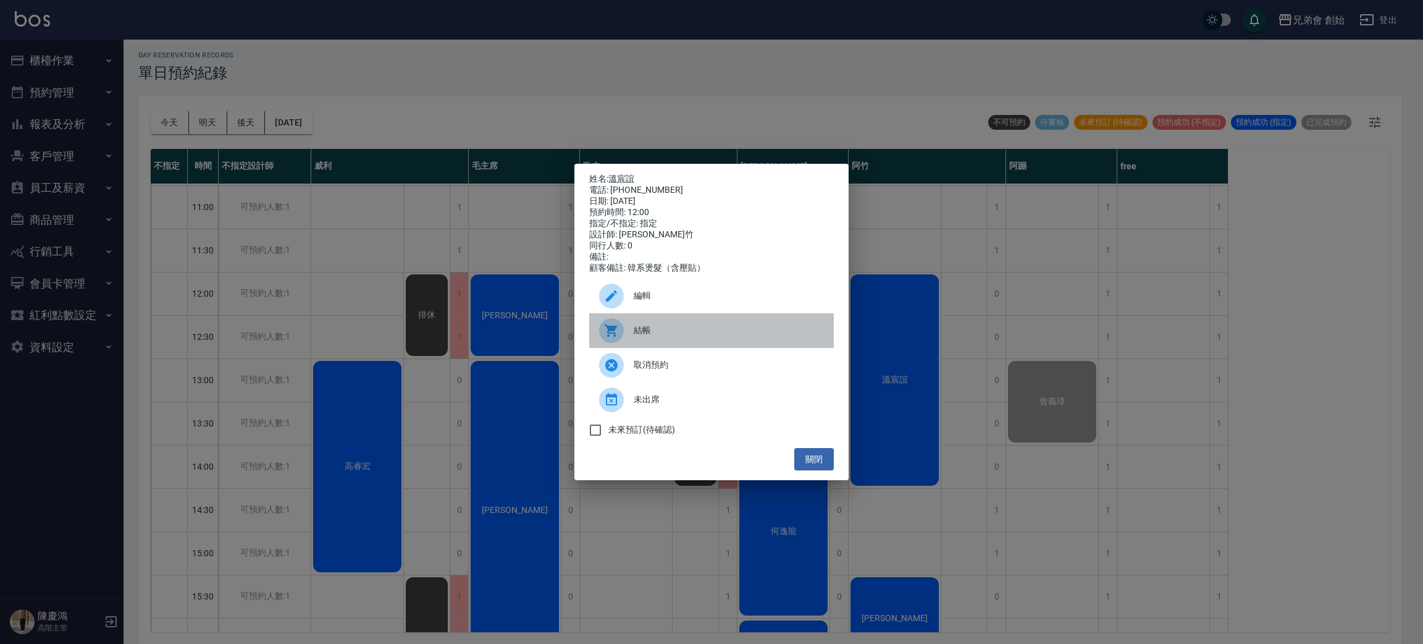
click at [698, 337] on span "結帳" at bounding box center [729, 330] width 190 height 13
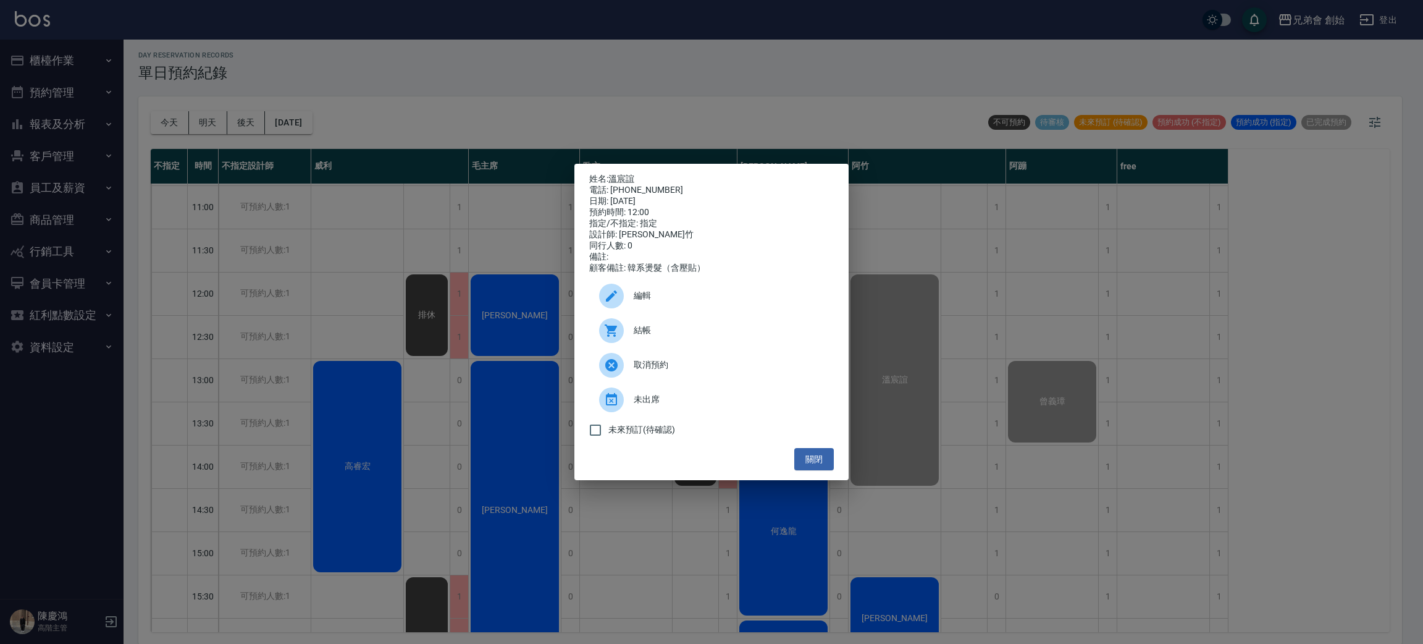
click at [1174, 269] on div "姓名: 溫宸誼 電話: 0905589595 日期: 2025/09/20 預約時間: 12:00 指定/不指定: 指定 設計師: 阿竹 同行人數: 0 備註…" at bounding box center [711, 322] width 1423 height 644
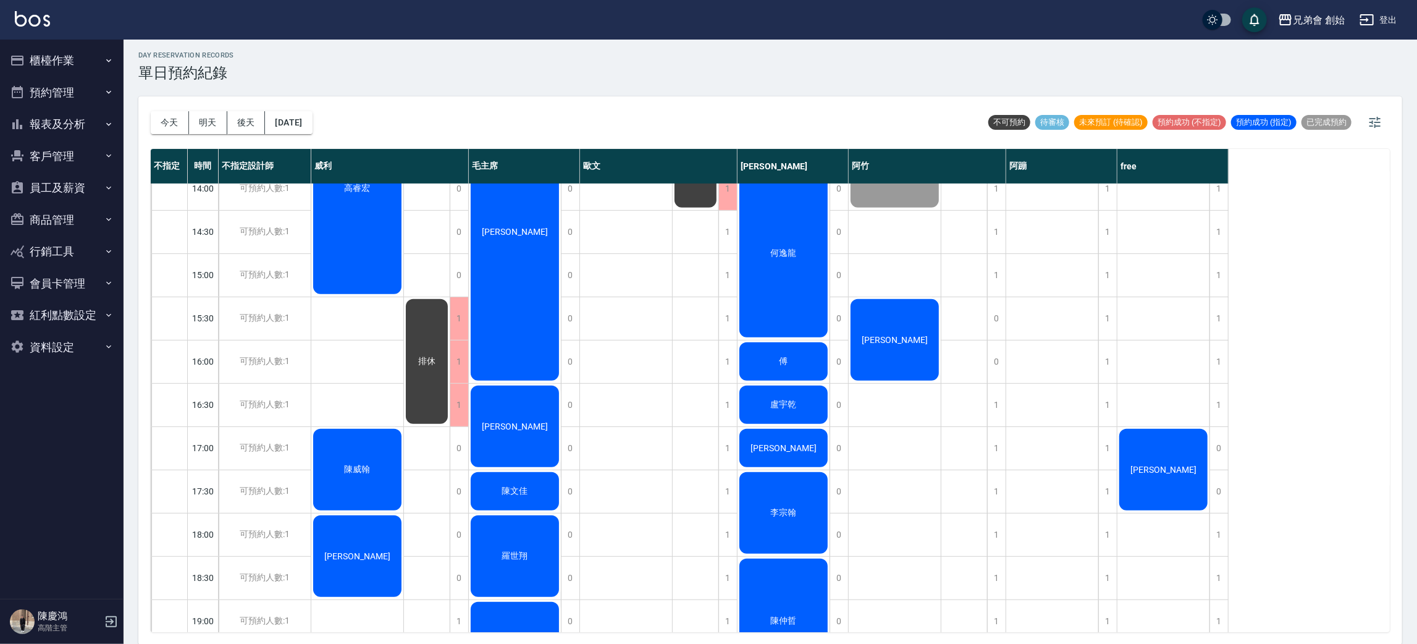
scroll to position [264, 0]
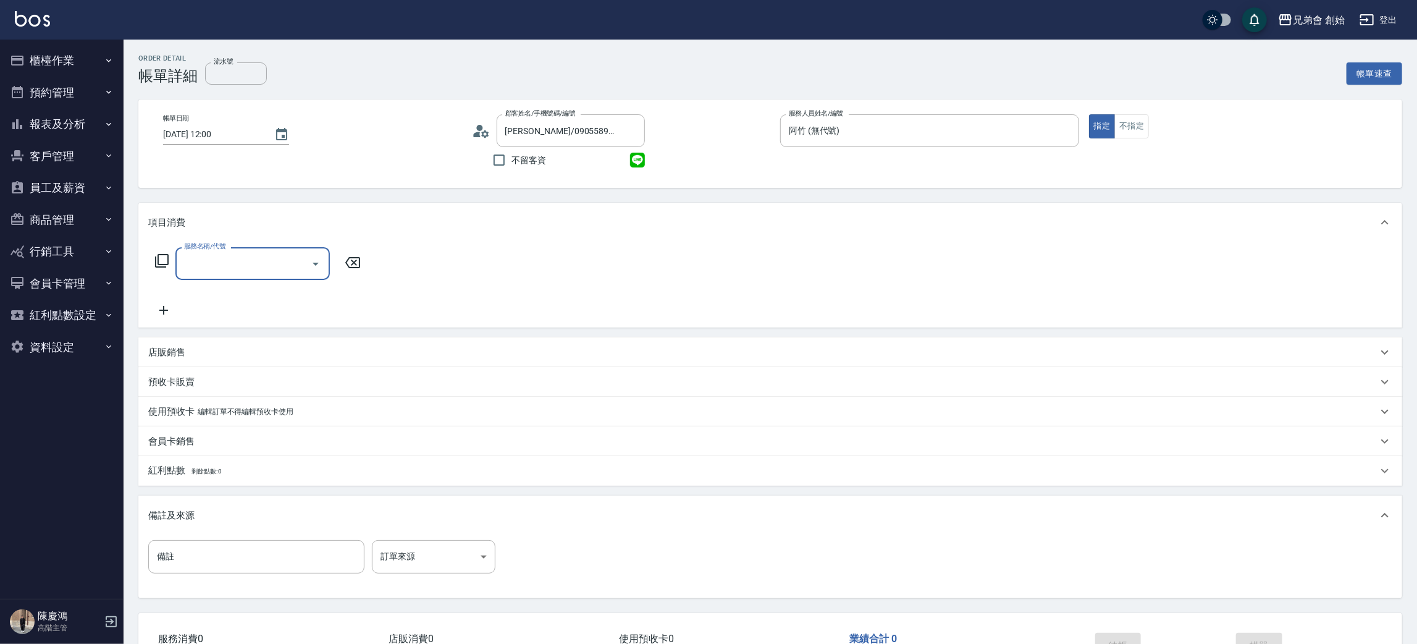
click at [247, 266] on input "服務名稱/代號" at bounding box center [243, 264] width 125 height 22
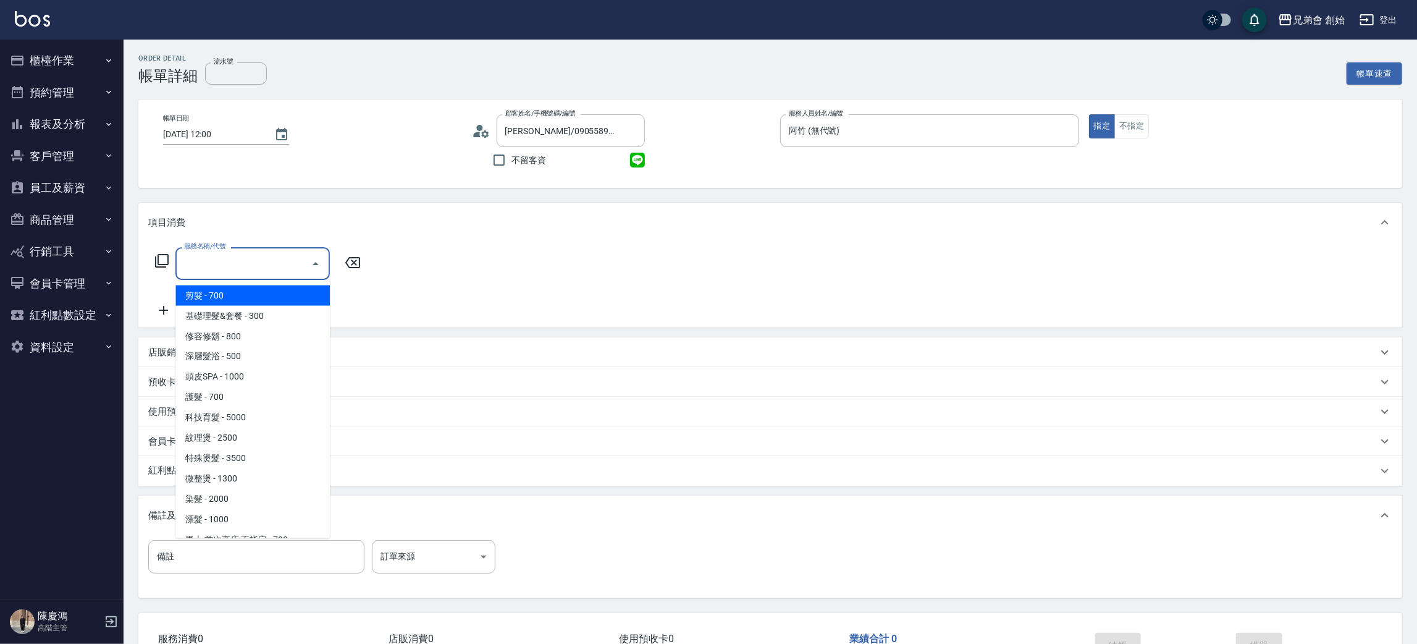
click at [254, 289] on span "剪髮 - 700" at bounding box center [252, 295] width 154 height 20
type input "剪髮(A01)"
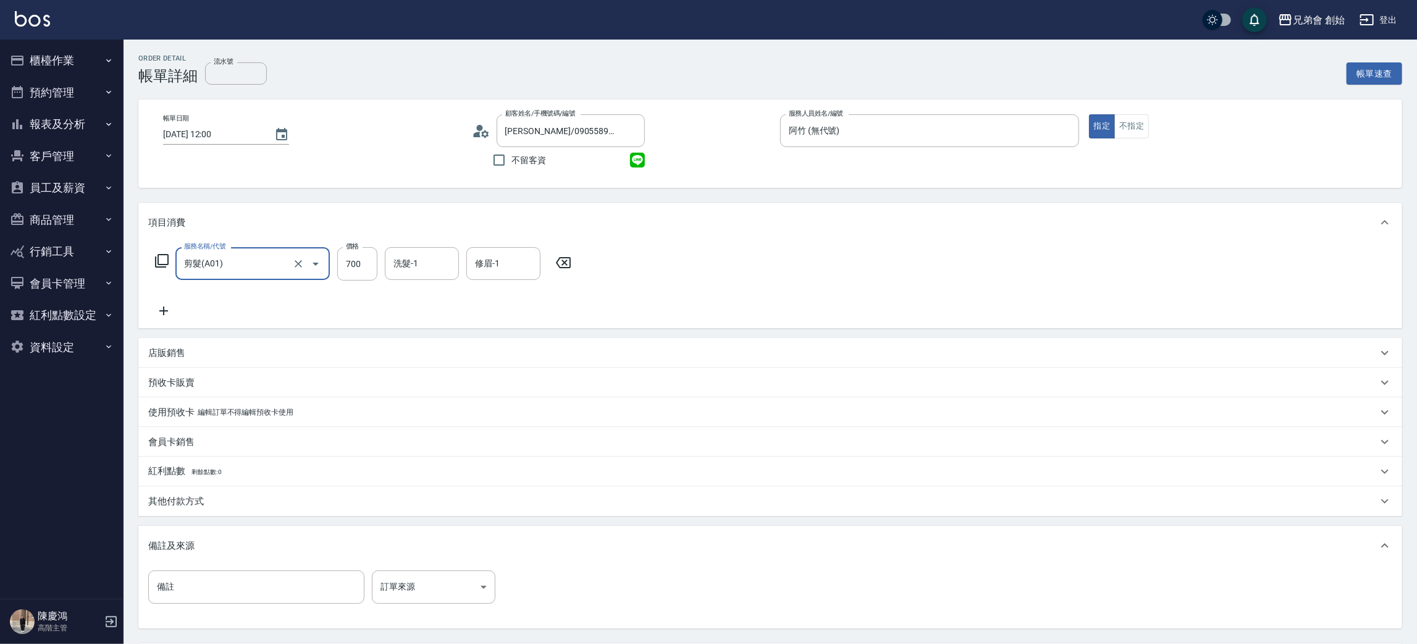
click at [154, 308] on icon at bounding box center [163, 310] width 31 height 15
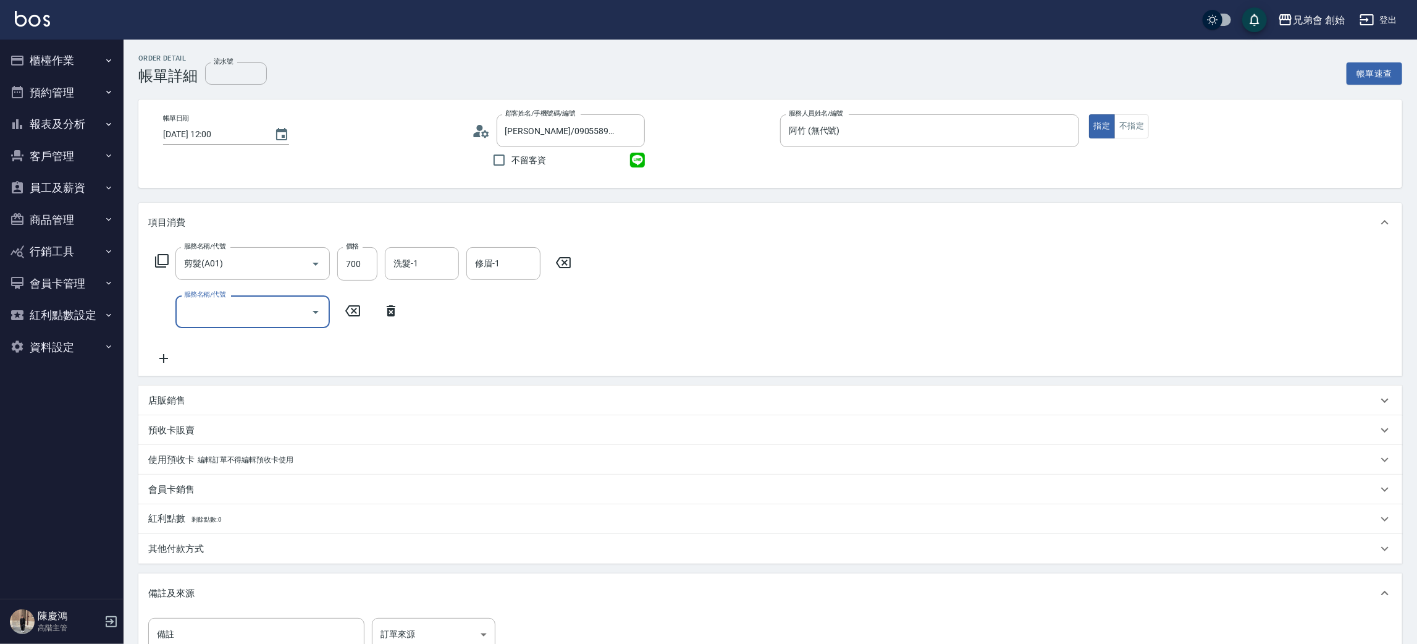
click at [218, 325] on div "服務名稱/代號" at bounding box center [252, 311] width 154 height 33
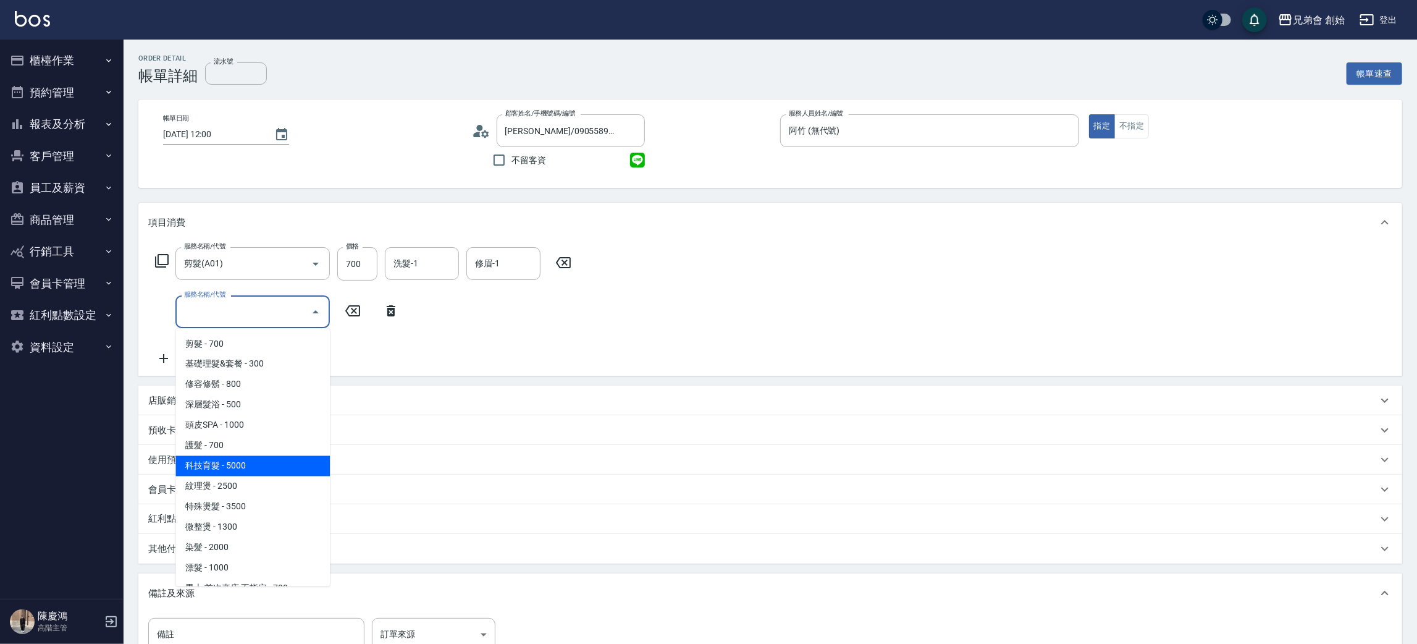
click at [279, 473] on span "科技育髮 - 5000" at bounding box center [252, 466] width 154 height 20
click at [246, 313] on input "科技育髮(B04)" at bounding box center [235, 312] width 109 height 22
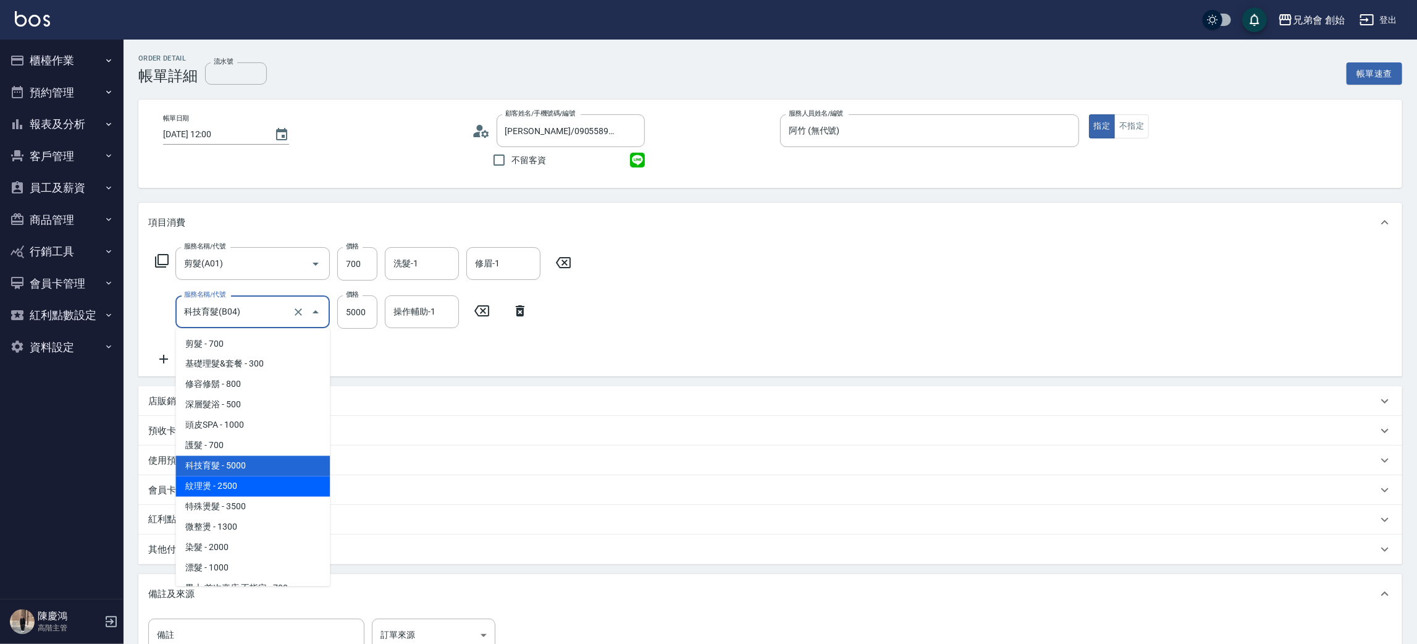
click at [251, 487] on span "紋理燙 - 2500" at bounding box center [252, 486] width 154 height 20
type input "紋理燙(D01)"
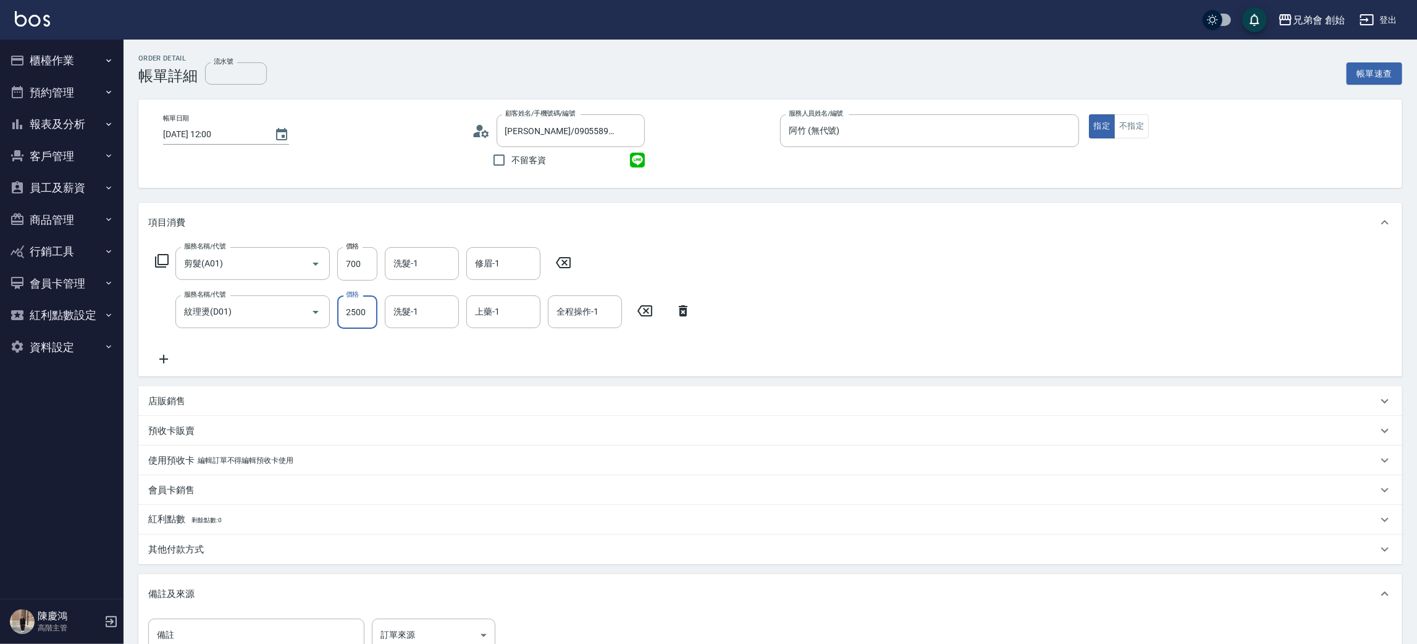
click at [340, 313] on input "2500" at bounding box center [357, 311] width 40 height 33
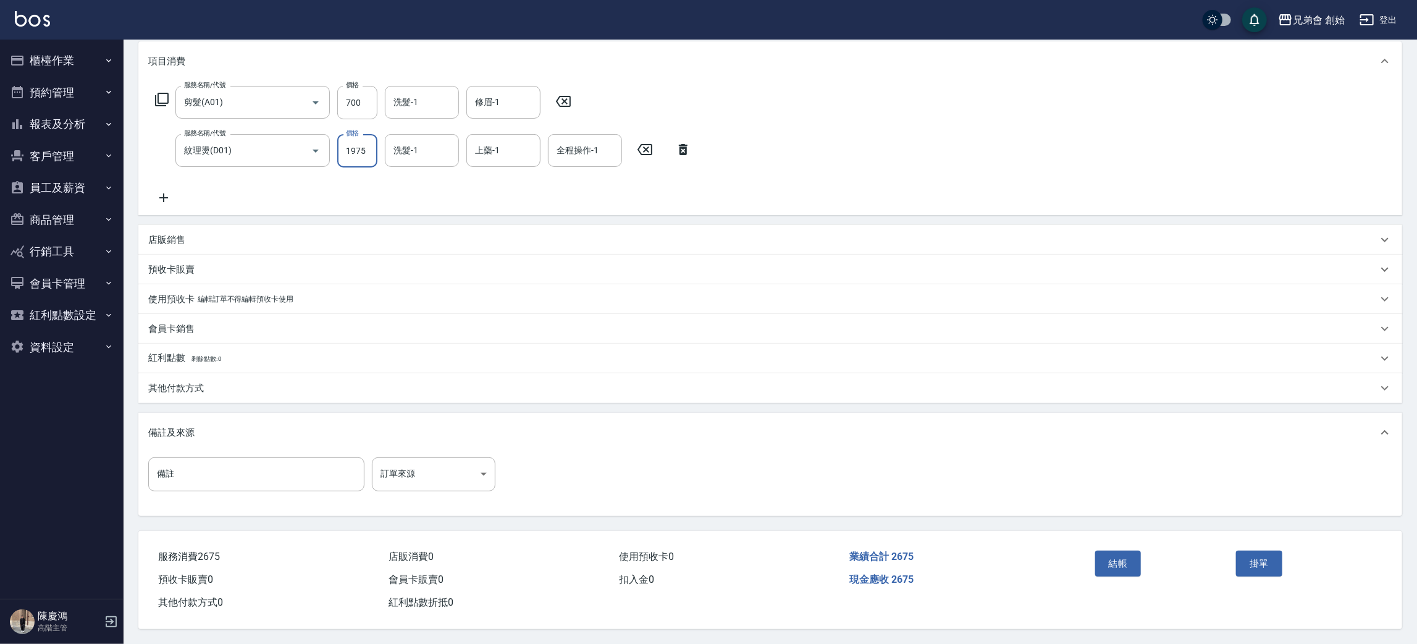
type input "1975"
click at [217, 392] on div "其他付款方式" at bounding box center [762, 388] width 1229 height 13
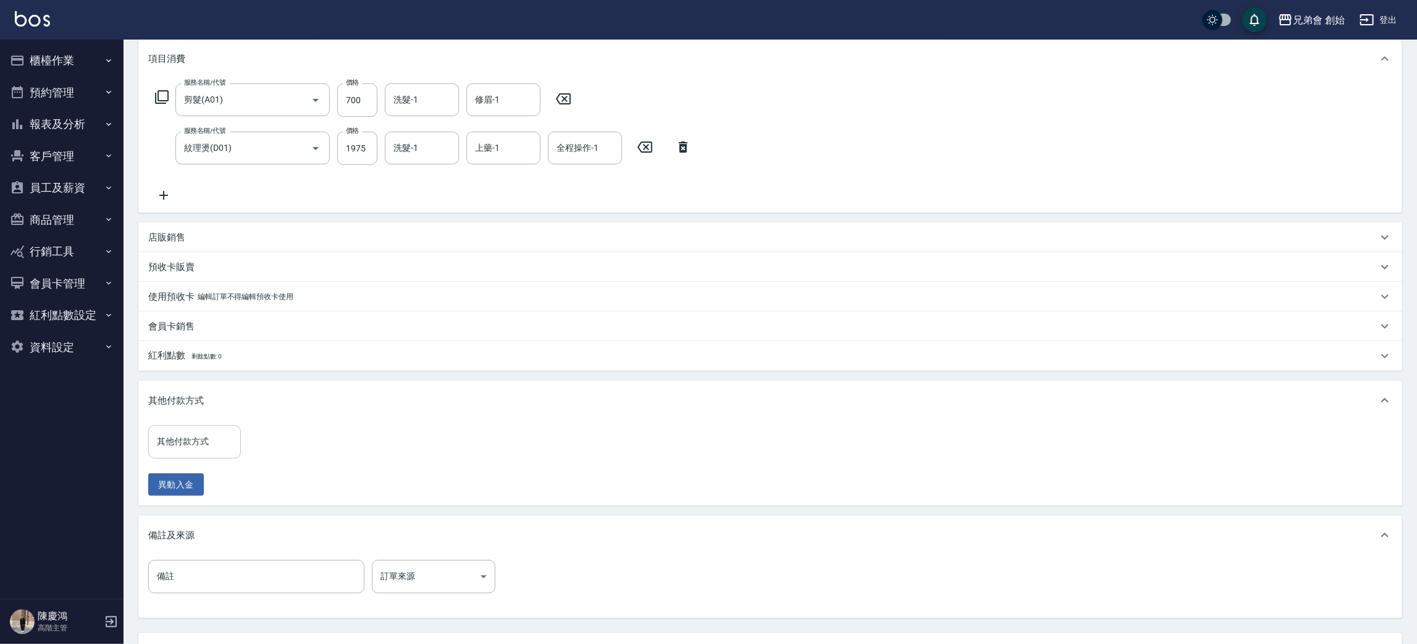
click at [225, 437] on input "其他付款方式" at bounding box center [195, 442] width 82 height 22
drag, startPoint x: 198, startPoint y: 500, endPoint x: 209, endPoint y: 489, distance: 16.6
click at [198, 500] on span "轉帳" at bounding box center [194, 494] width 93 height 20
click at [211, 451] on input "轉帳" at bounding box center [185, 442] width 63 height 22
click at [209, 521] on span "信用卡" at bounding box center [194, 514] width 93 height 20
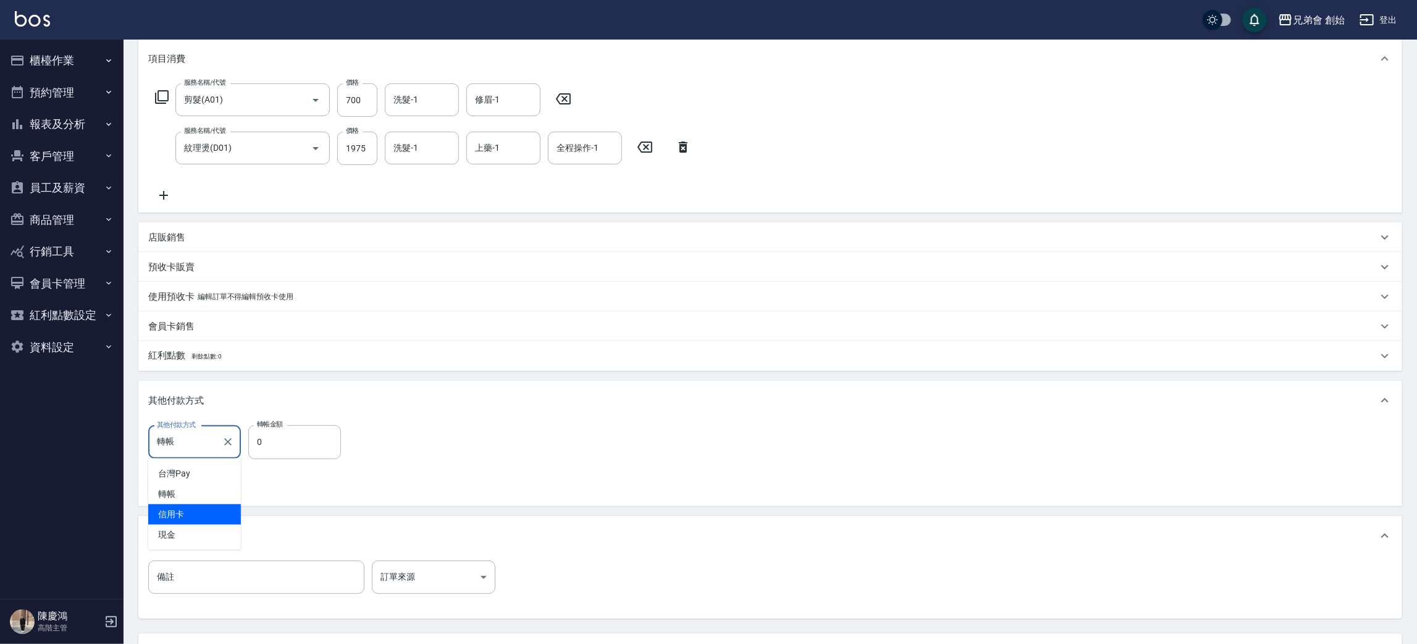
type input "信用卡"
click at [285, 448] on input "0" at bounding box center [294, 441] width 93 height 33
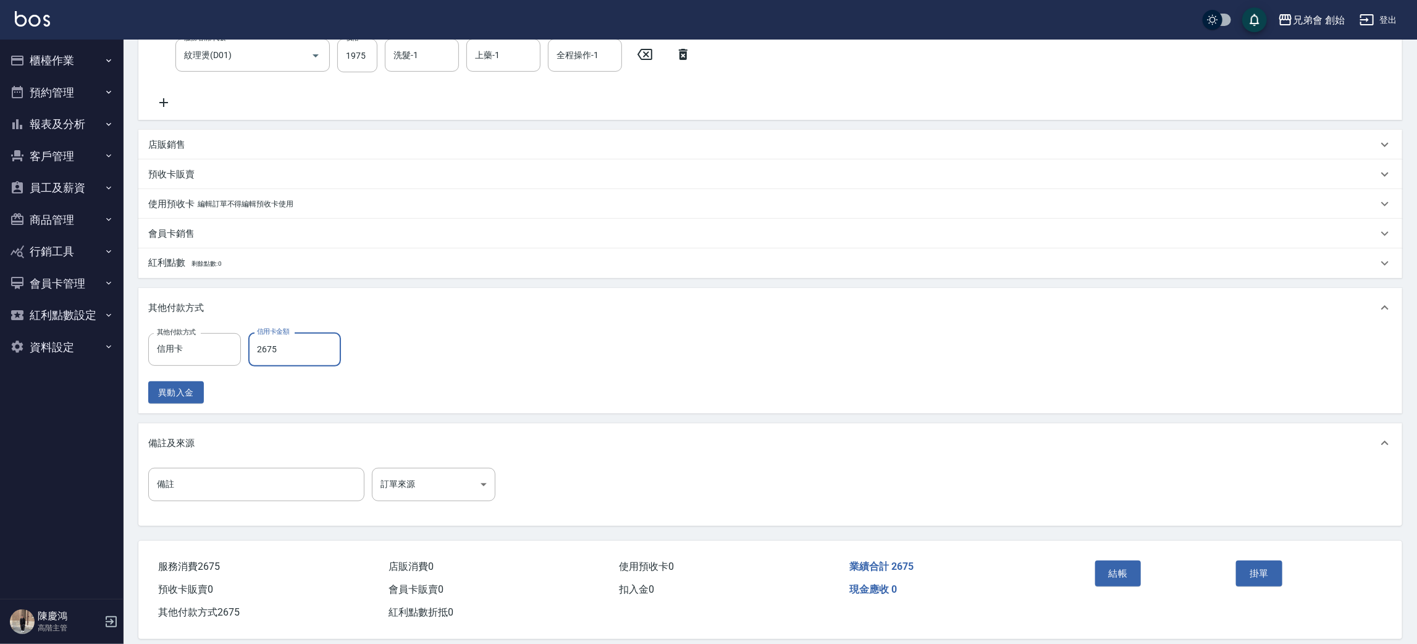
scroll to position [269, 0]
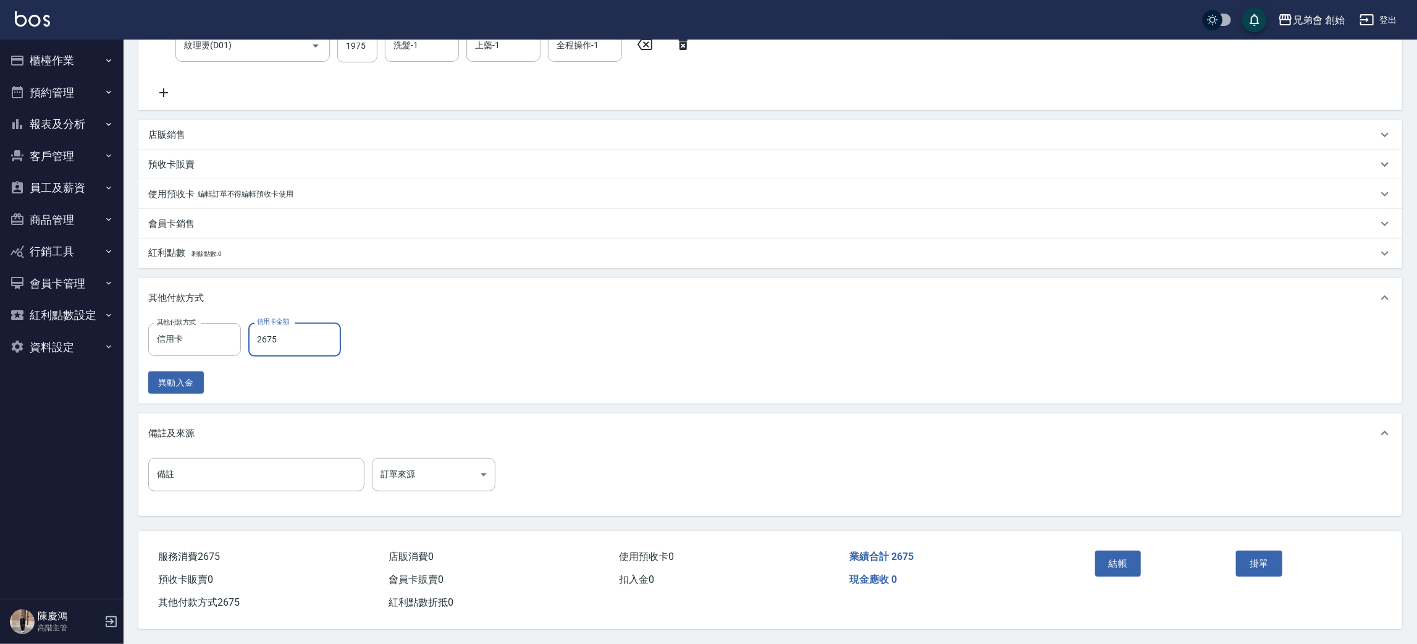
type input "2675"
click at [1090, 552] on div "結帳" at bounding box center [1160, 572] width 141 height 54
click at [1106, 563] on button "結帳" at bounding box center [1118, 563] width 46 height 26
